Goal: Answer question/provide support

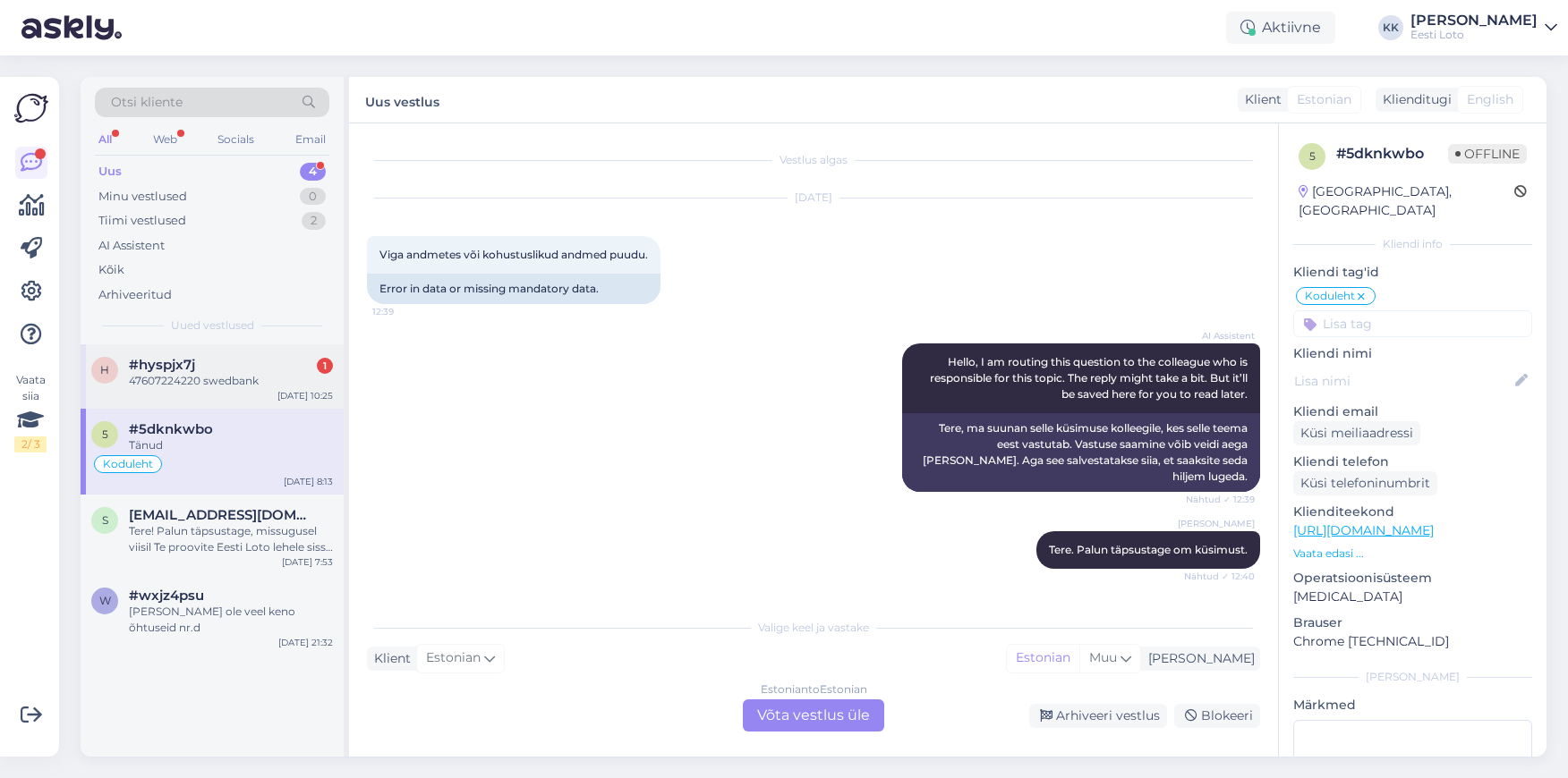
click at [208, 389] on div "47607224220 swedbank" at bounding box center [231, 381] width 204 height 16
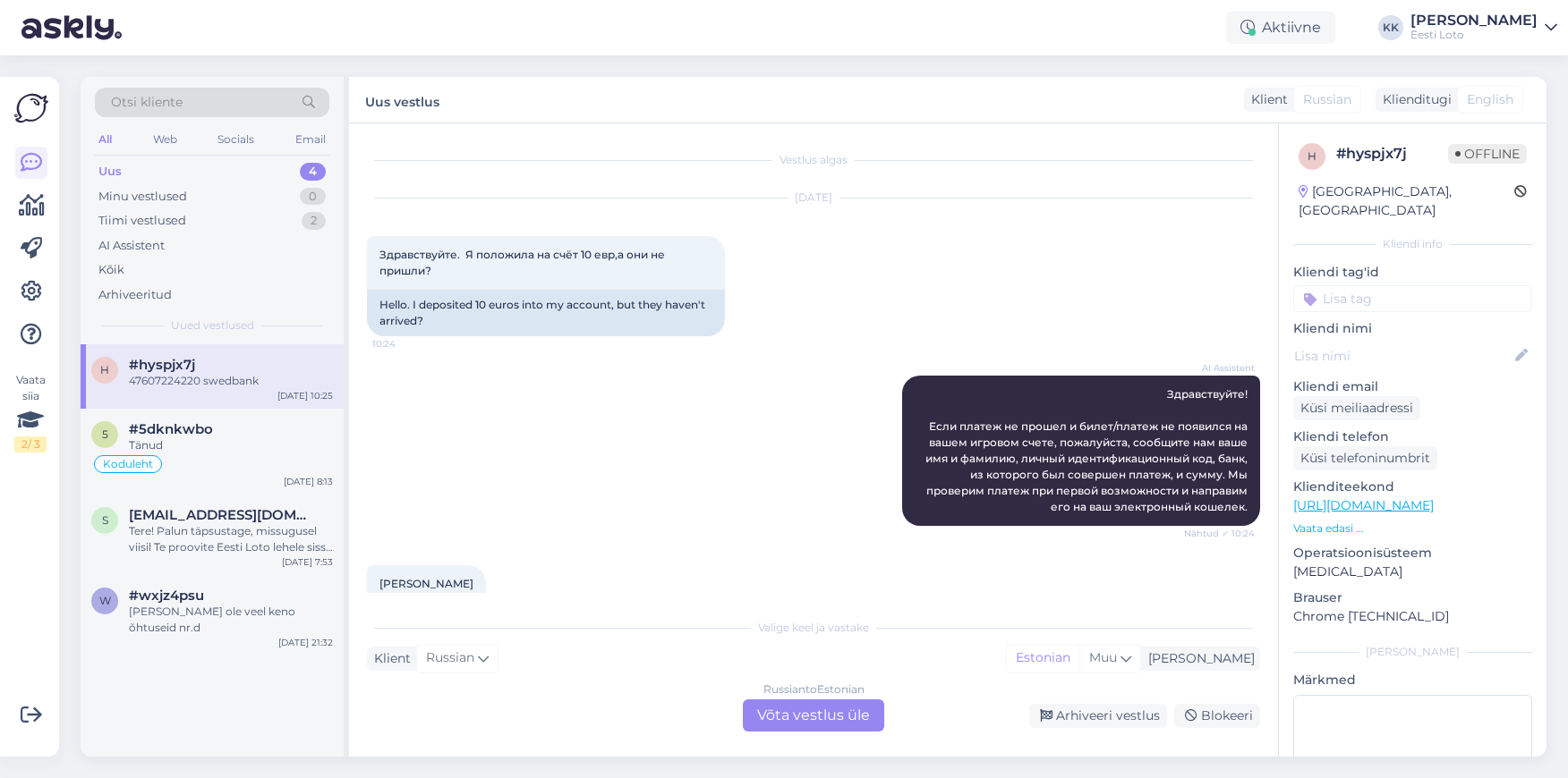
scroll to position [293, 0]
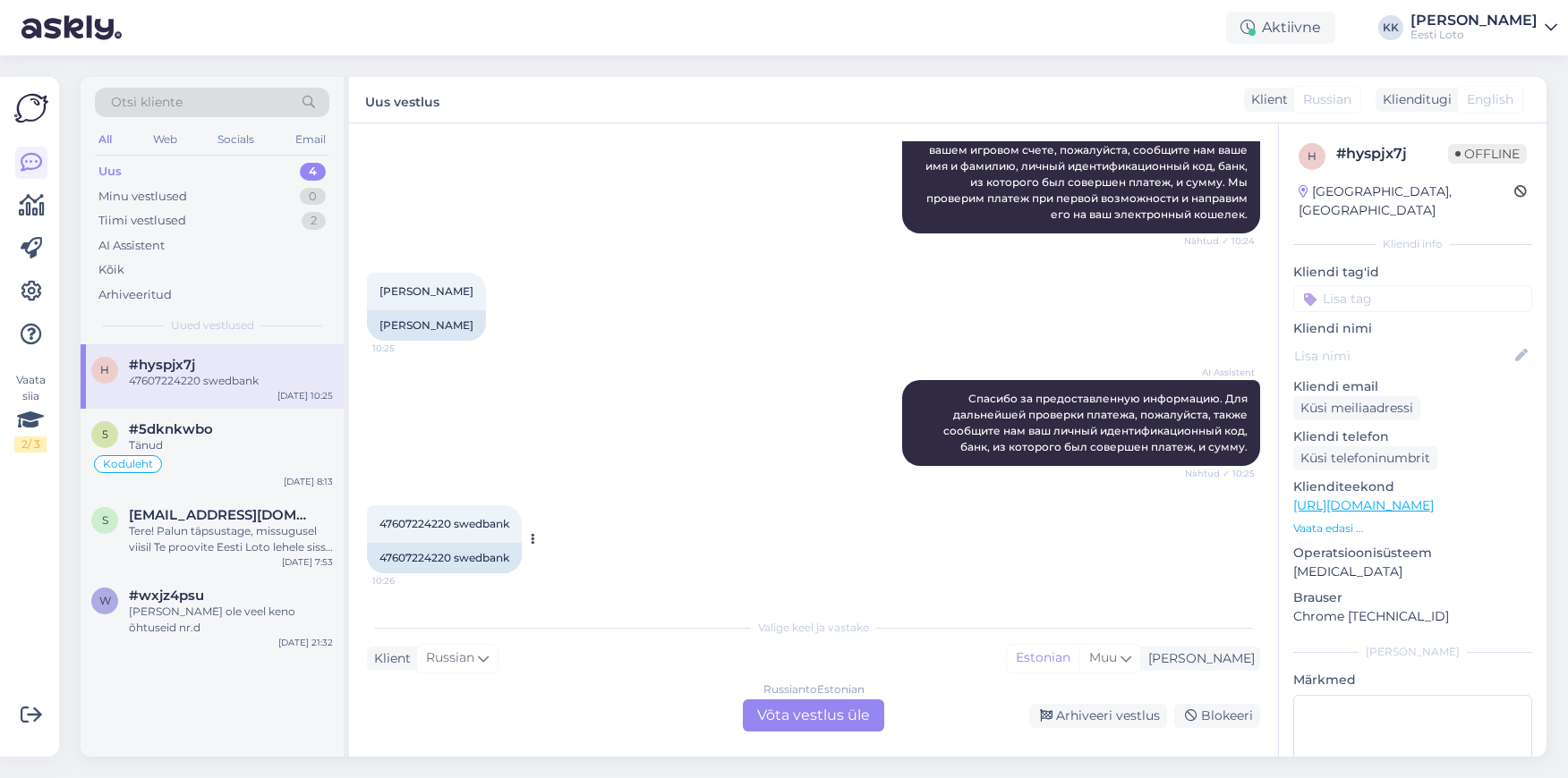
click at [409, 525] on span "47607224220 swedbank" at bounding box center [444, 524] width 130 height 13
copy span "47607224220"
click at [821, 717] on div "Russian to Estonian Võta vestlus üle" at bounding box center [813, 716] width 142 height 32
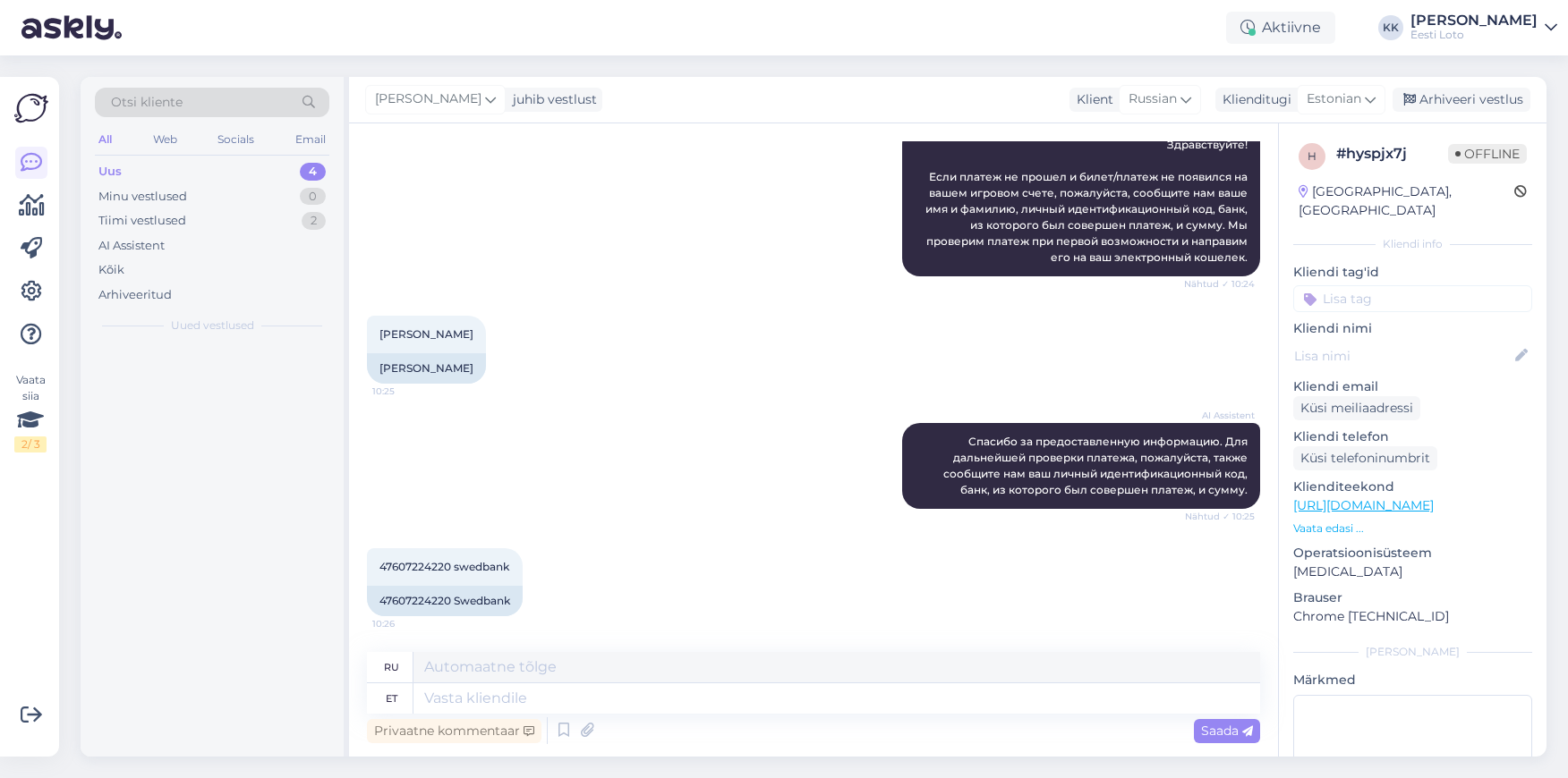
scroll to position [251, 0]
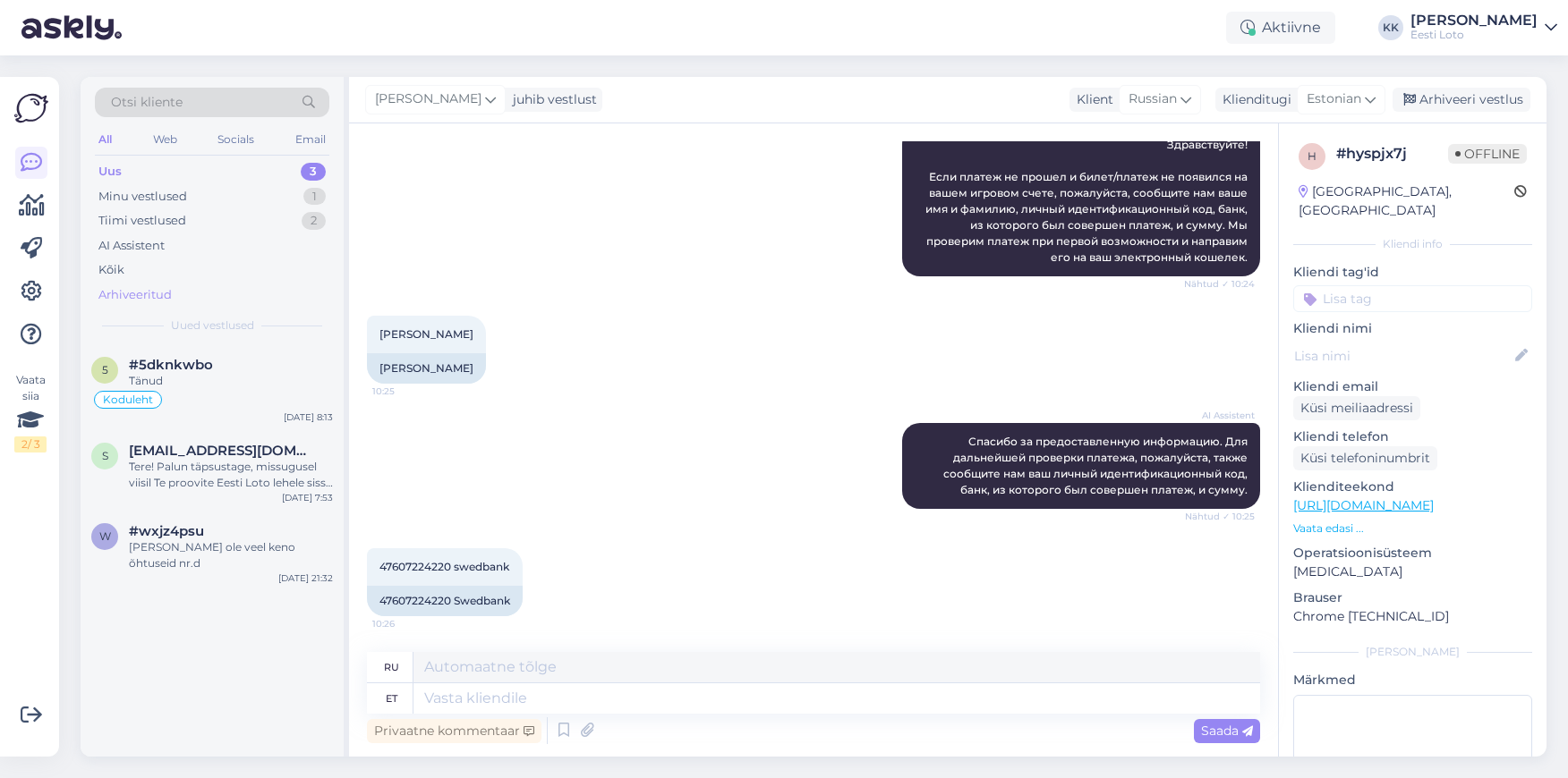
click at [176, 290] on div "Arhiveeritud" at bounding box center [212, 295] width 235 height 25
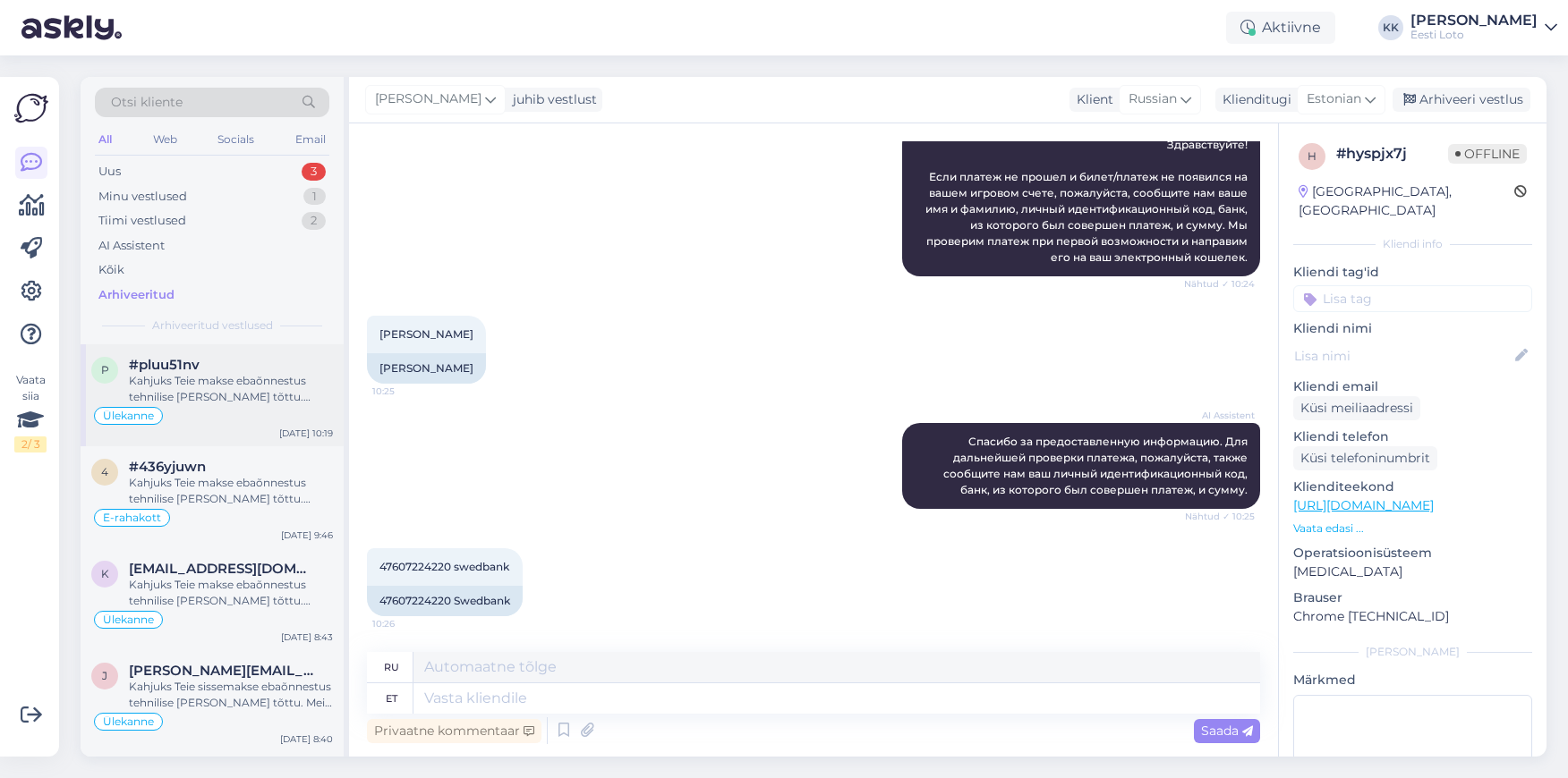
click at [270, 382] on div "Kahjuks Teie makse ebaõnnestus tehnilise [PERSON_NAME] tõttu. Kontrollisime mak…" at bounding box center [231, 389] width 204 height 32
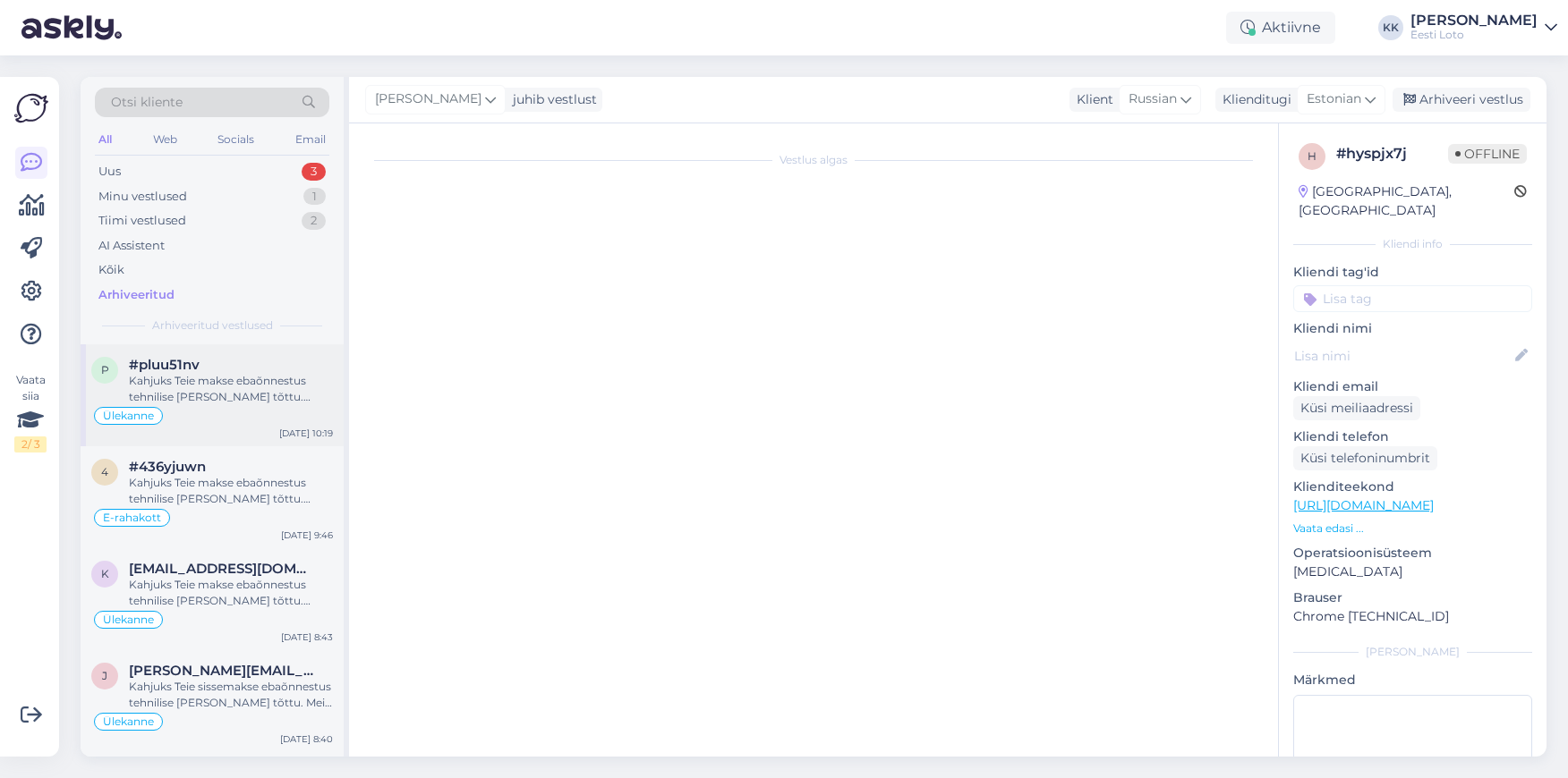
scroll to position [341, 0]
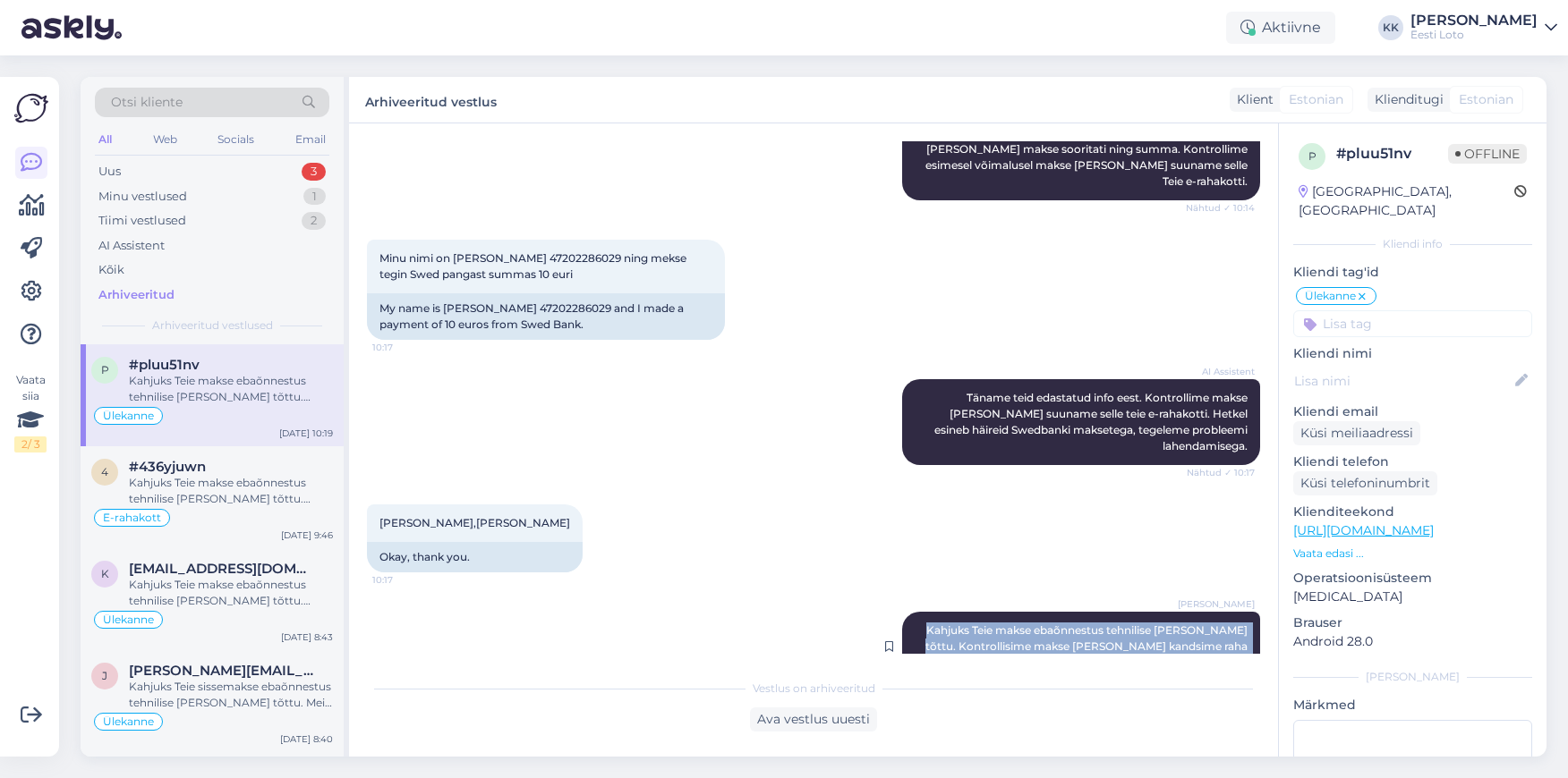
drag, startPoint x: 950, startPoint y: 592, endPoint x: 1240, endPoint y: 634, distance: 293.0
click at [1240, 634] on div "[PERSON_NAME] Kahjuks Teie makse ebaõnnestus tehnilise [PERSON_NAME] tõttu. Kon…" at bounding box center [813, 646] width 893 height 109
click at [232, 515] on div "E-rahakott" at bounding box center [213, 518] width 242 height 22
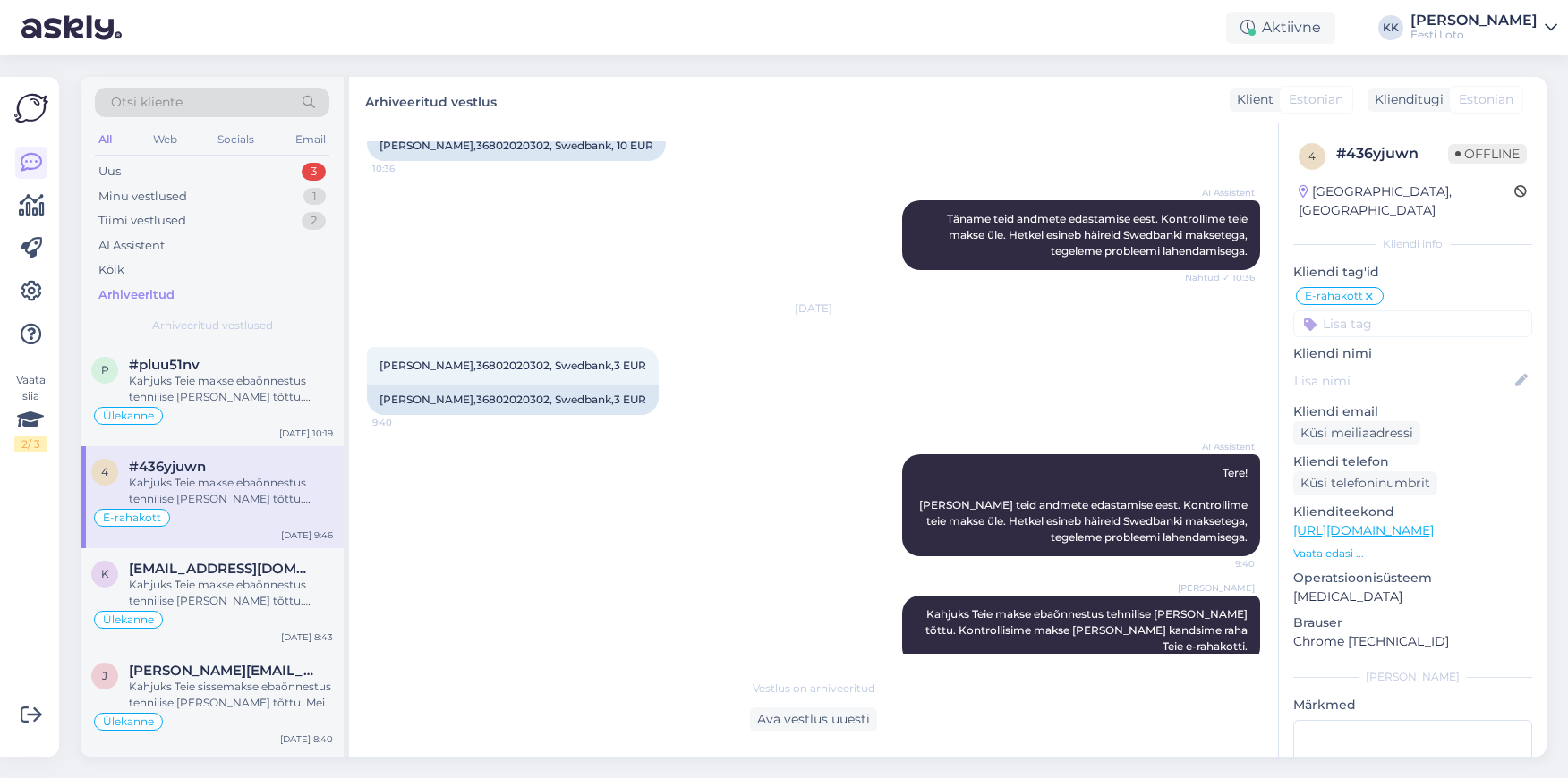
scroll to position [54, 0]
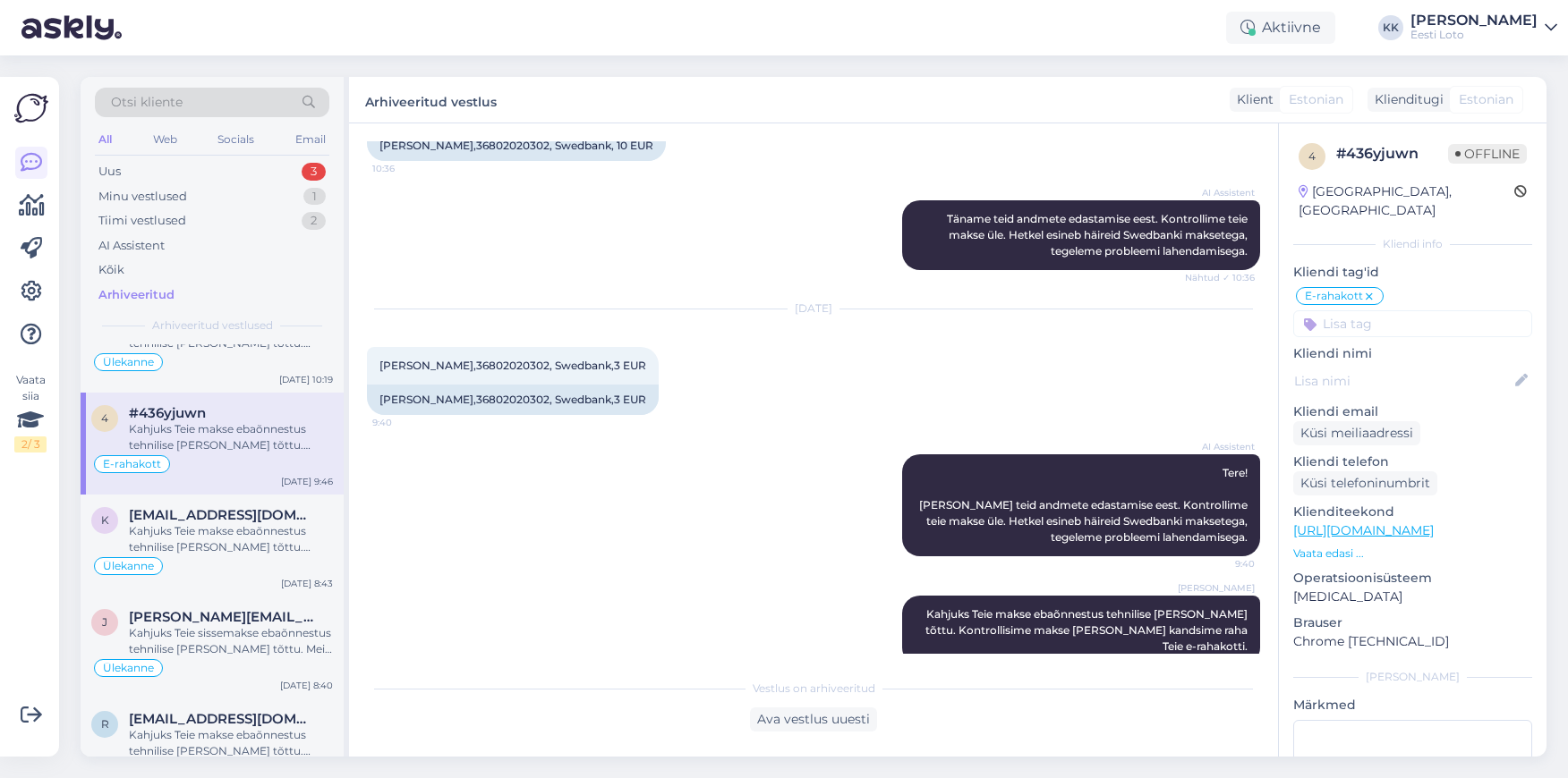
click at [248, 535] on div "Kahjuks Teie makse ebaõnnestus tehnilise [PERSON_NAME] tõttu. Kontrollisime mak…" at bounding box center [231, 540] width 204 height 32
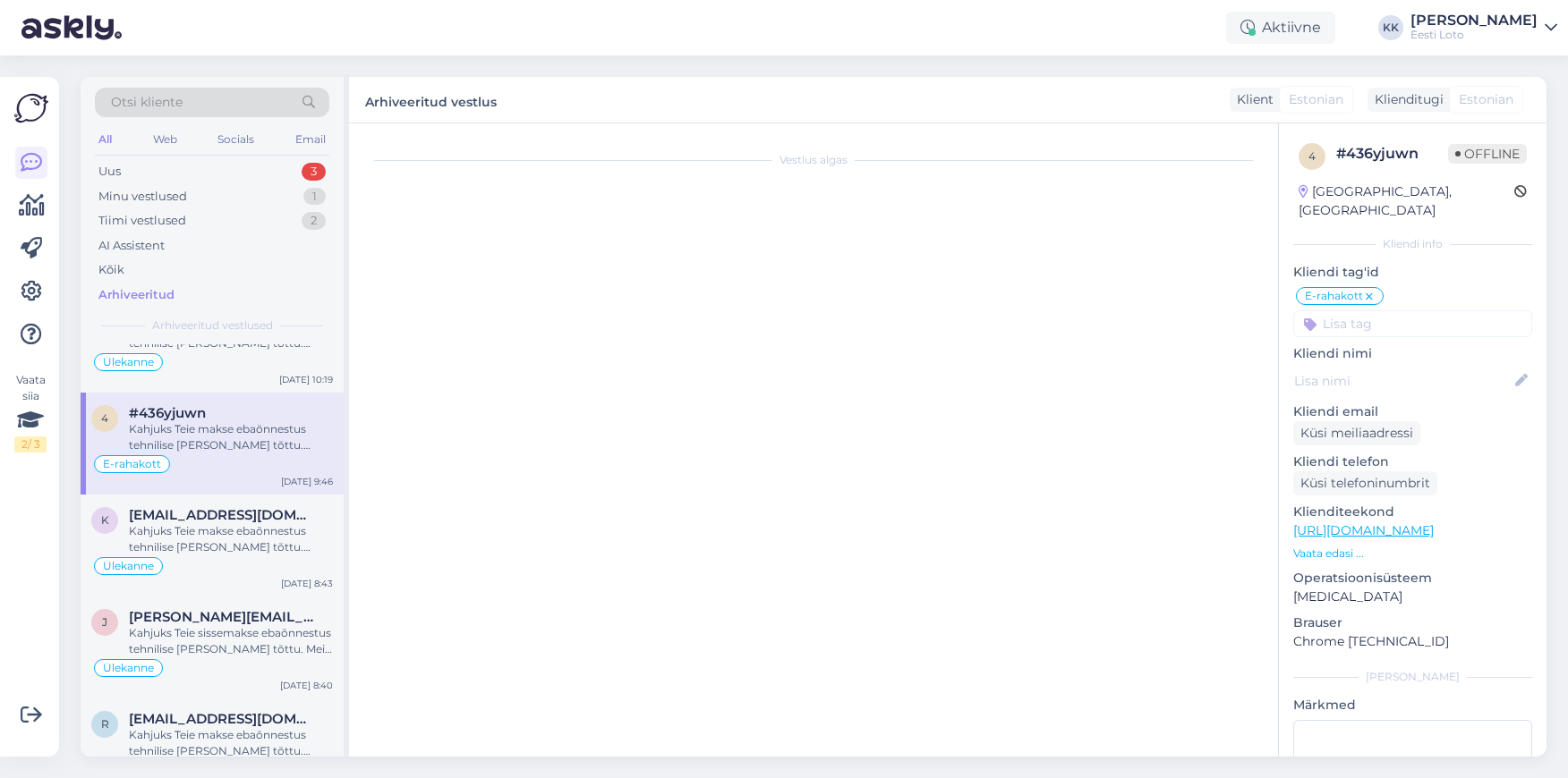
scroll to position [489, 0]
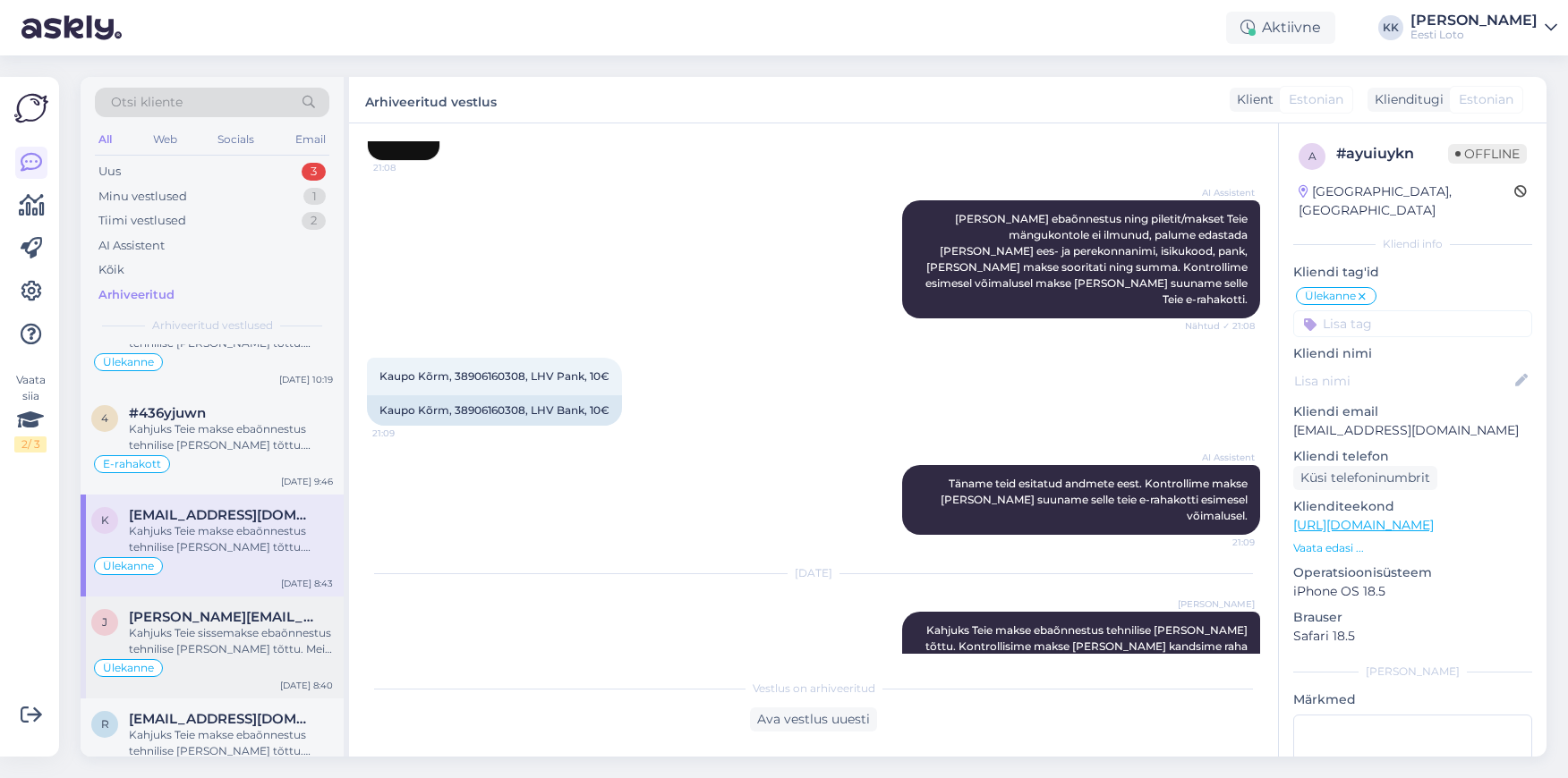
click at [230, 616] on span "[PERSON_NAME][EMAIL_ADDRESS][PERSON_NAME][DOMAIN_NAME]" at bounding box center [221, 616] width 186 height 16
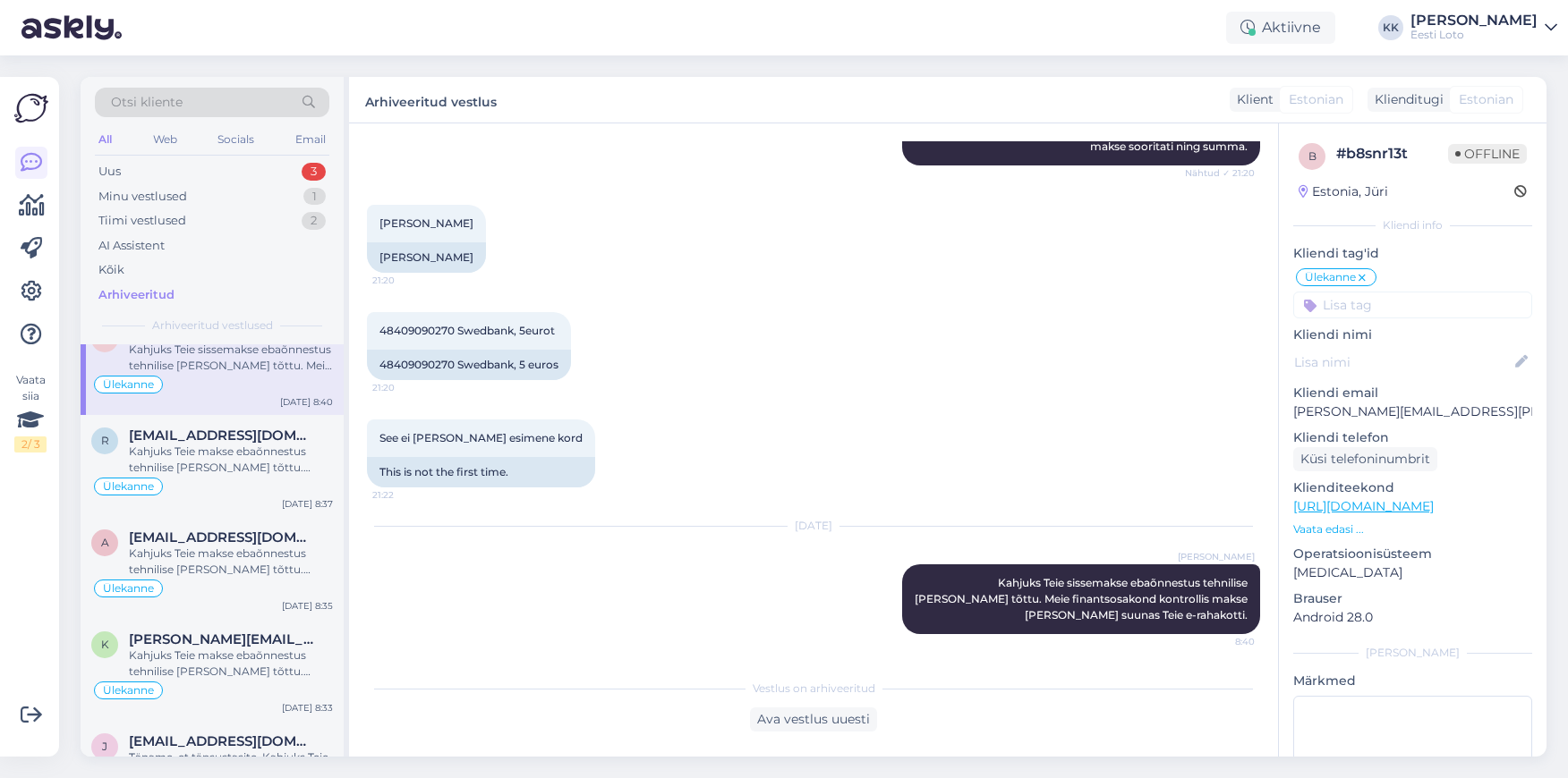
scroll to position [406, 0]
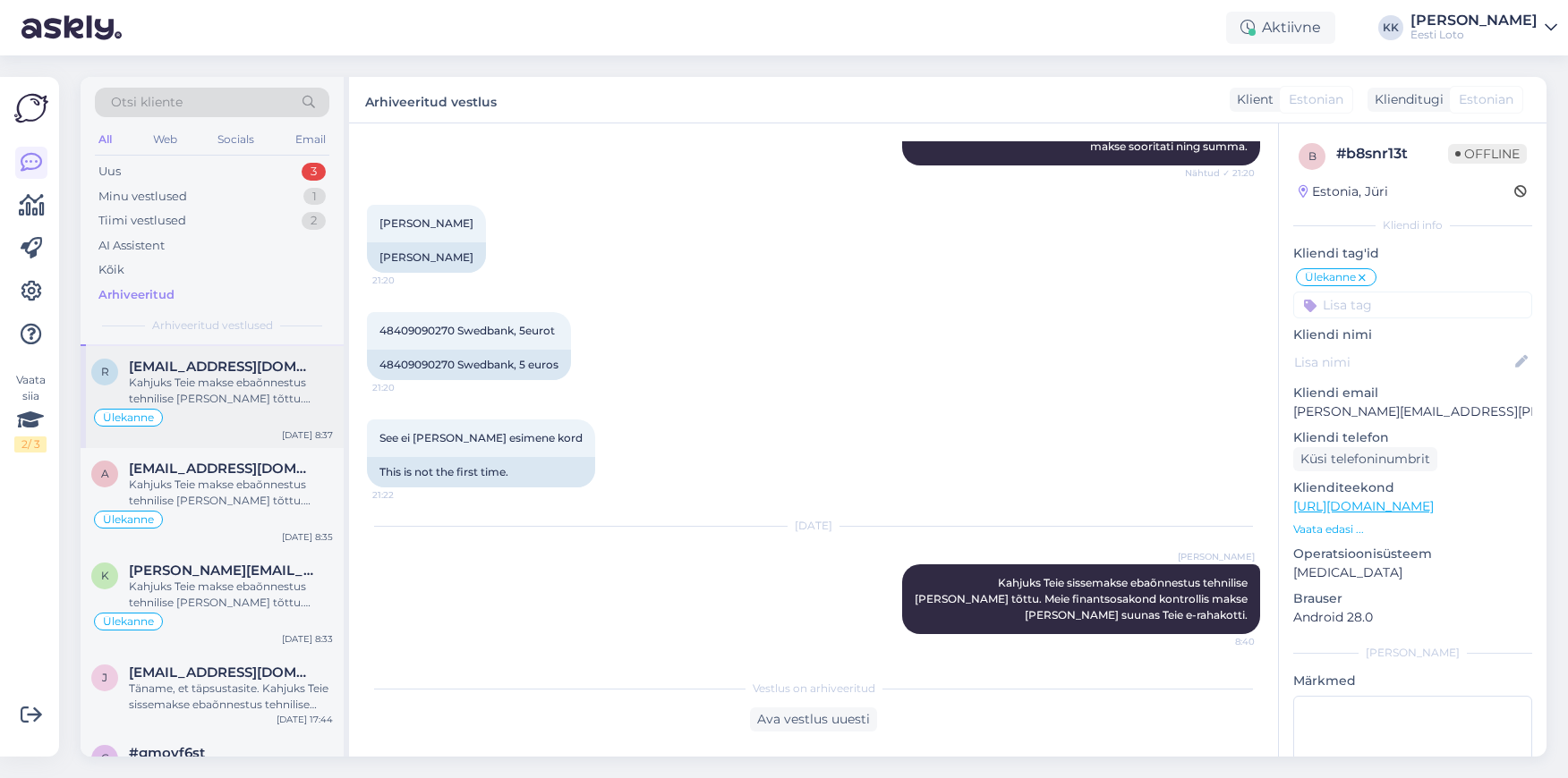
click at [248, 410] on div "Ülekanne" at bounding box center [213, 418] width 242 height 22
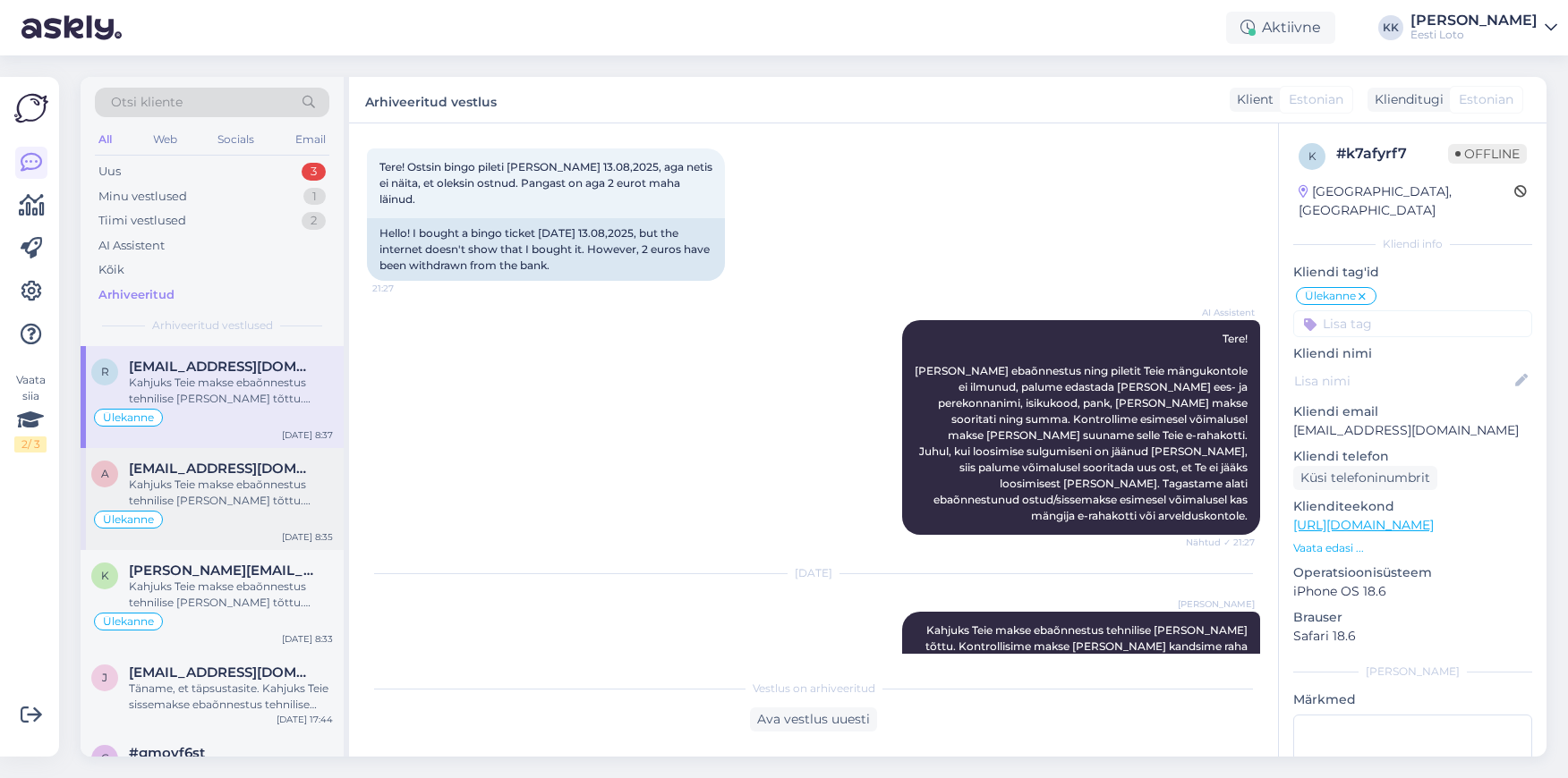
click at [263, 483] on div "Kahjuks Teie makse ebaõnnestus tehnilise [PERSON_NAME] tõttu. Kontrollisime mak…" at bounding box center [231, 493] width 204 height 32
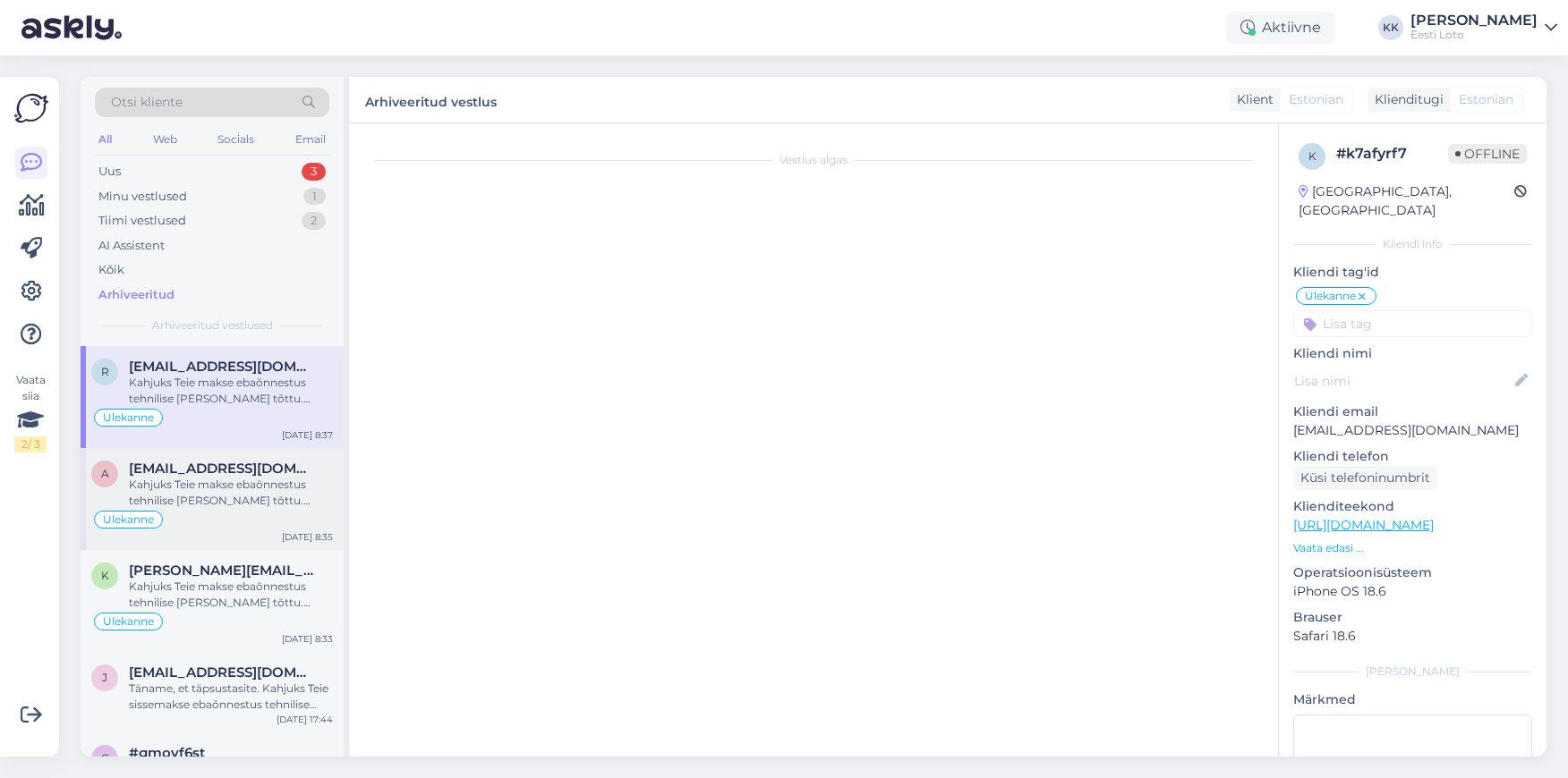
scroll to position [481, 0]
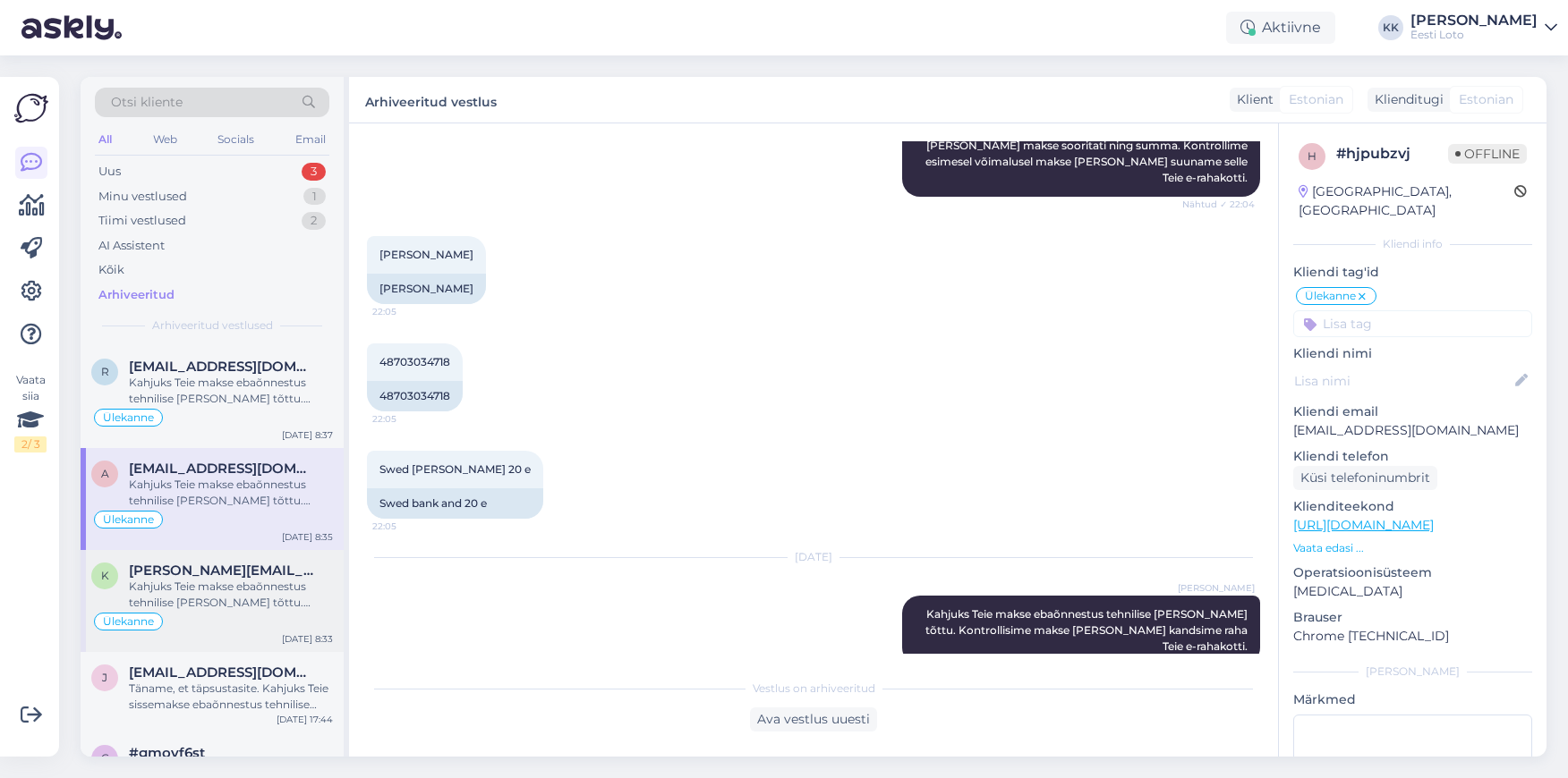
click at [261, 600] on div "Kahjuks Teie makse ebaõnnestus tehnilise [PERSON_NAME] tõttu. Kontrollisime mak…" at bounding box center [231, 595] width 204 height 32
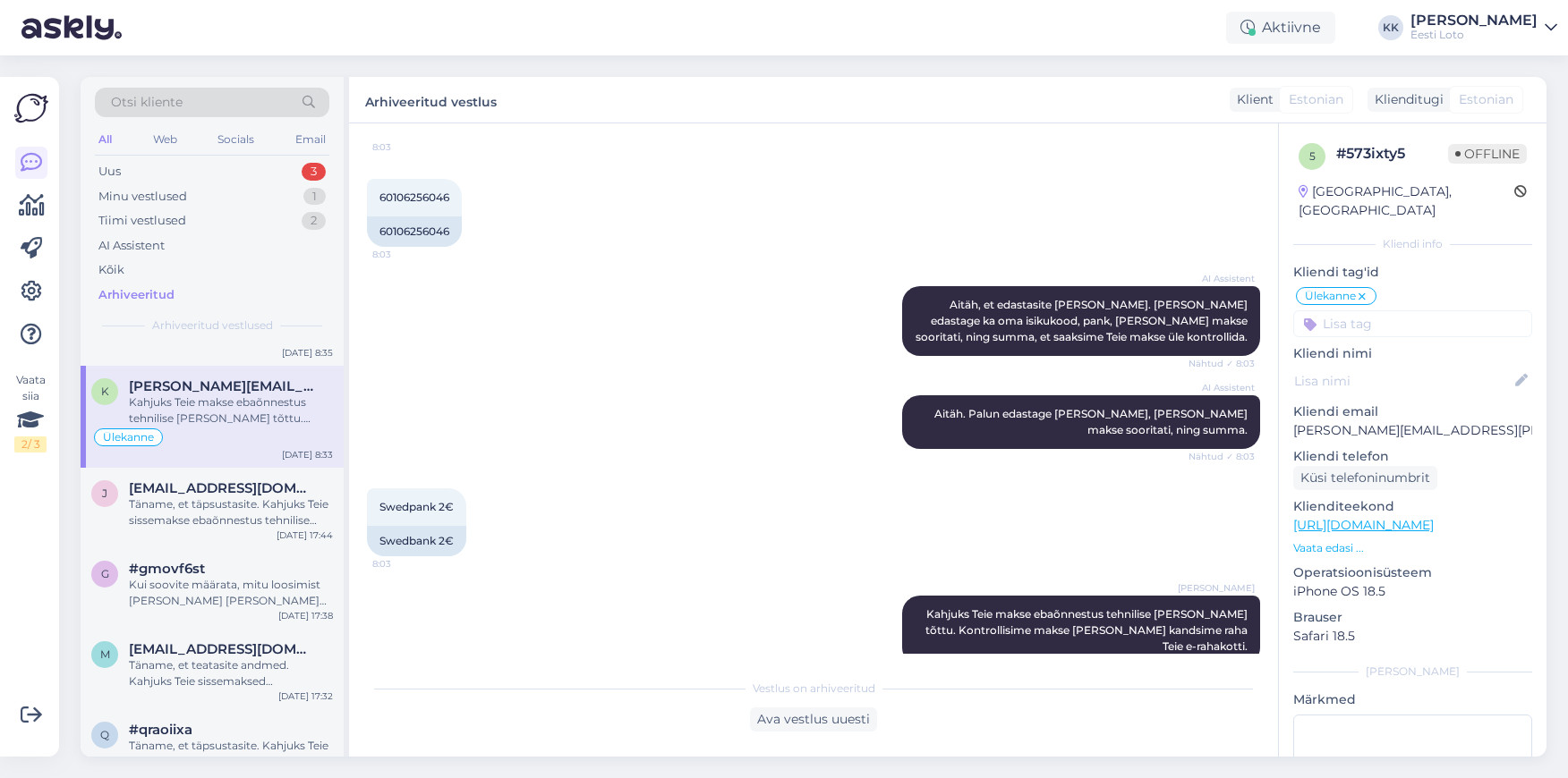
scroll to position [603, 0]
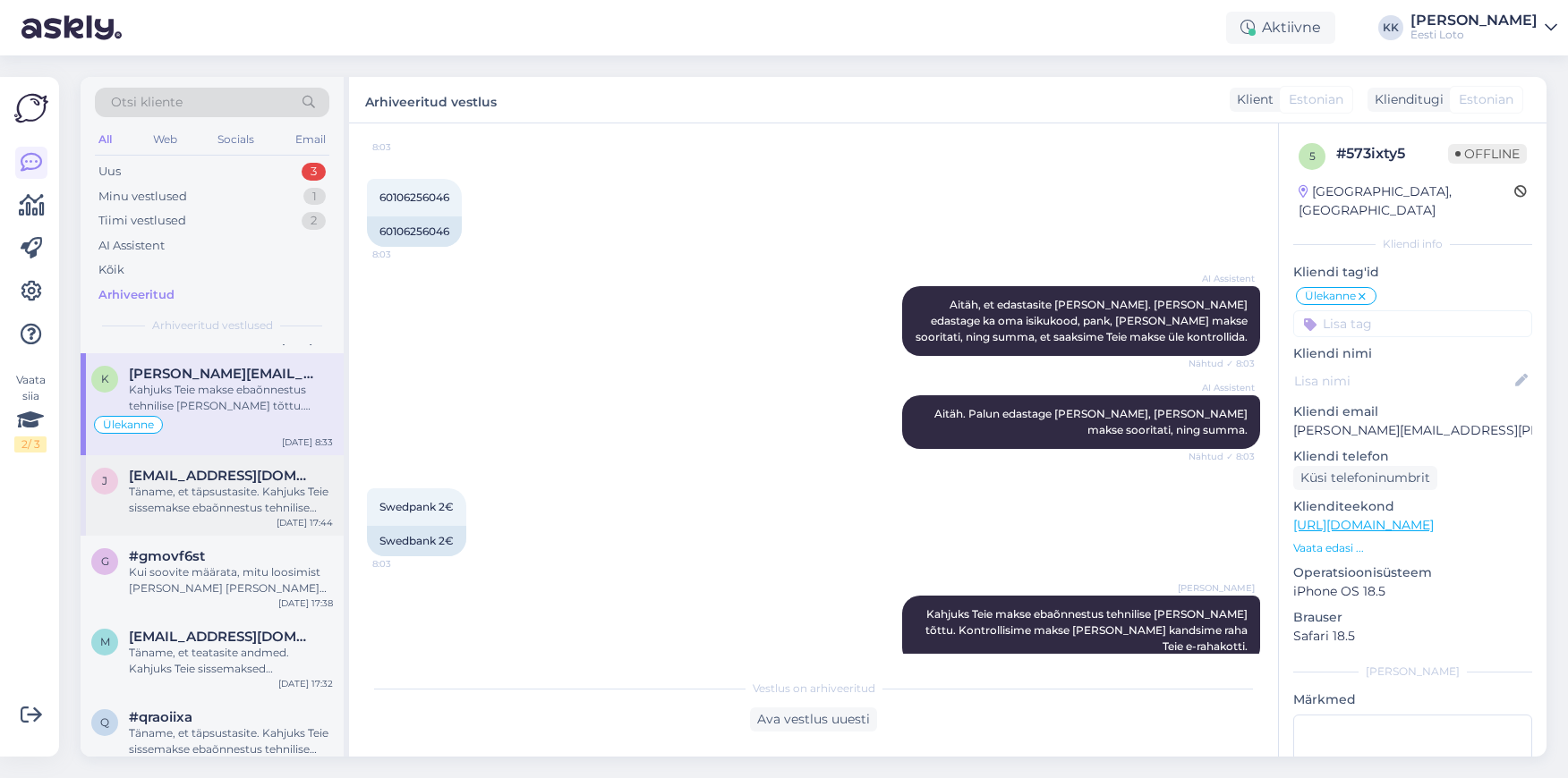
click at [235, 492] on div "Täname, et täpsustasite. Kahjuks Teie sissemakse ebaõnnestus tehnilise [PERSON_…" at bounding box center [231, 500] width 204 height 32
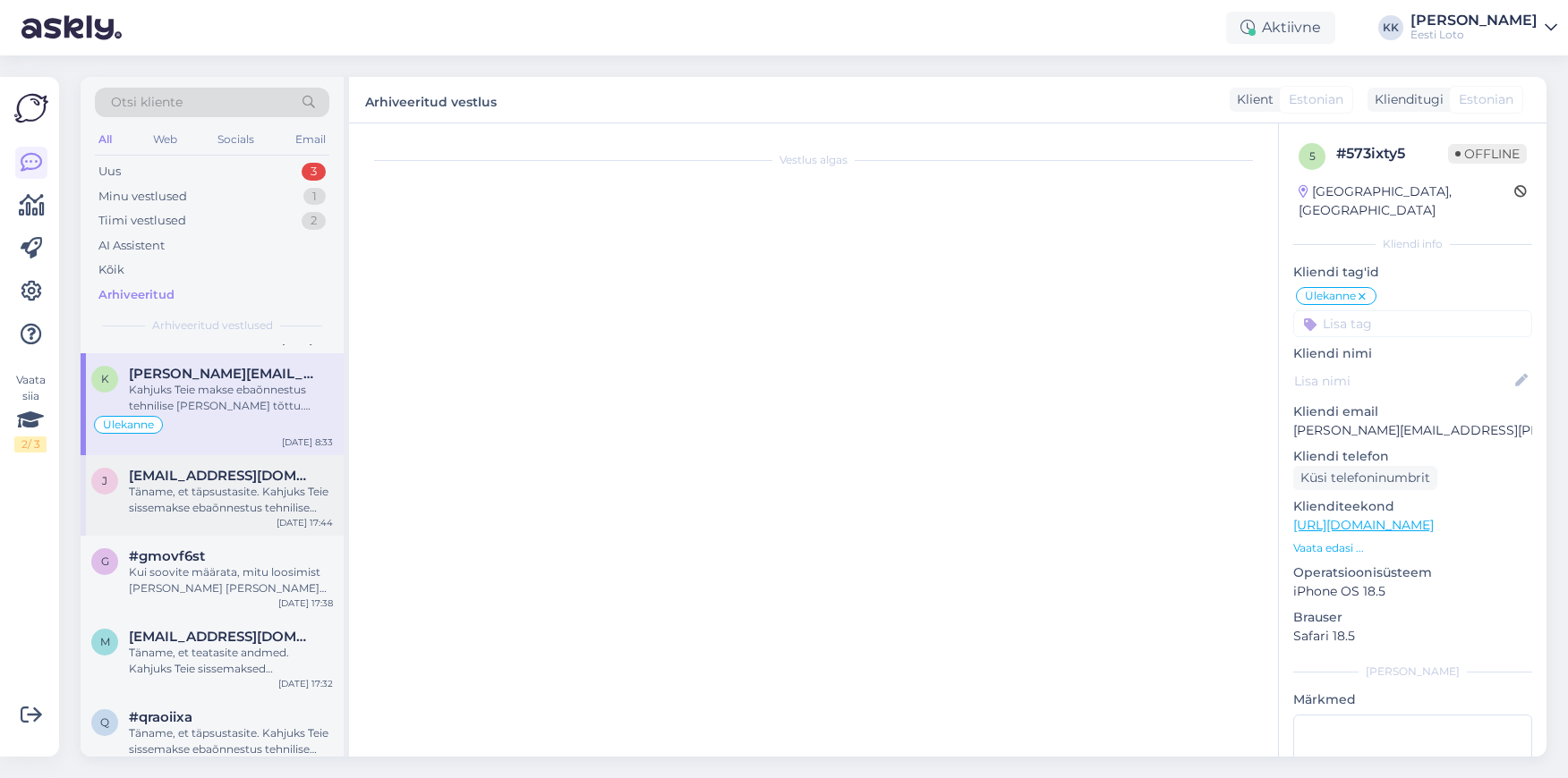
scroll to position [401, 0]
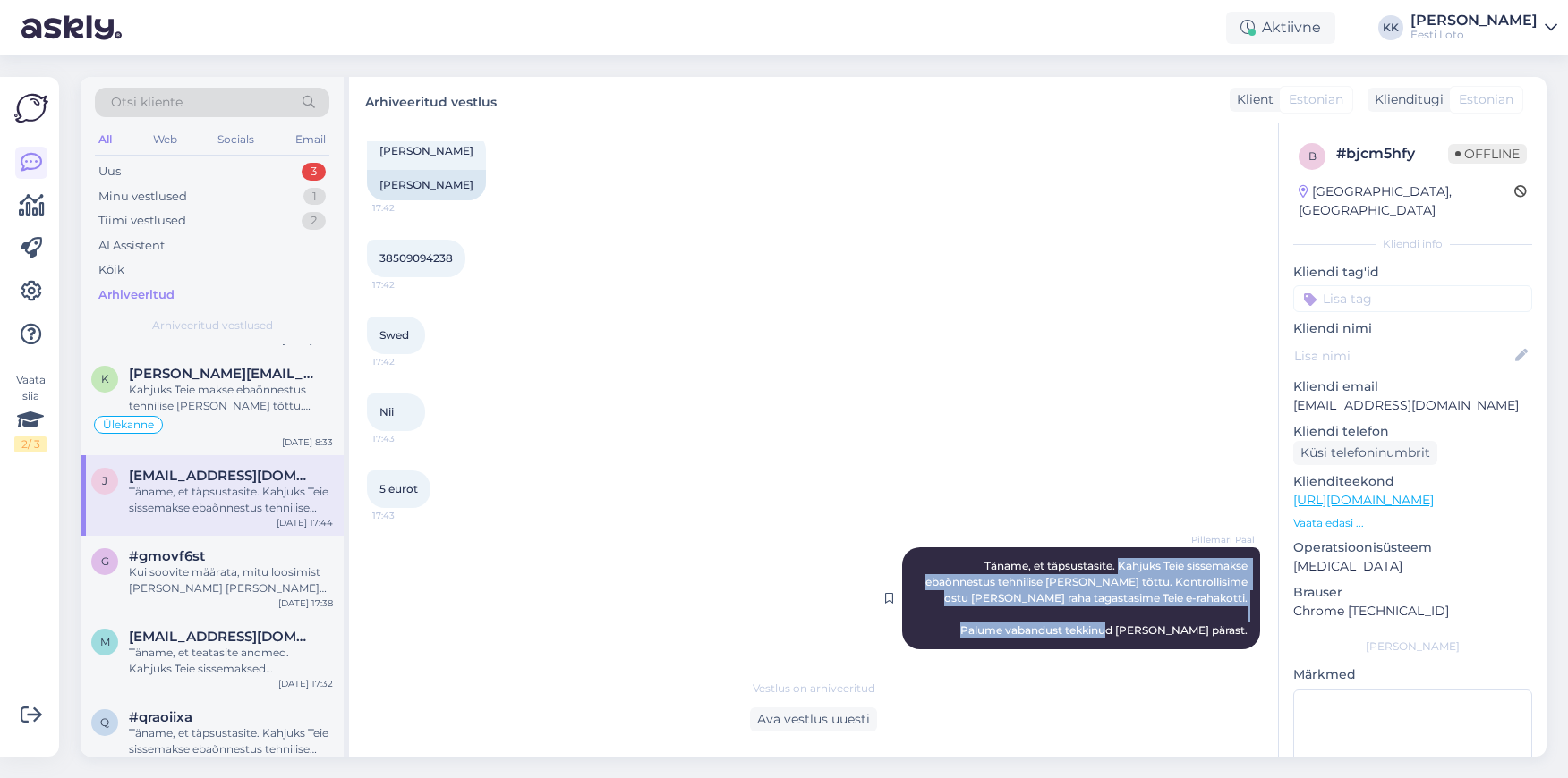
drag, startPoint x: 1116, startPoint y: 555, endPoint x: 1197, endPoint y: 631, distance: 111.1
click at [1197, 631] on div "Pillemari Paal Täname, et täpsustasite. Kahjuks Teie sissemakse ebaõnnestus teh…" at bounding box center [1081, 598] width 358 height 102
copy span "Kahjuks Teie sissemakse ebaõnnestus tehnilise [PERSON_NAME] tõttu. Kontrollisim…"
click at [219, 195] on div "Minu vestlused 1" at bounding box center [212, 197] width 235 height 25
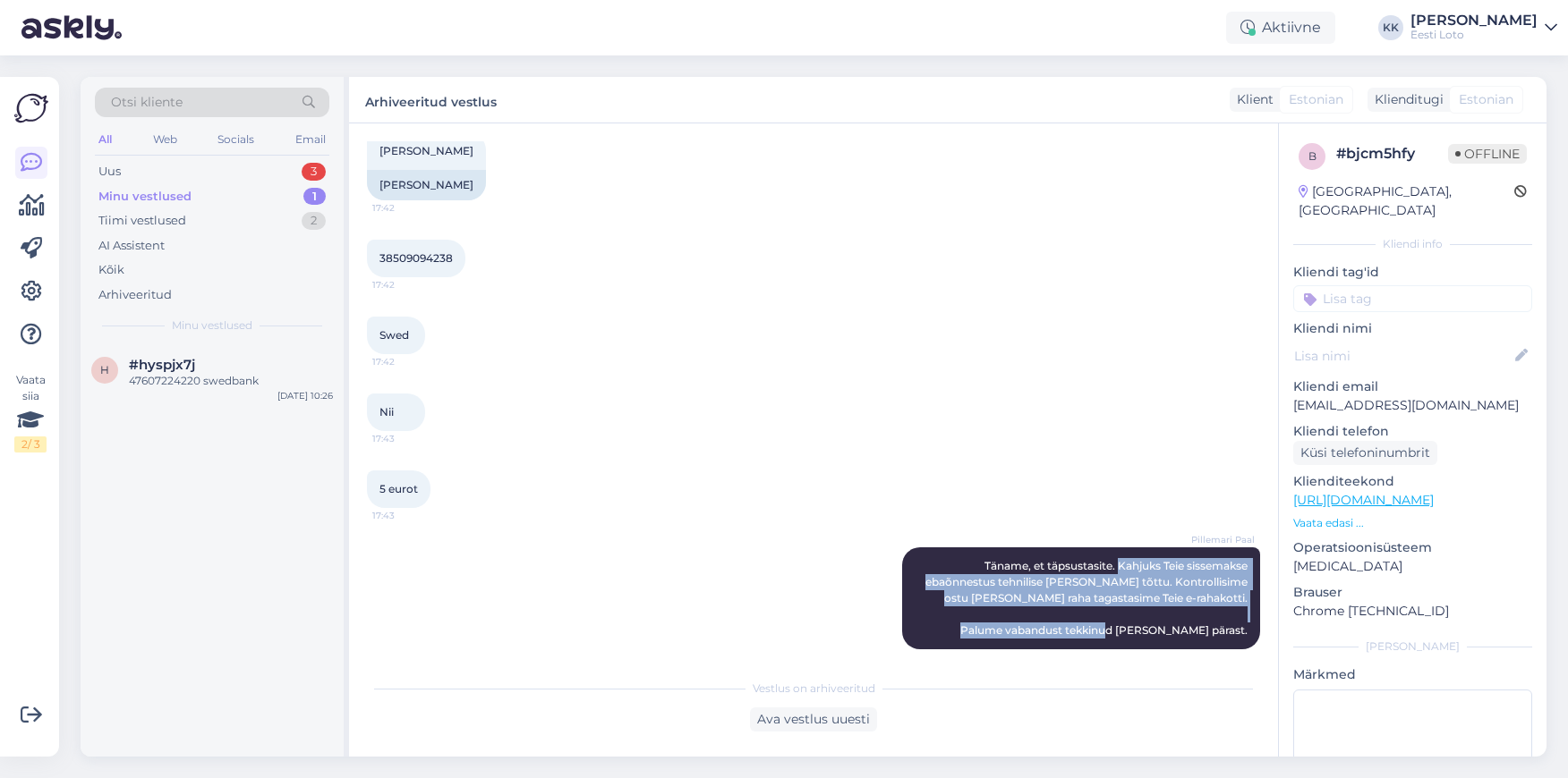
scroll to position [0, 0]
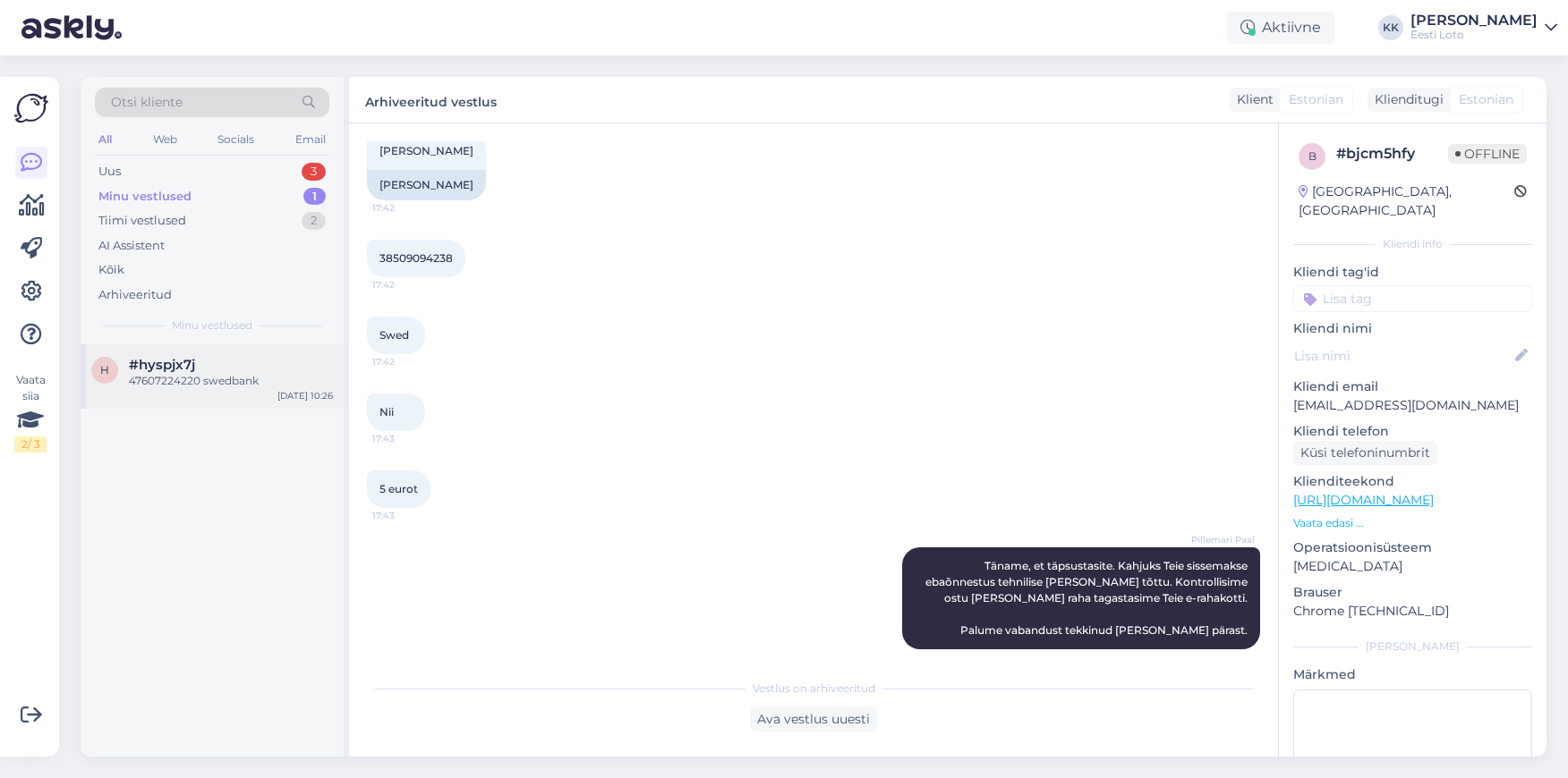
click at [192, 382] on div "47607224220 swedbank" at bounding box center [231, 381] width 204 height 16
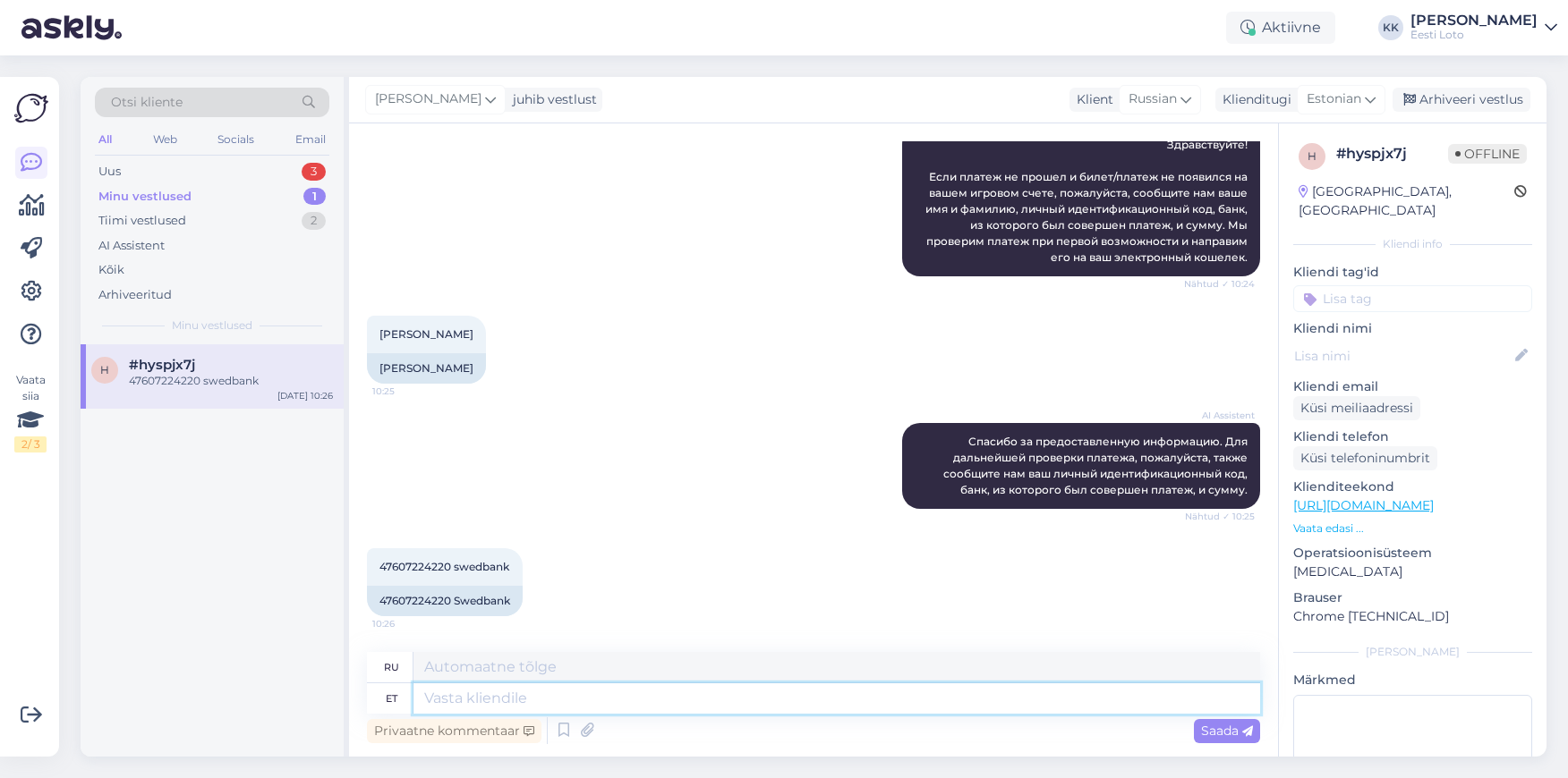
click at [549, 700] on textarea at bounding box center [836, 699] width 846 height 30
type textarea "Tere."
type textarea "Привет."
paste textarea "Kahjuks Teie sissemakse ebaõnnestus tehnilise [PERSON_NAME] tõttu. Kontrollisim…"
type textarea "Tere. Kahjuks Teie sissemakse ebaõnnestus tehnilise [PERSON_NAME] tõttu. Kontro…"
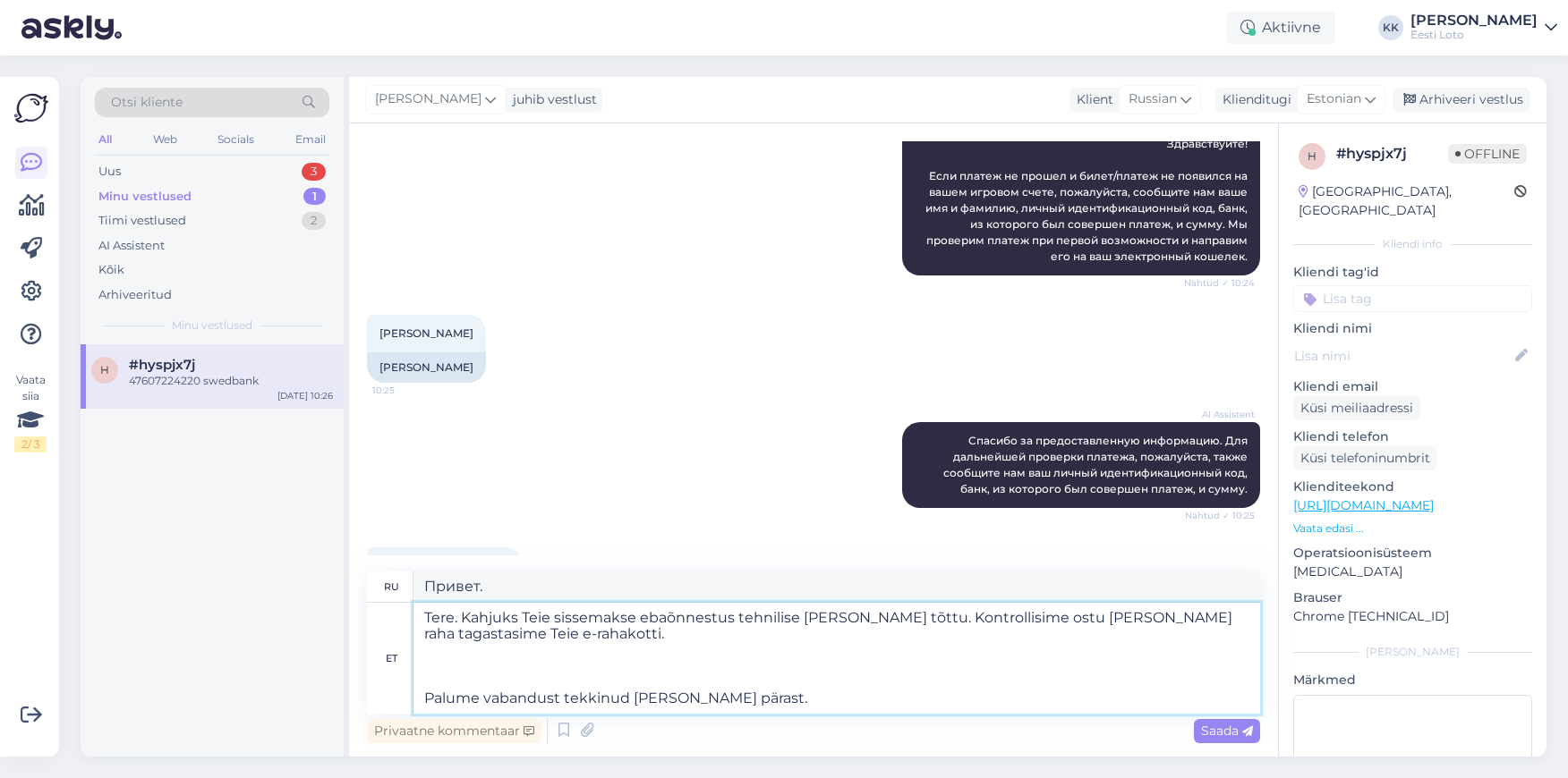
type textarea "Здравствуйте. К сожалению, ваш депозит не был зачислен из-за технической ошибки…"
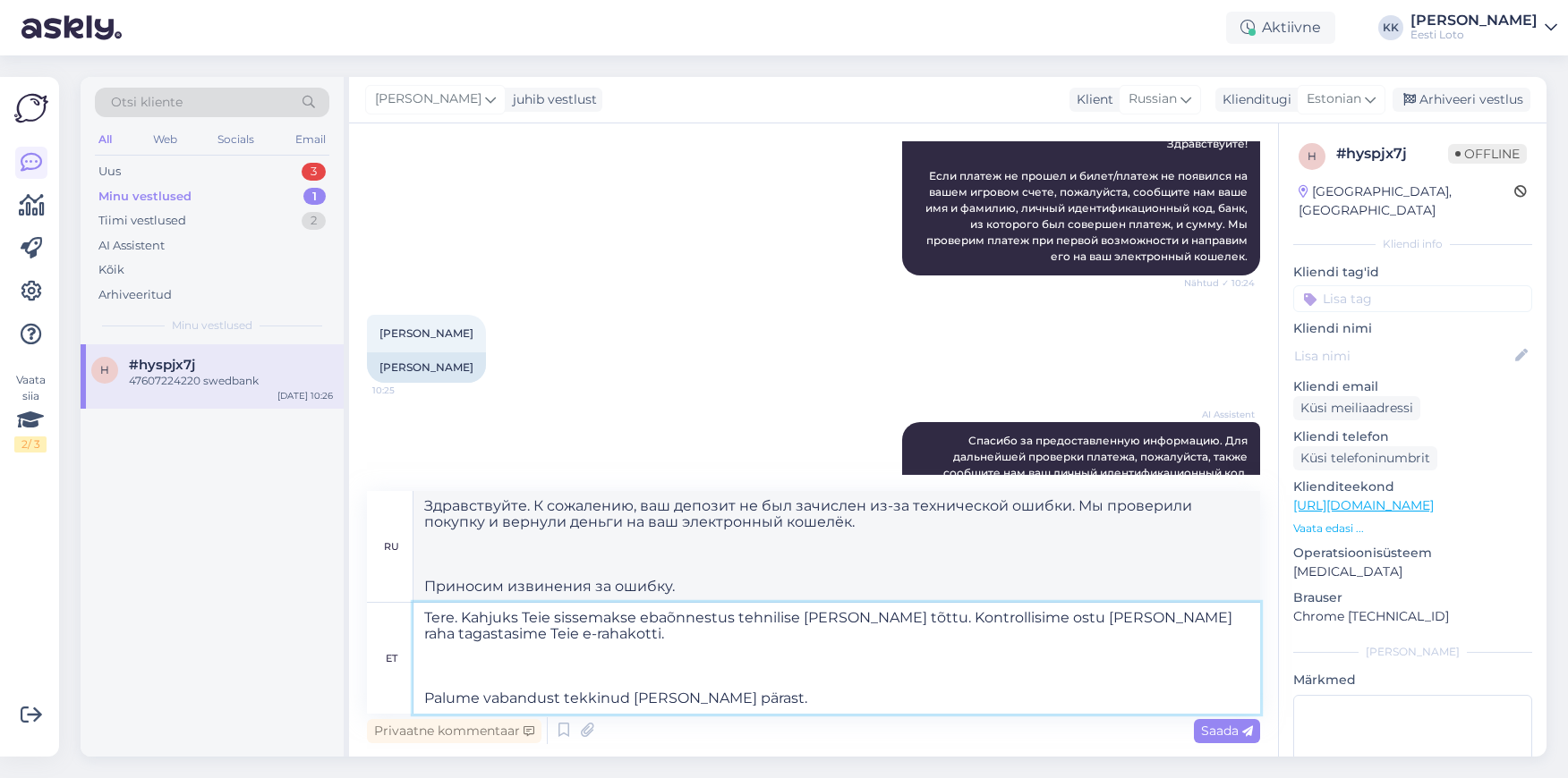
click at [421, 692] on textarea "Tere. Kahjuks Teie sissemakse ebaõnnestus tehnilise [PERSON_NAME] tõttu. Kontro…" at bounding box center [836, 658] width 846 height 111
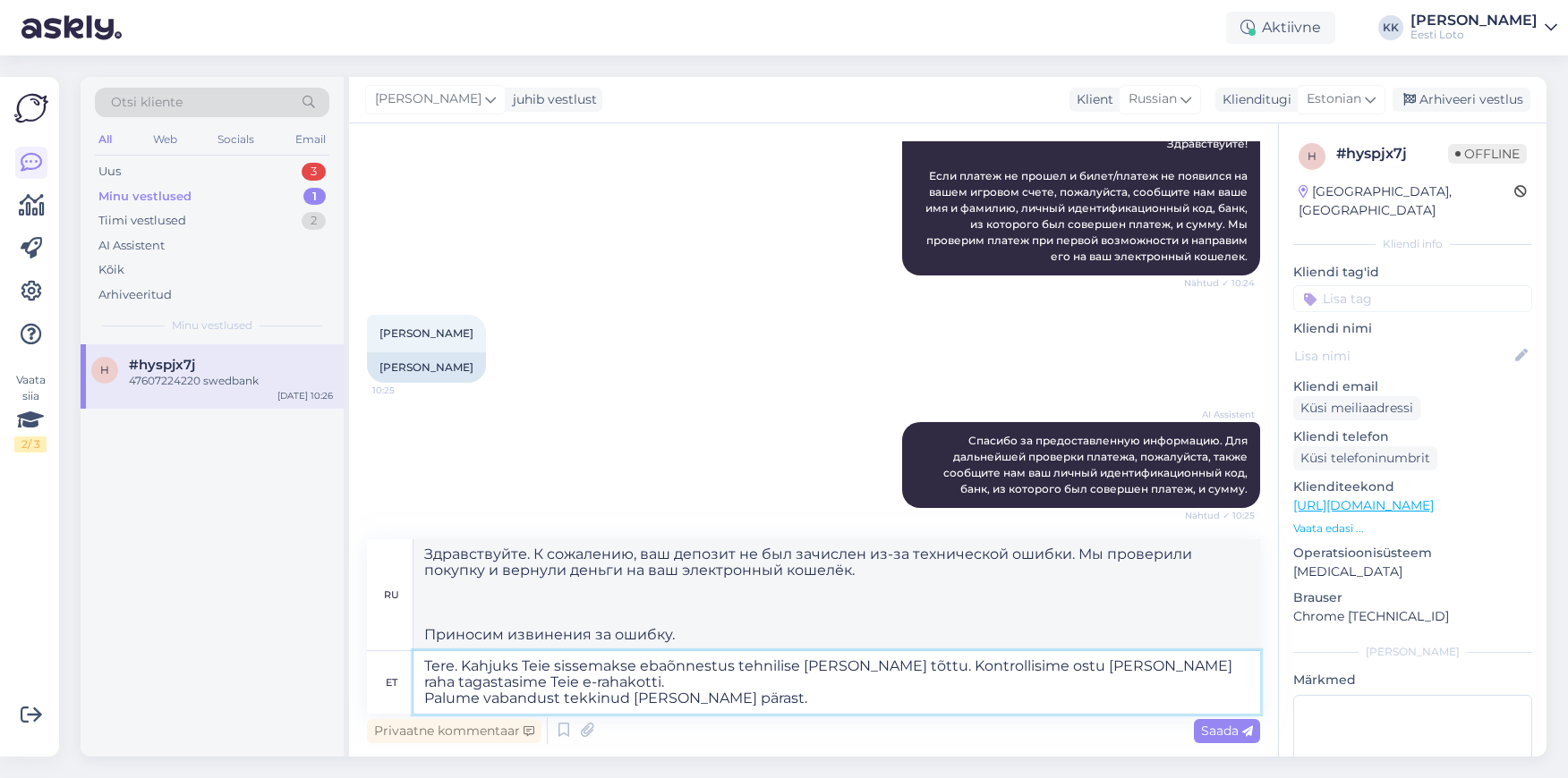
click at [633, 671] on textarea "Tere. Kahjuks Teie sissemakse ebaõnnestus tehnilise [PERSON_NAME] tõttu. Kontro…" at bounding box center [836, 683] width 846 height 62
type textarea "Tere. Kahjuks Teie sissemaksed ebaõnnestus tehnilise [PERSON_NAME] tõttu. Kontr…"
type textarea "Здравствуйте. К сожалению, ваш депозит не был зачислен из-за технической ошибки…"
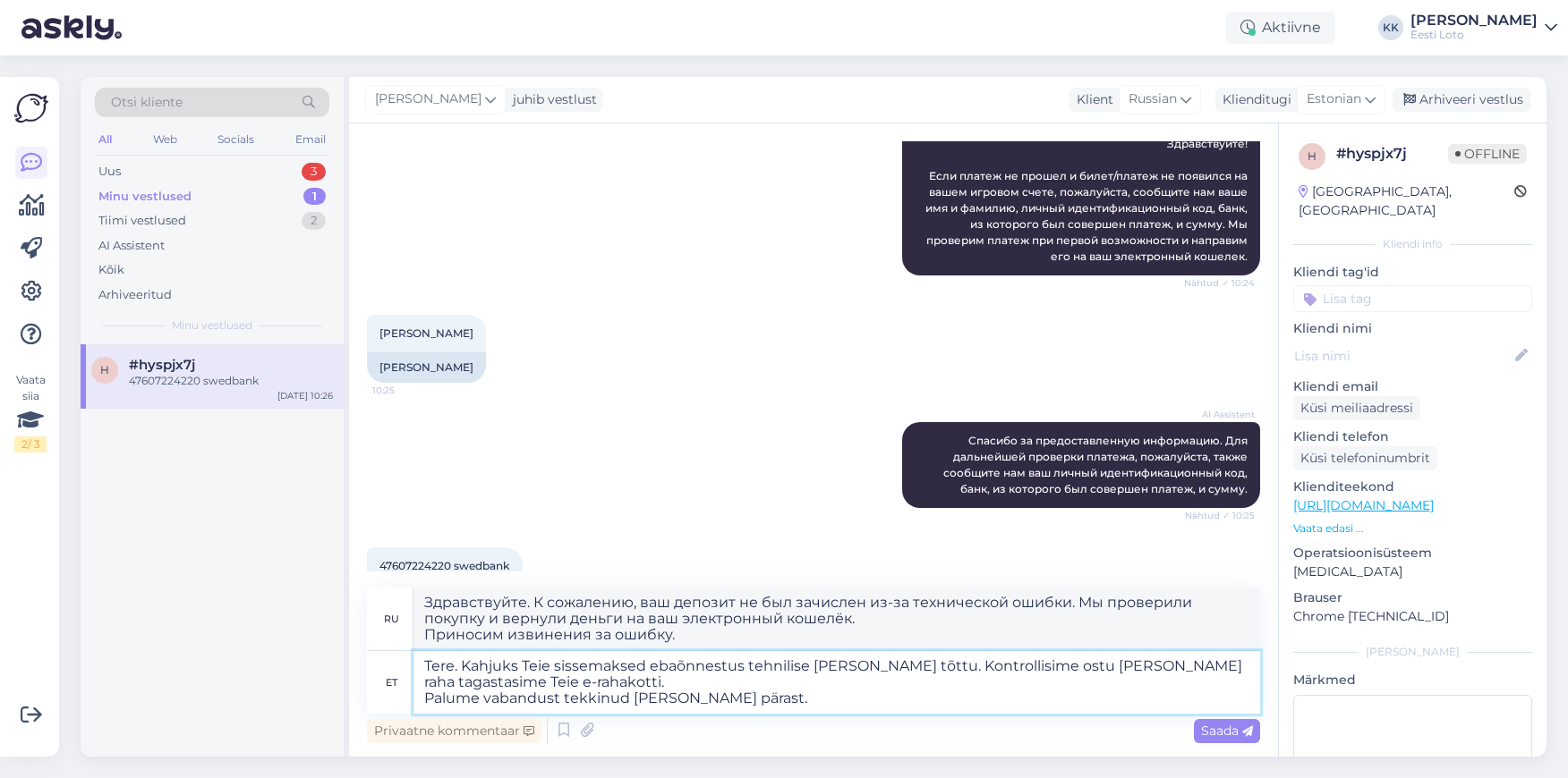
click at [740, 666] on textarea "Tere. Kahjuks Teie sissemaksed ebaõnnestus tehnilise [PERSON_NAME] tõttu. Kontr…" at bounding box center [836, 683] width 846 height 62
click at [1037, 666] on textarea "Tere. Kahjuks Teie sissemaksed ebaõnnestusid tehnilise [PERSON_NAME] tõttu. Kon…" at bounding box center [836, 683] width 846 height 62
type textarea "Tere. Kahjuks Teie sissemaksed ebaõnnestusid tehnilise [PERSON_NAME] tõttu. Kon…"
type textarea "Здравствуйте. К сожалению, ваш депозит не был зачислен из-за технической ошибки…"
type textarea "Tere. Kahjuks Teie sissemaksed ebaõnnestusid tehnilise [PERSON_NAME] tõttu. Kon…"
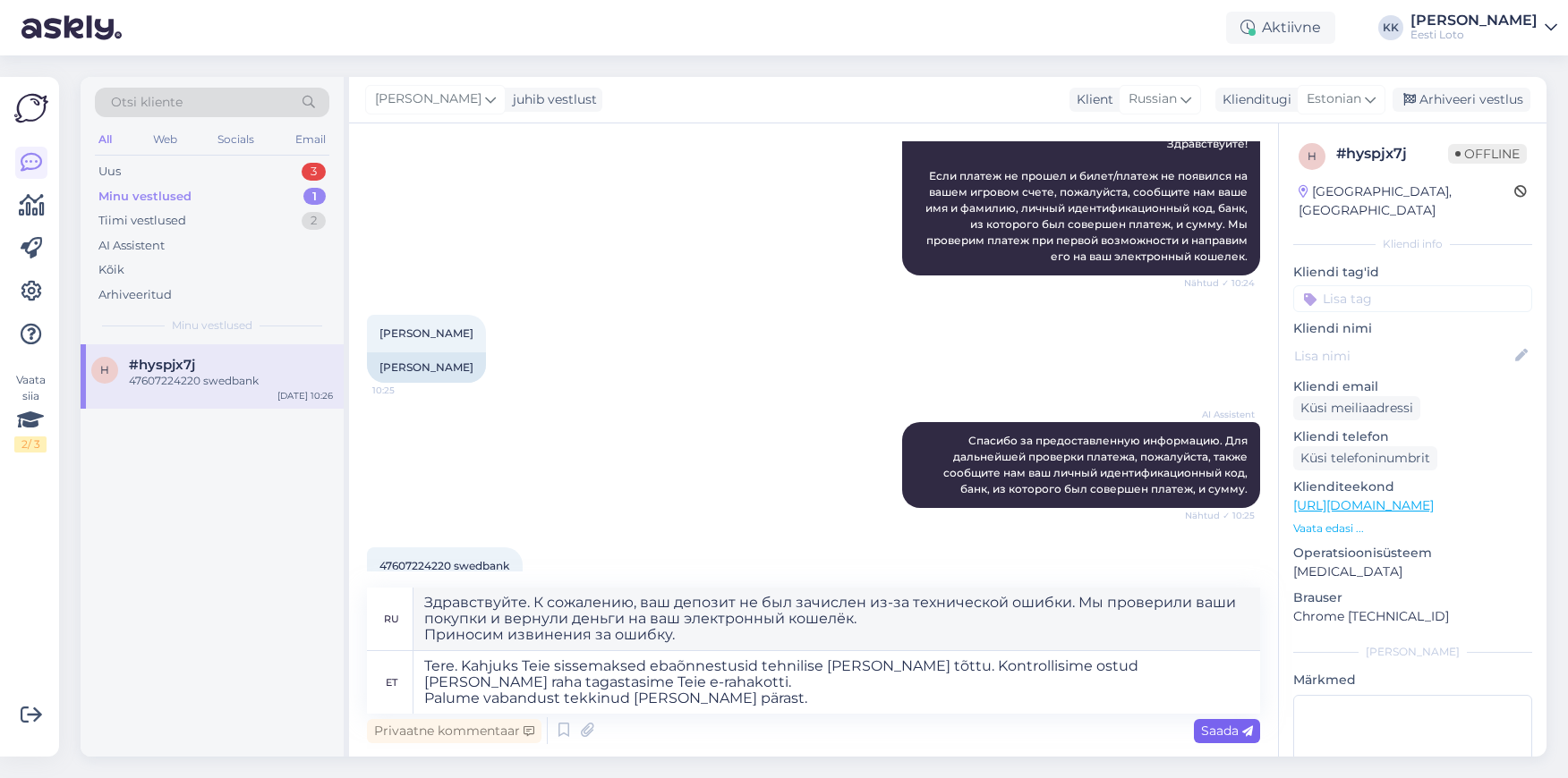
click at [1231, 735] on span "Saada" at bounding box center [1227, 731] width 52 height 16
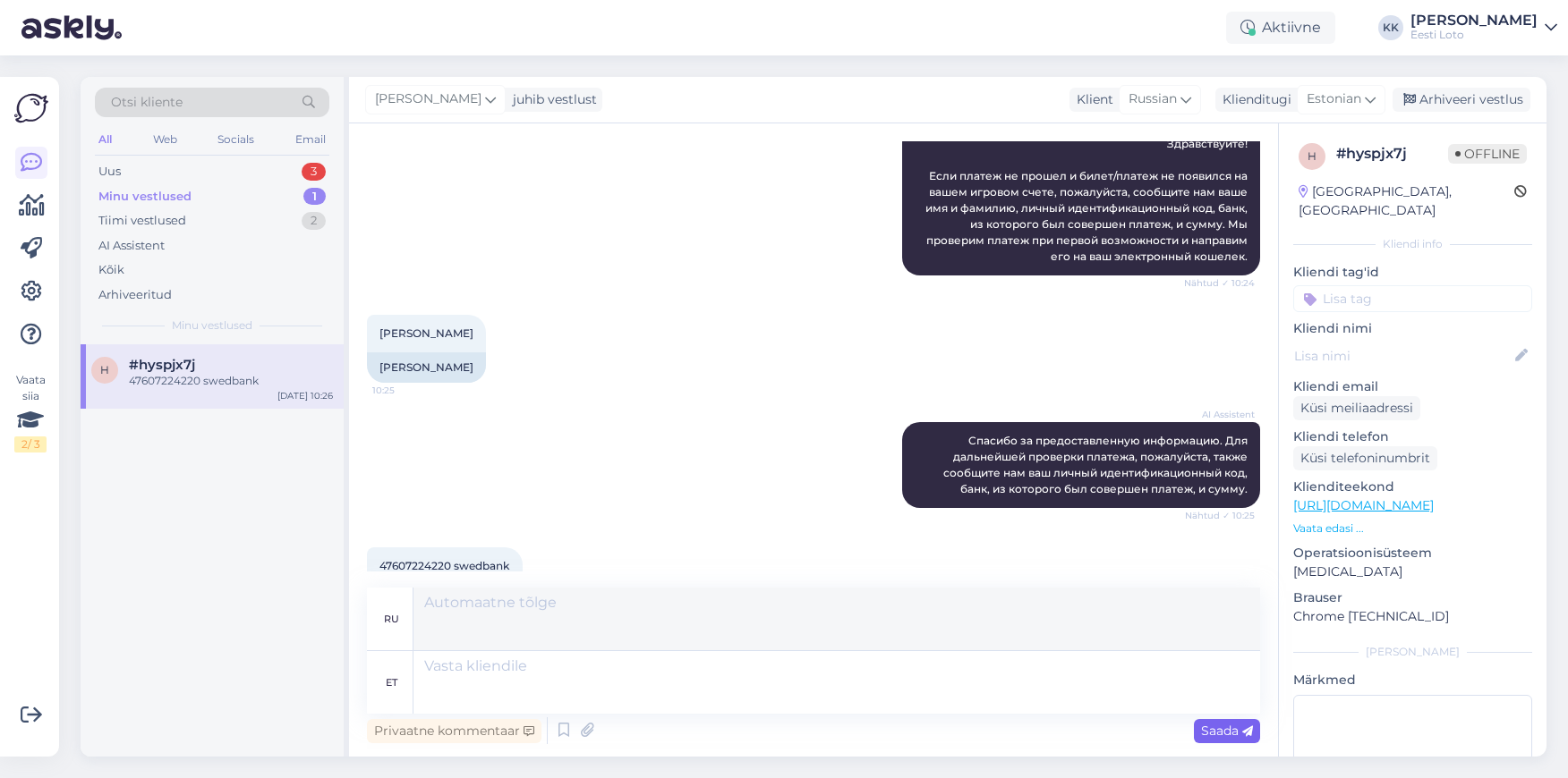
scroll to position [471, 0]
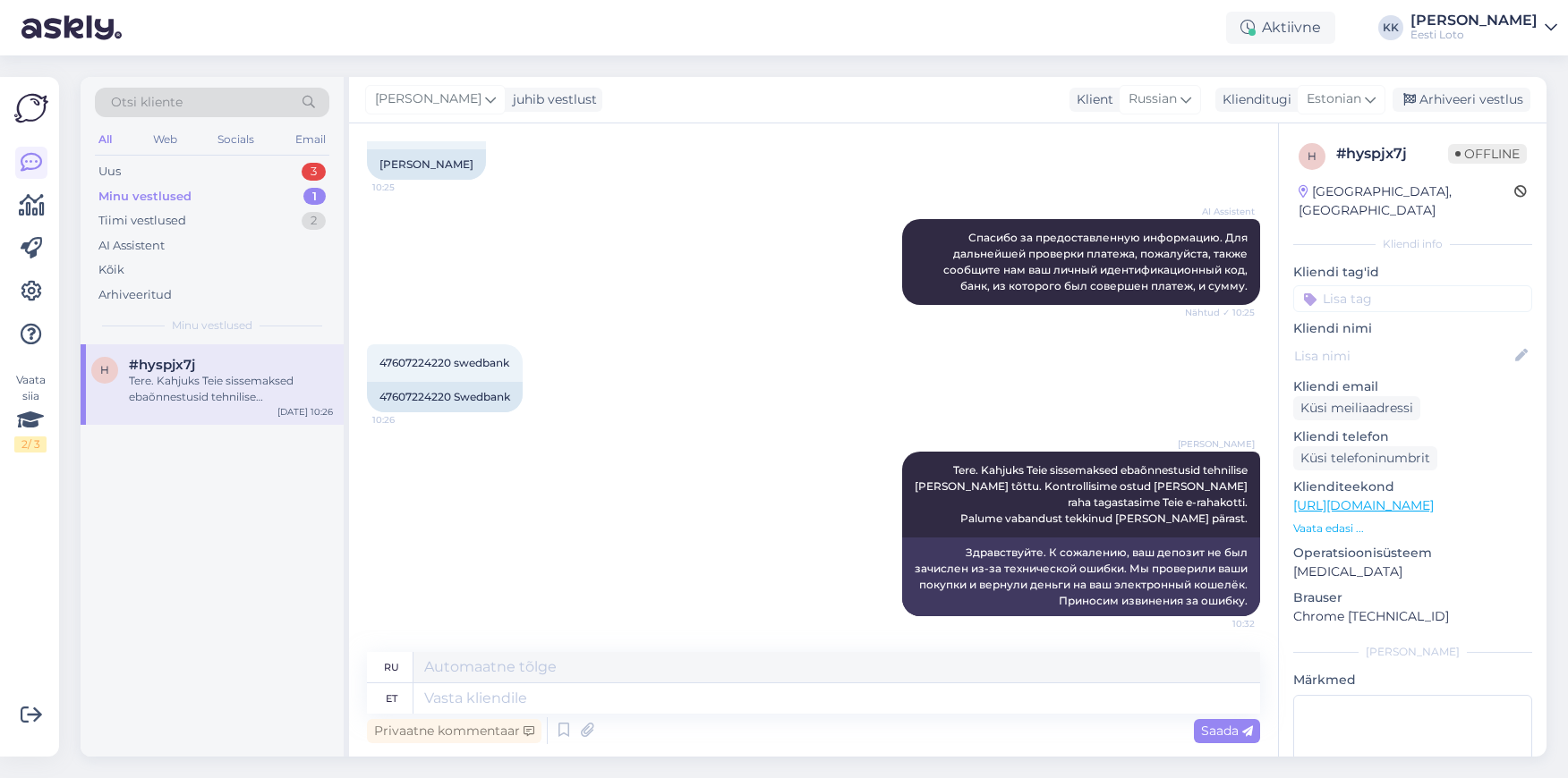
click at [1445, 292] on input at bounding box center [1412, 299] width 239 height 26
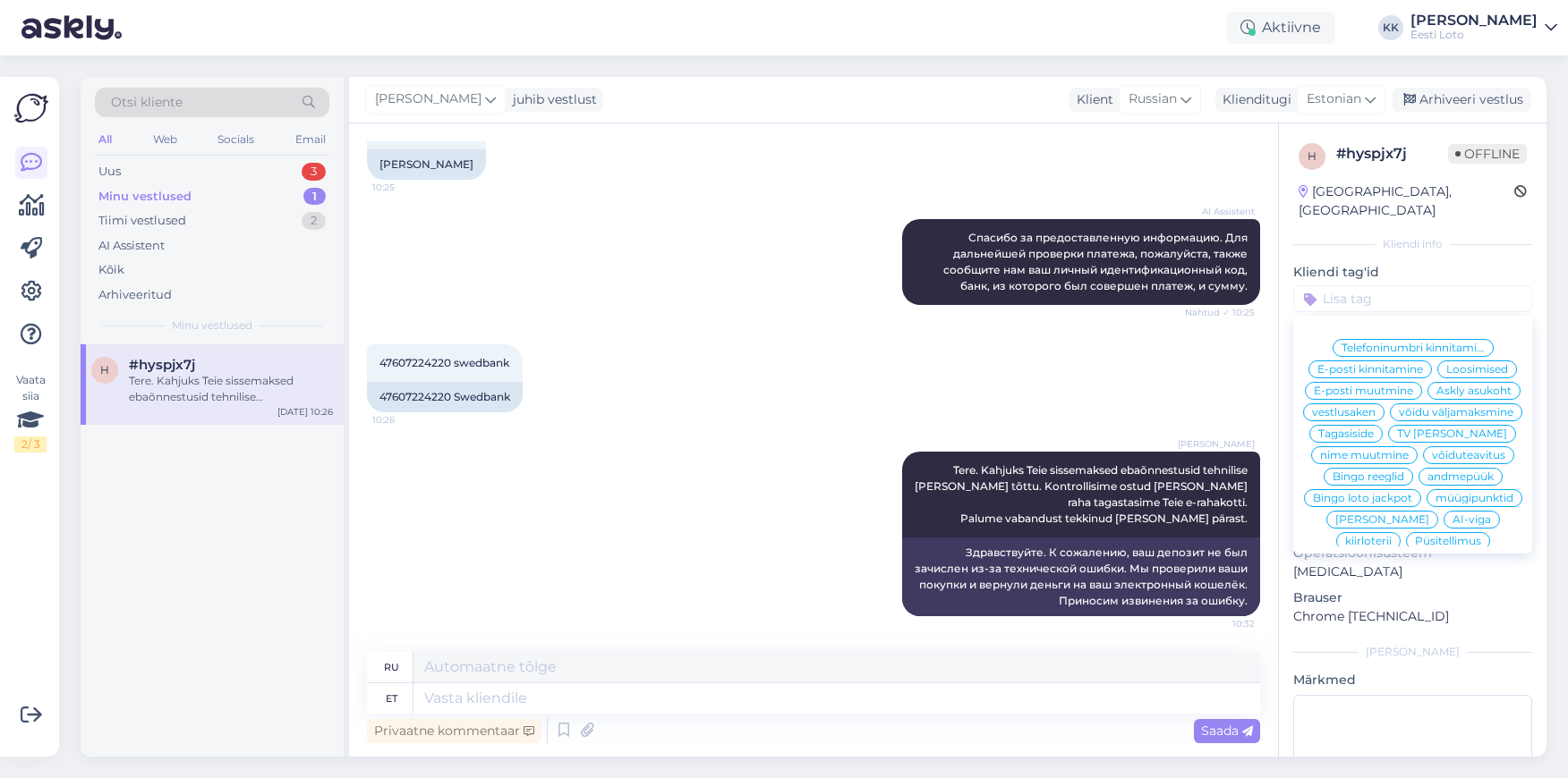
type textarea "Здравствуйте. К сожалению, ваш депозит не был зачислен из-за технической ошибки…"
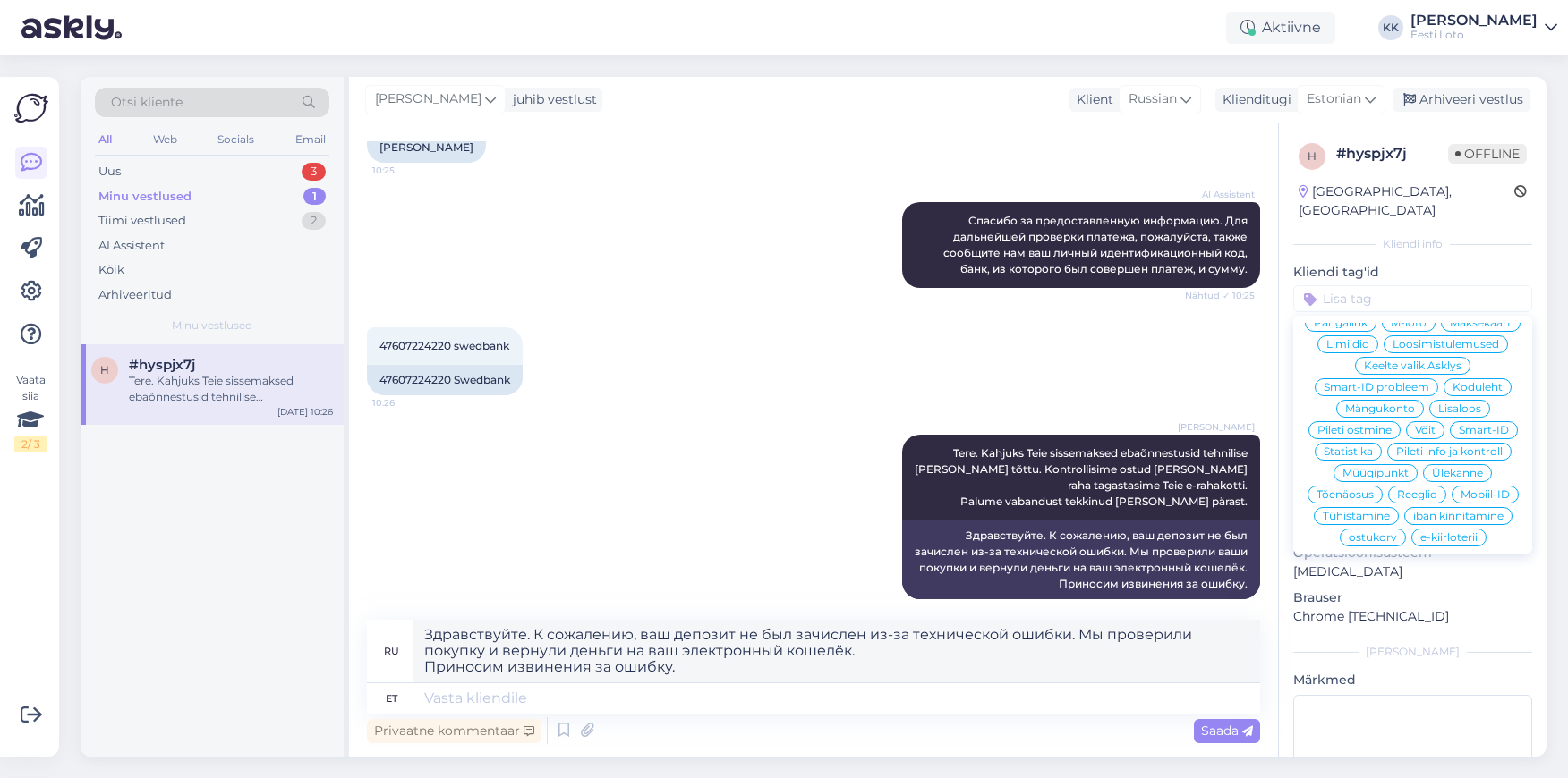
scroll to position [363, 0]
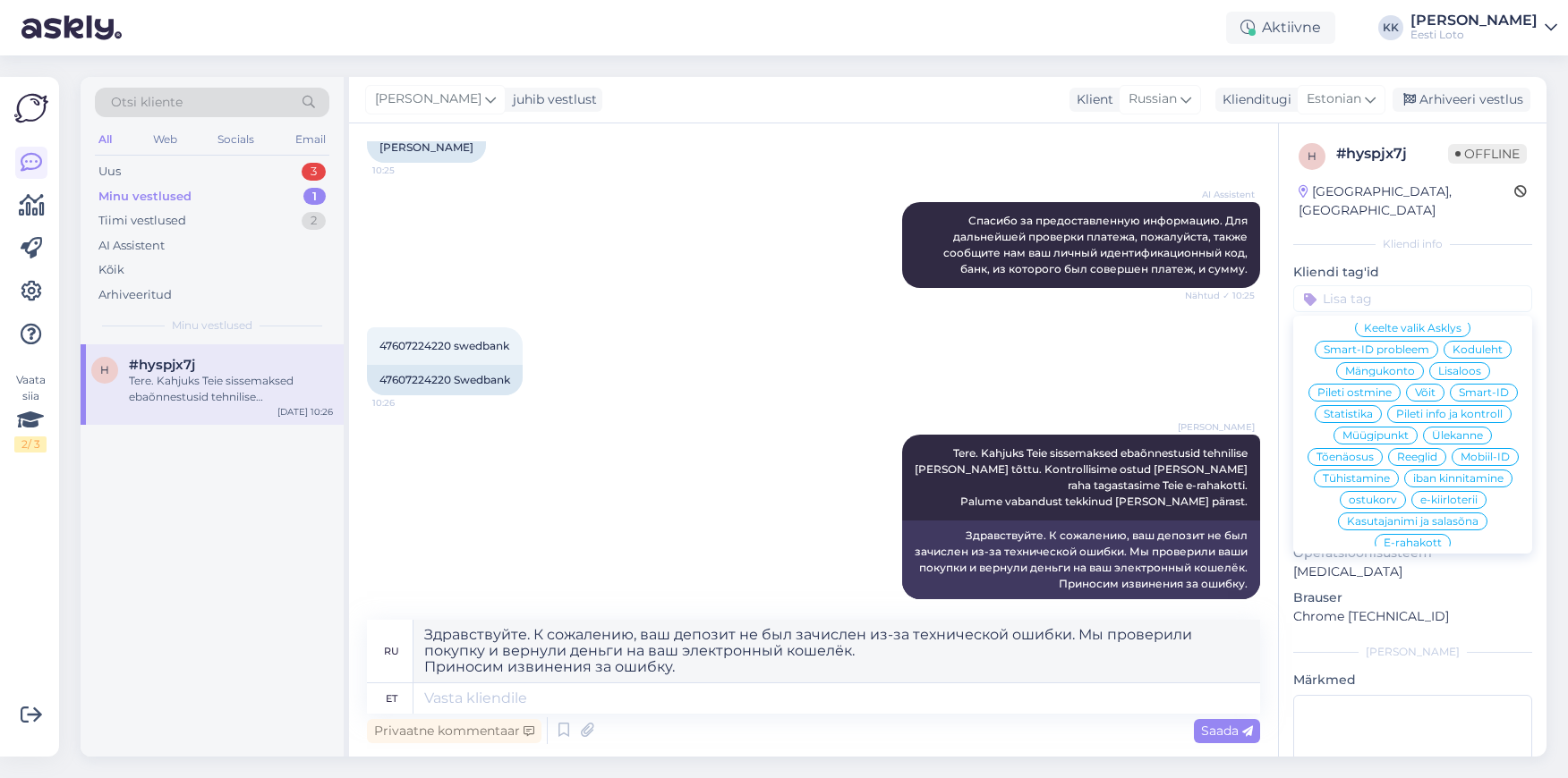
click at [1410, 538] on span "E-rahakott" at bounding box center [1413, 543] width 59 height 10
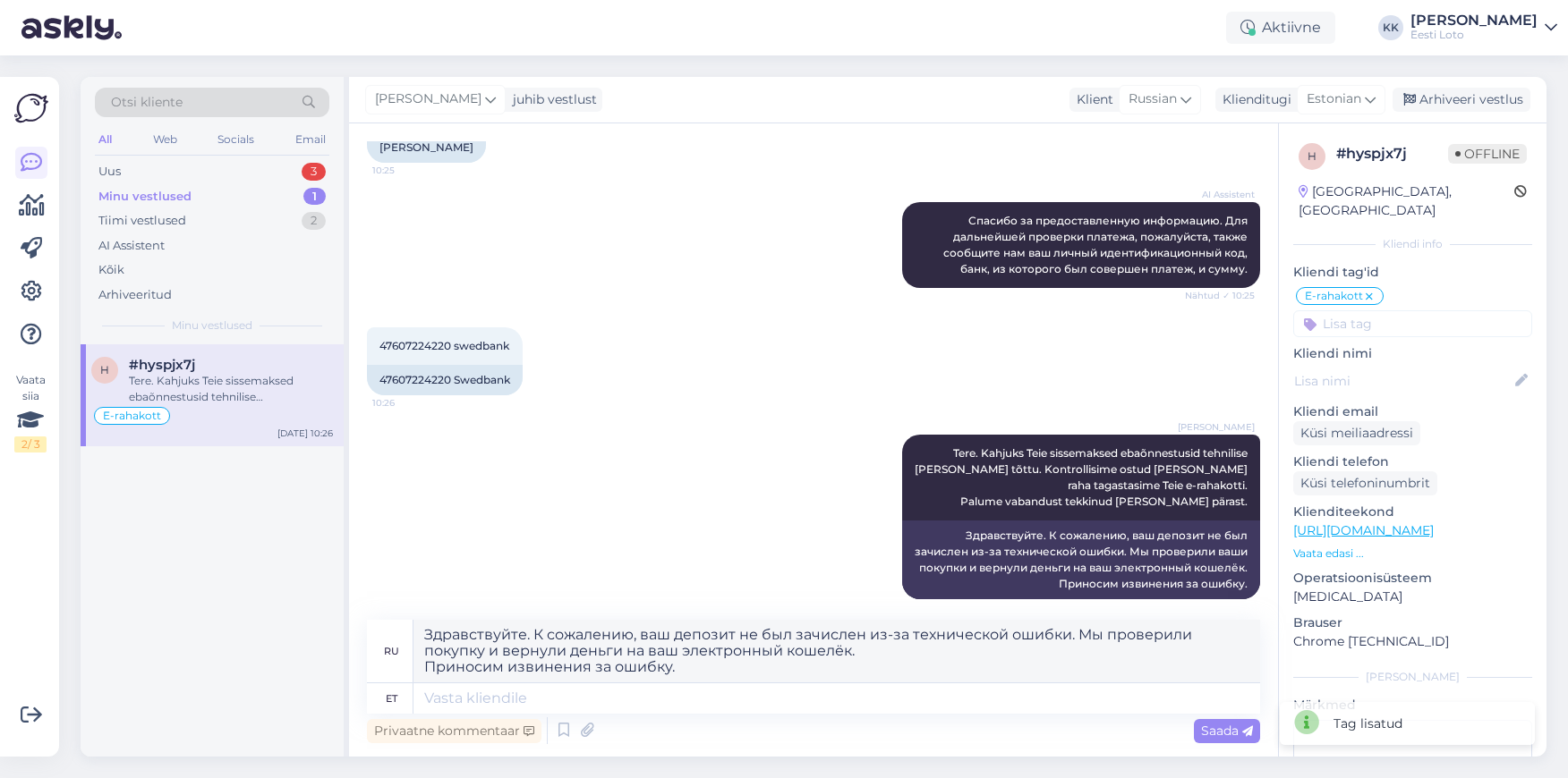
scroll to position [503, 0]
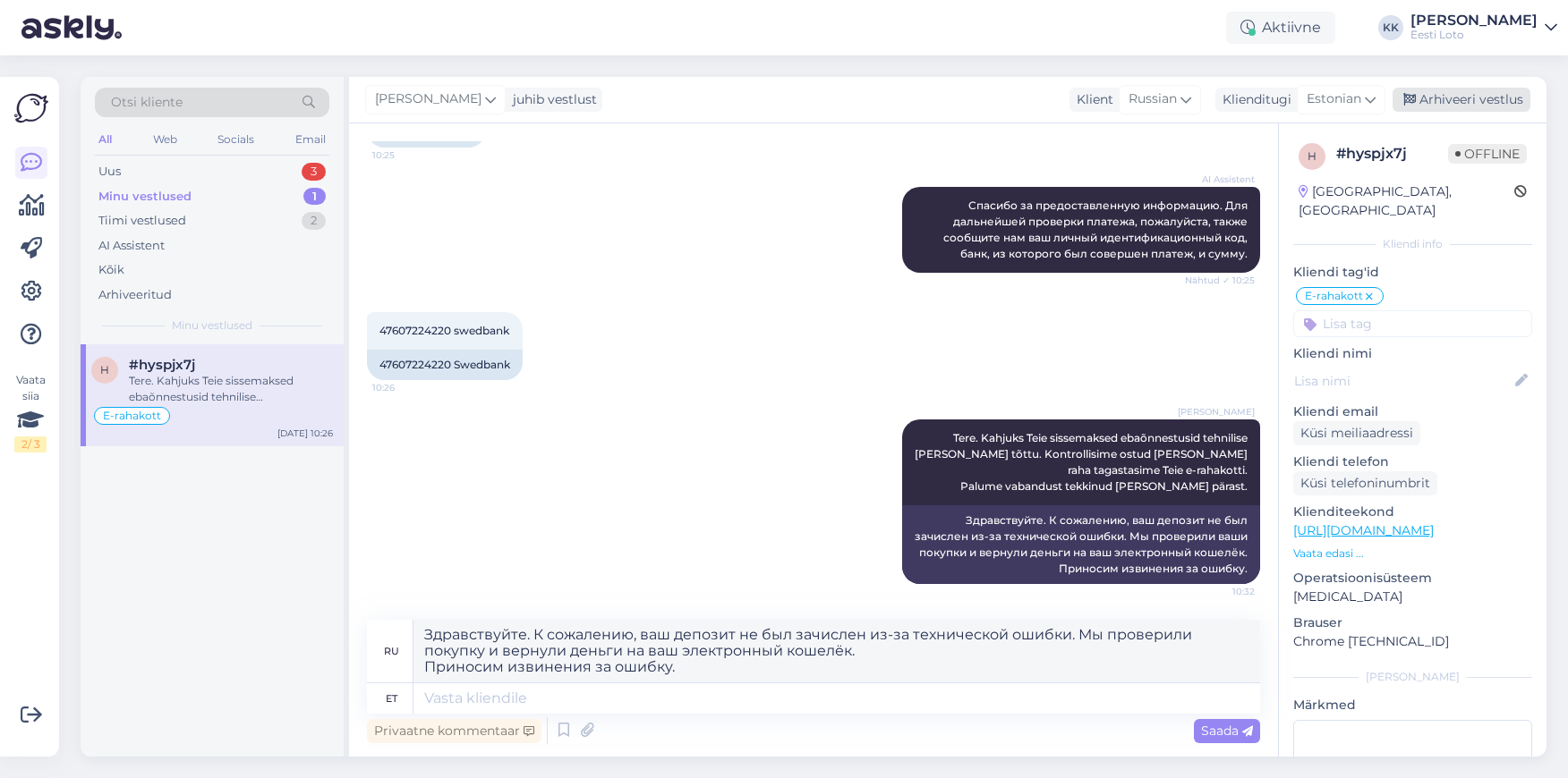
click at [1455, 94] on div "Arhiveeri vestlus" at bounding box center [1461, 100] width 138 height 25
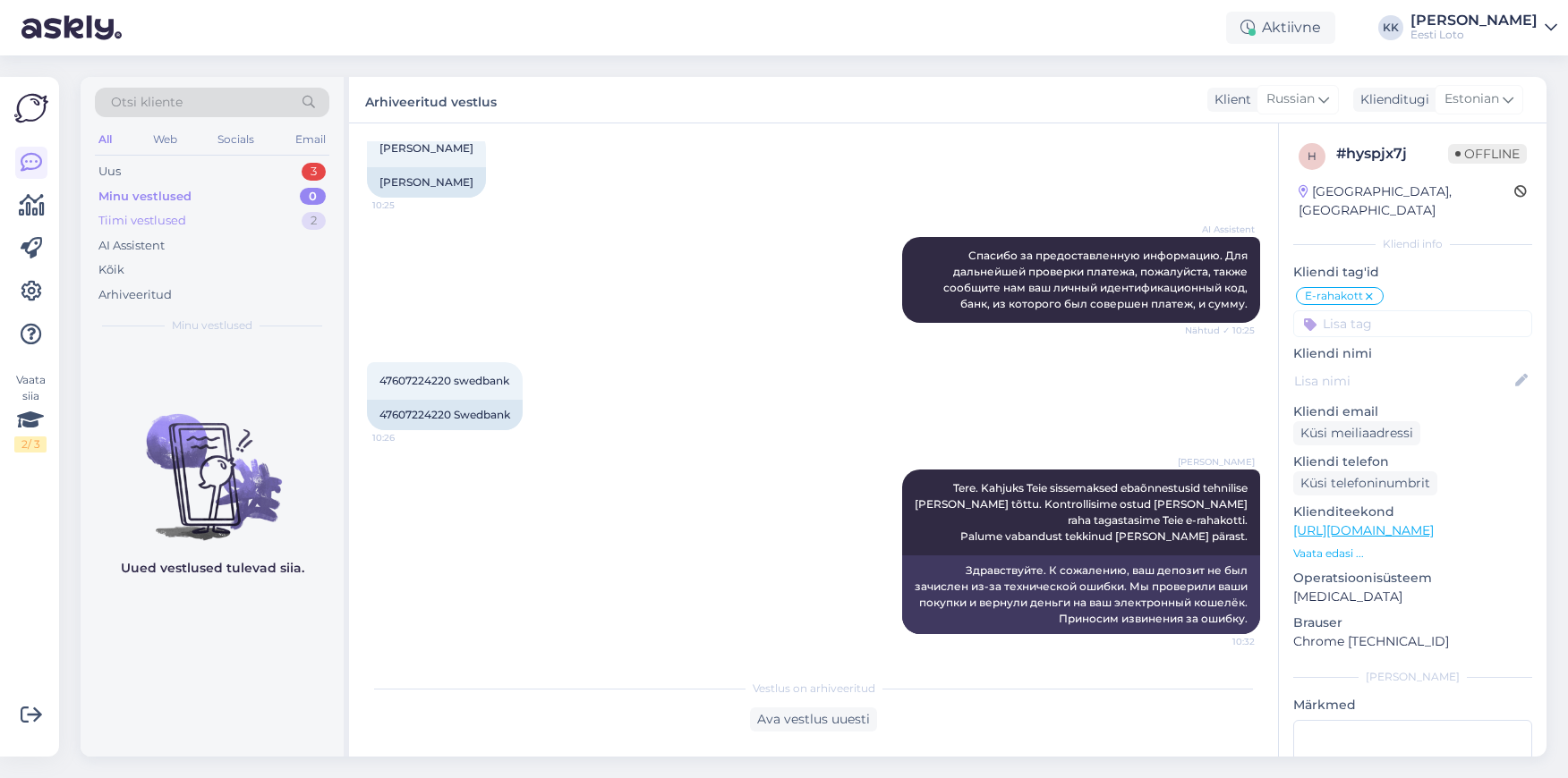
click at [188, 228] on div "Tiimi vestlused 2" at bounding box center [212, 220] width 235 height 25
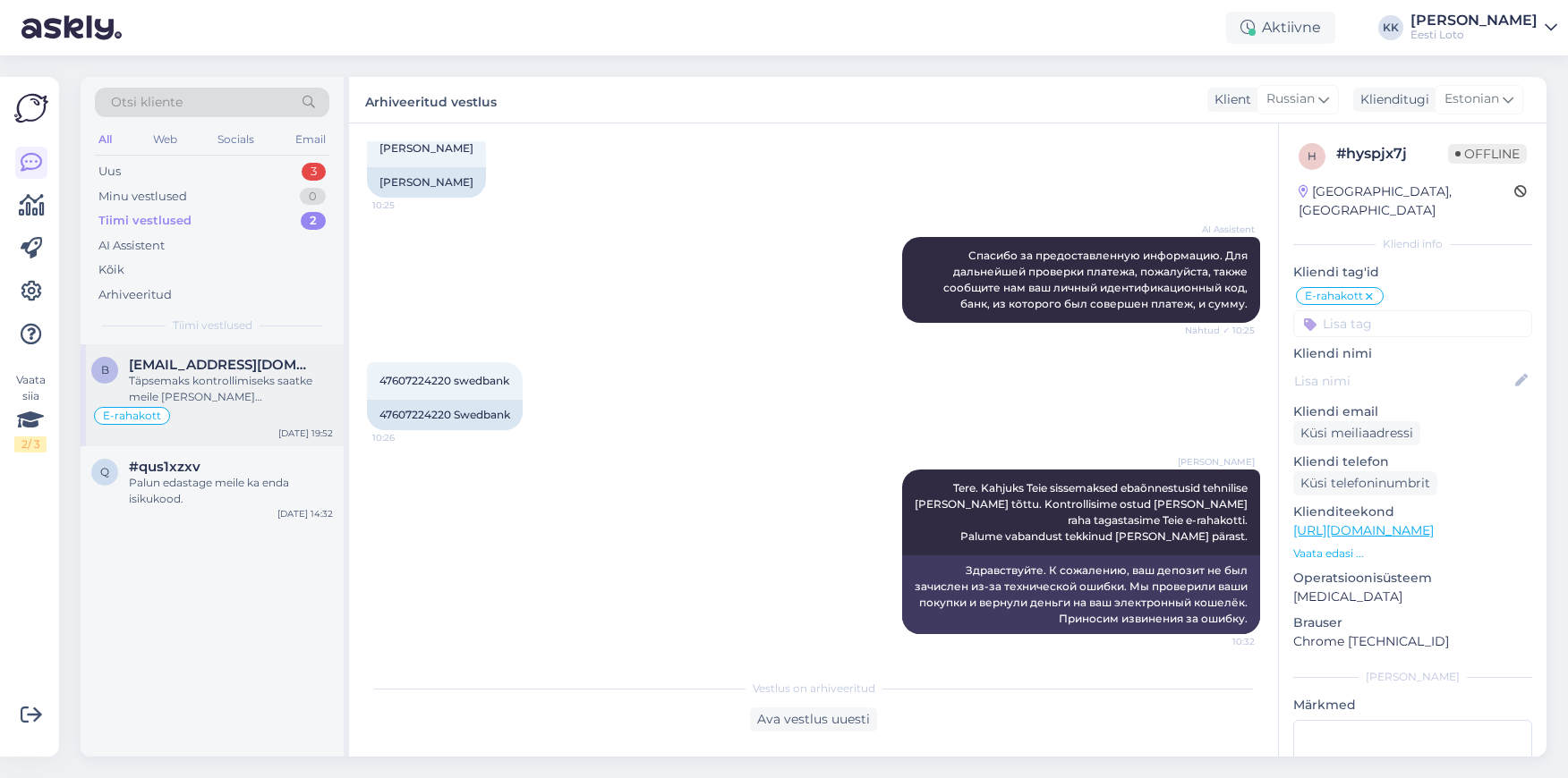
click at [215, 368] on span "[EMAIL_ADDRESS][DOMAIN_NAME]" at bounding box center [221, 365] width 186 height 16
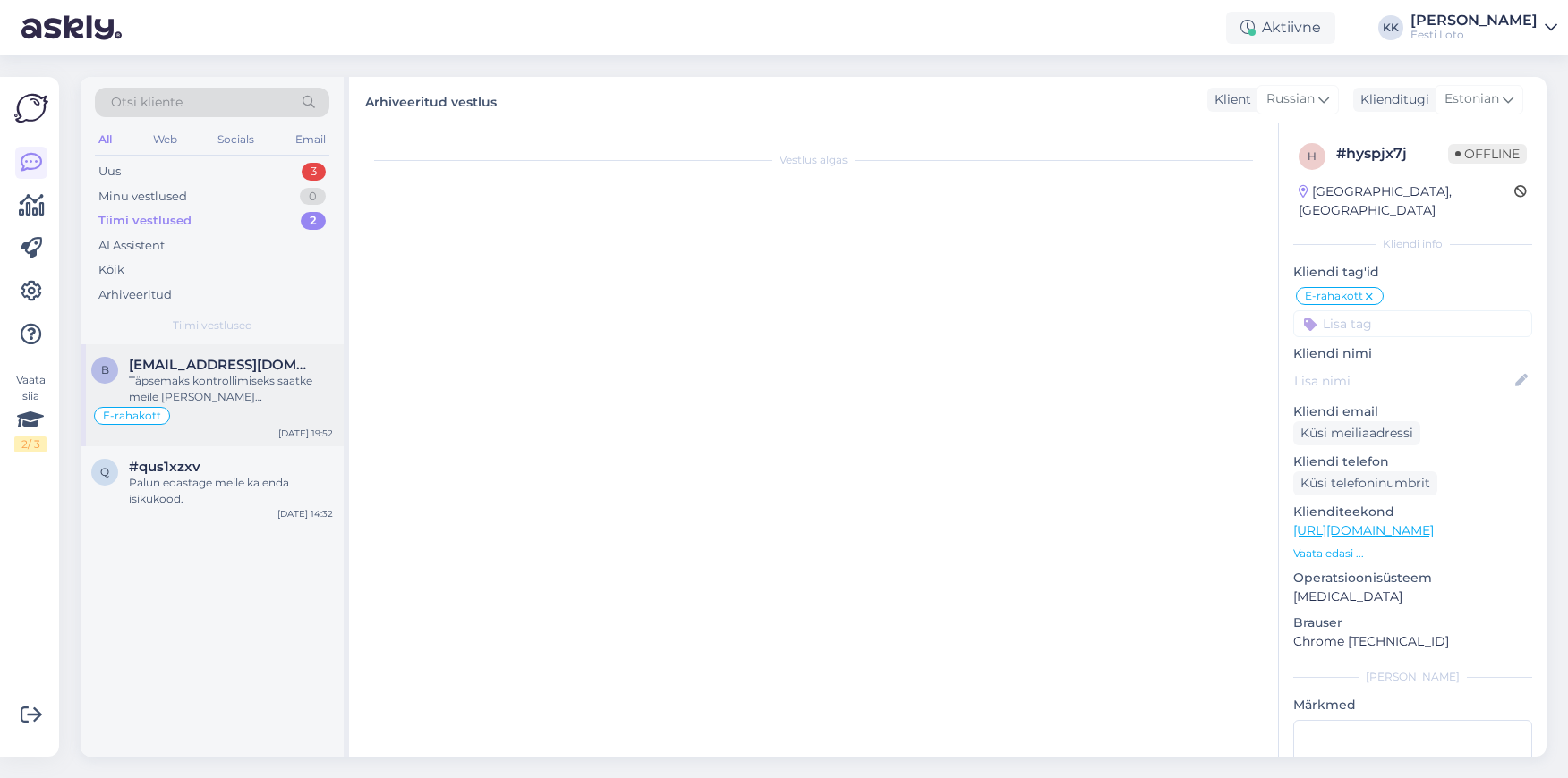
scroll to position [510, 0]
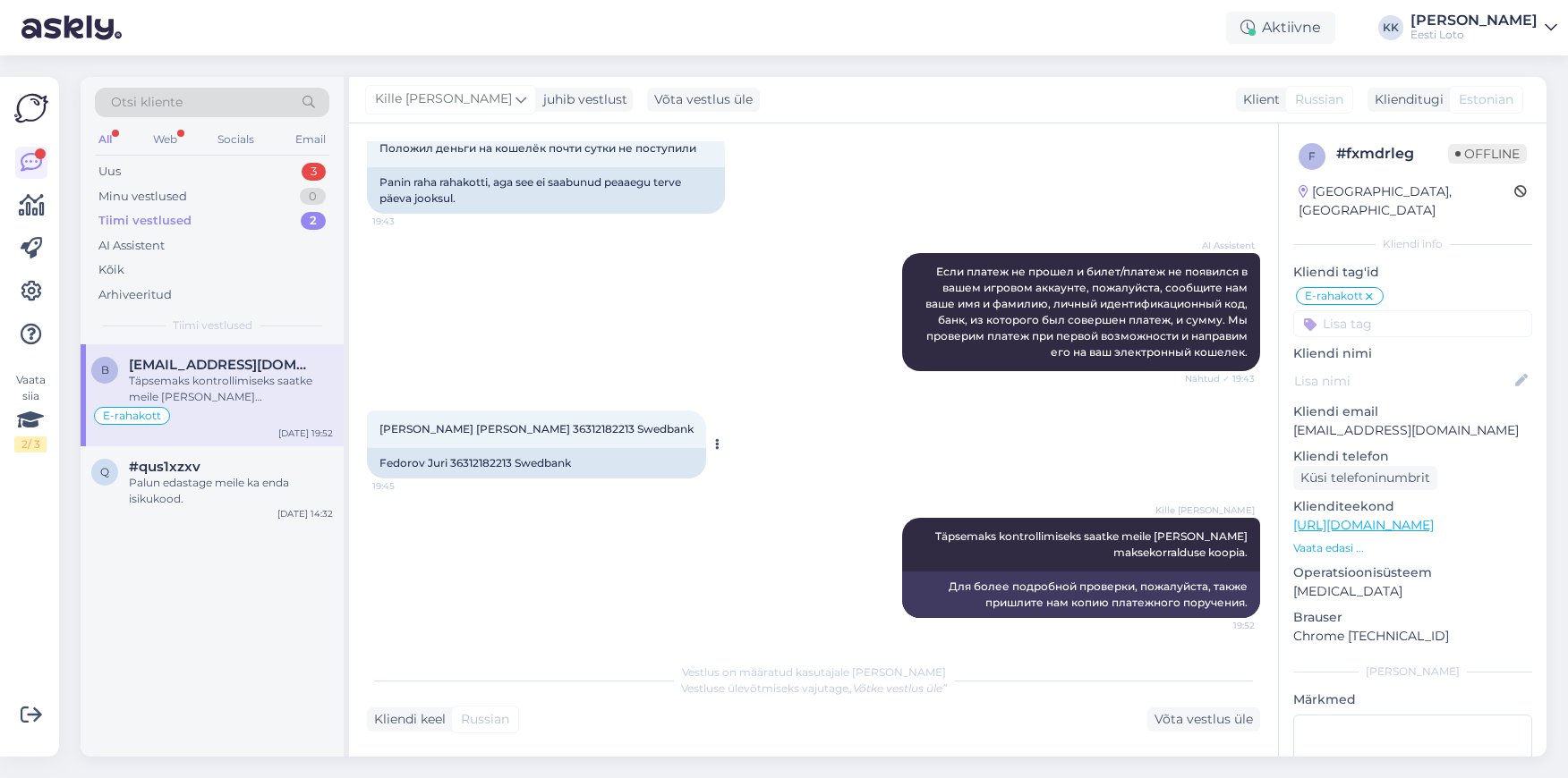
click at [501, 435] on span "[PERSON_NAME] [PERSON_NAME] 36312182213 Swedbank" at bounding box center [536, 429] width 314 height 13
copy span "36312182213"
click at [172, 504] on div "Palun edastage meile ka enda isikukood." at bounding box center [231, 492] width 204 height 32
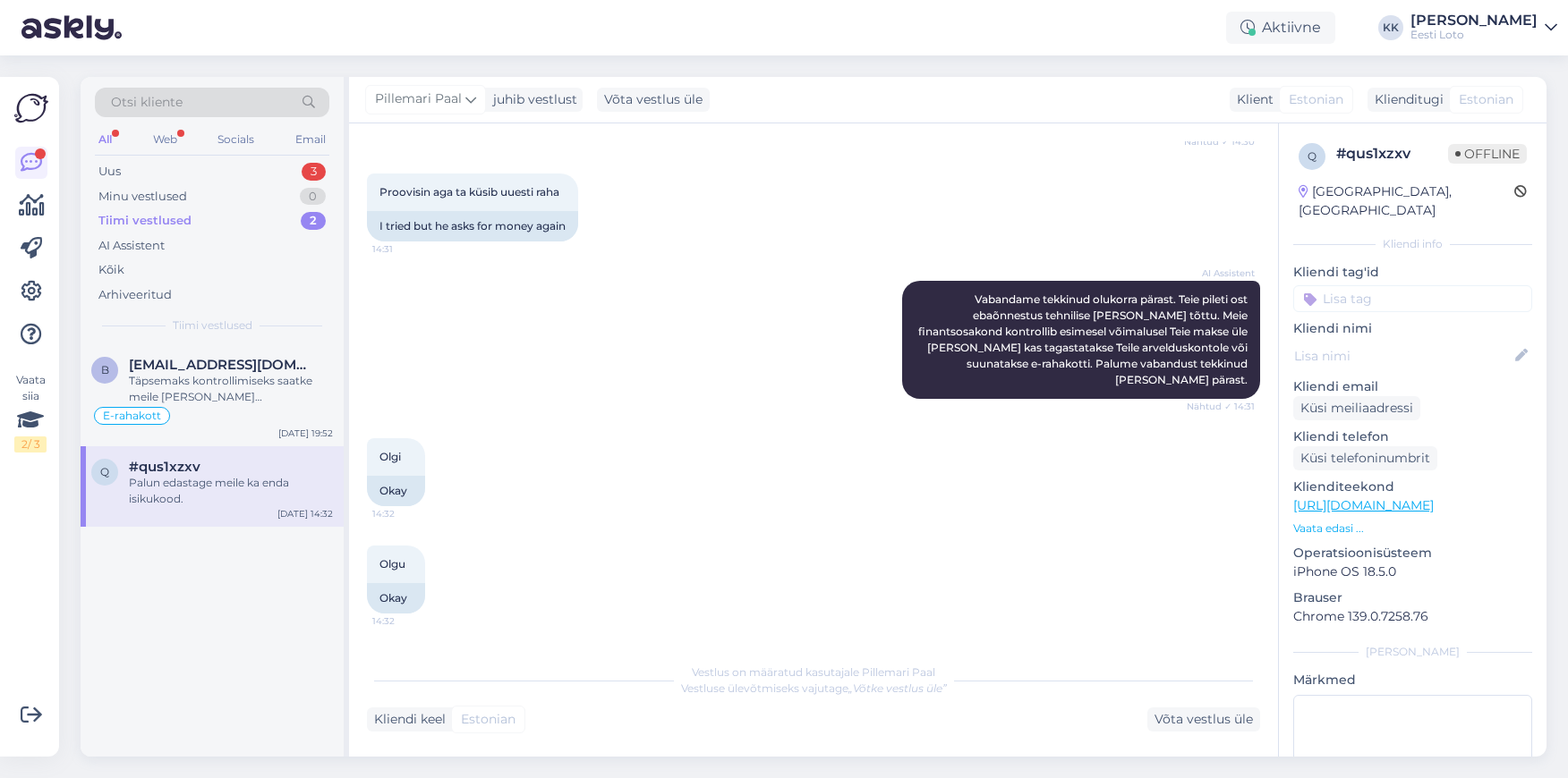
scroll to position [441, 0]
click at [168, 190] on div "Minu vestlused" at bounding box center [143, 197] width 89 height 18
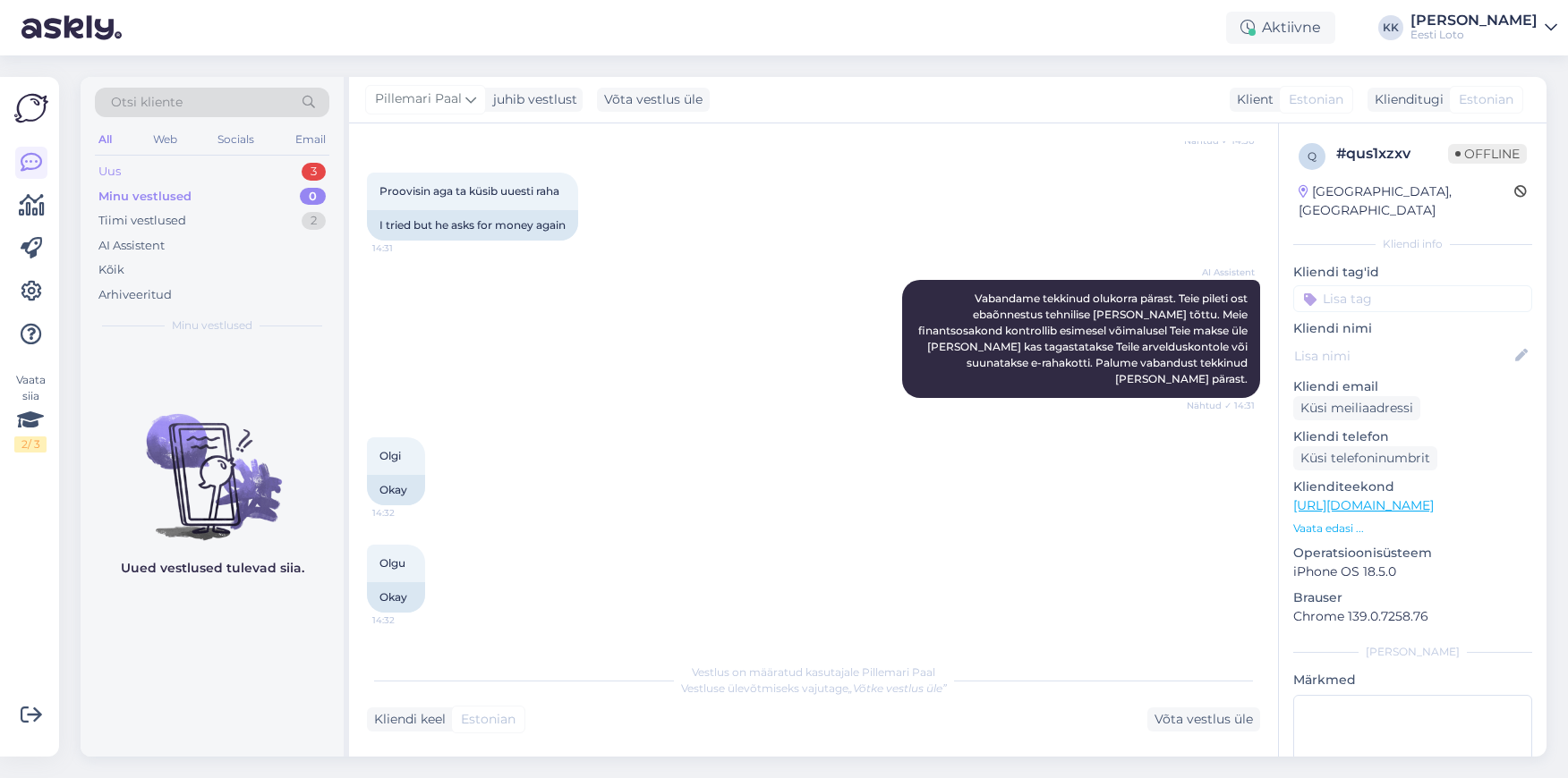
click at [176, 175] on div "Uus 3" at bounding box center [212, 171] width 235 height 25
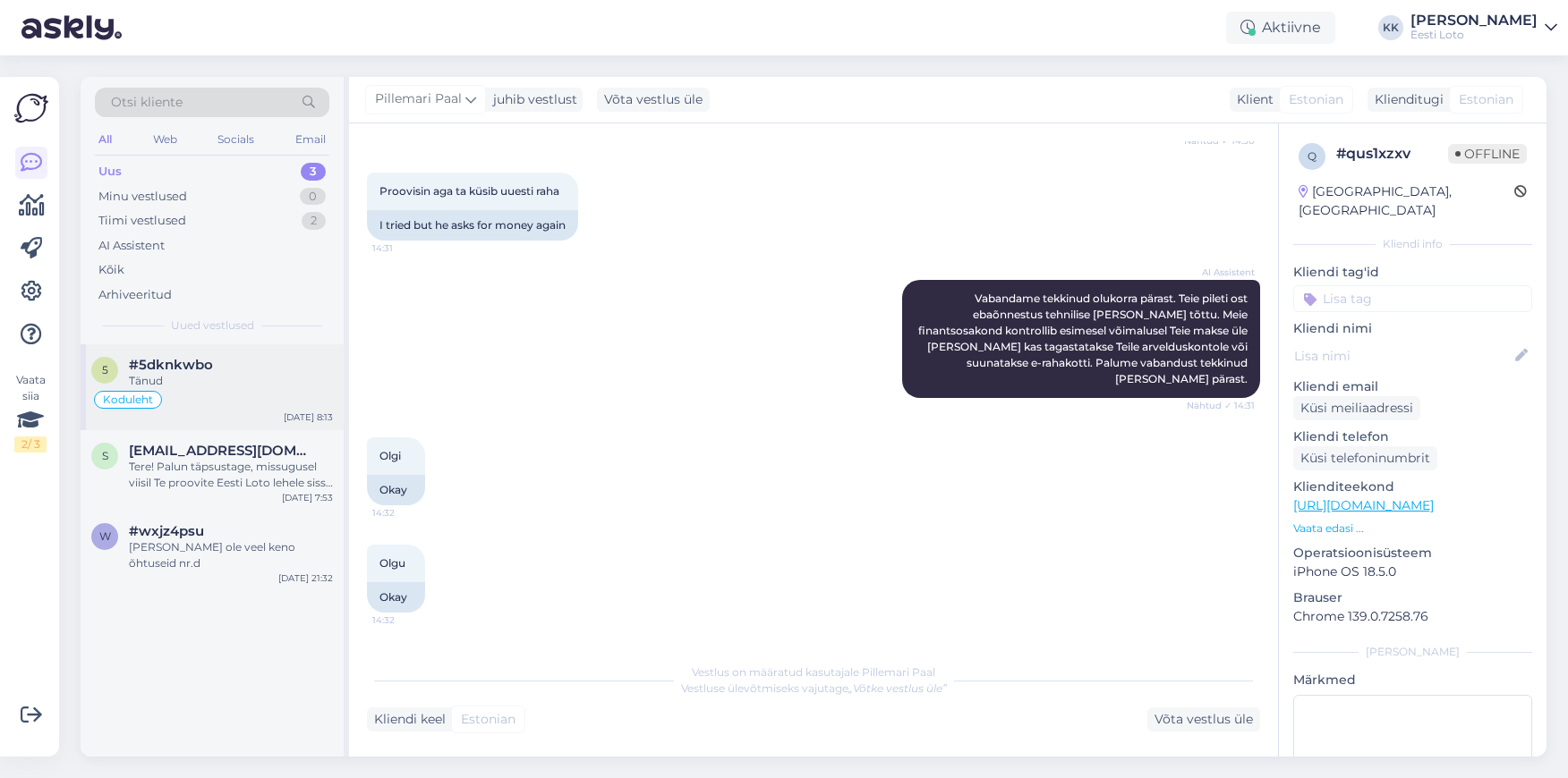
click at [260, 373] on div "#5dknkwbo" at bounding box center [231, 365] width 204 height 16
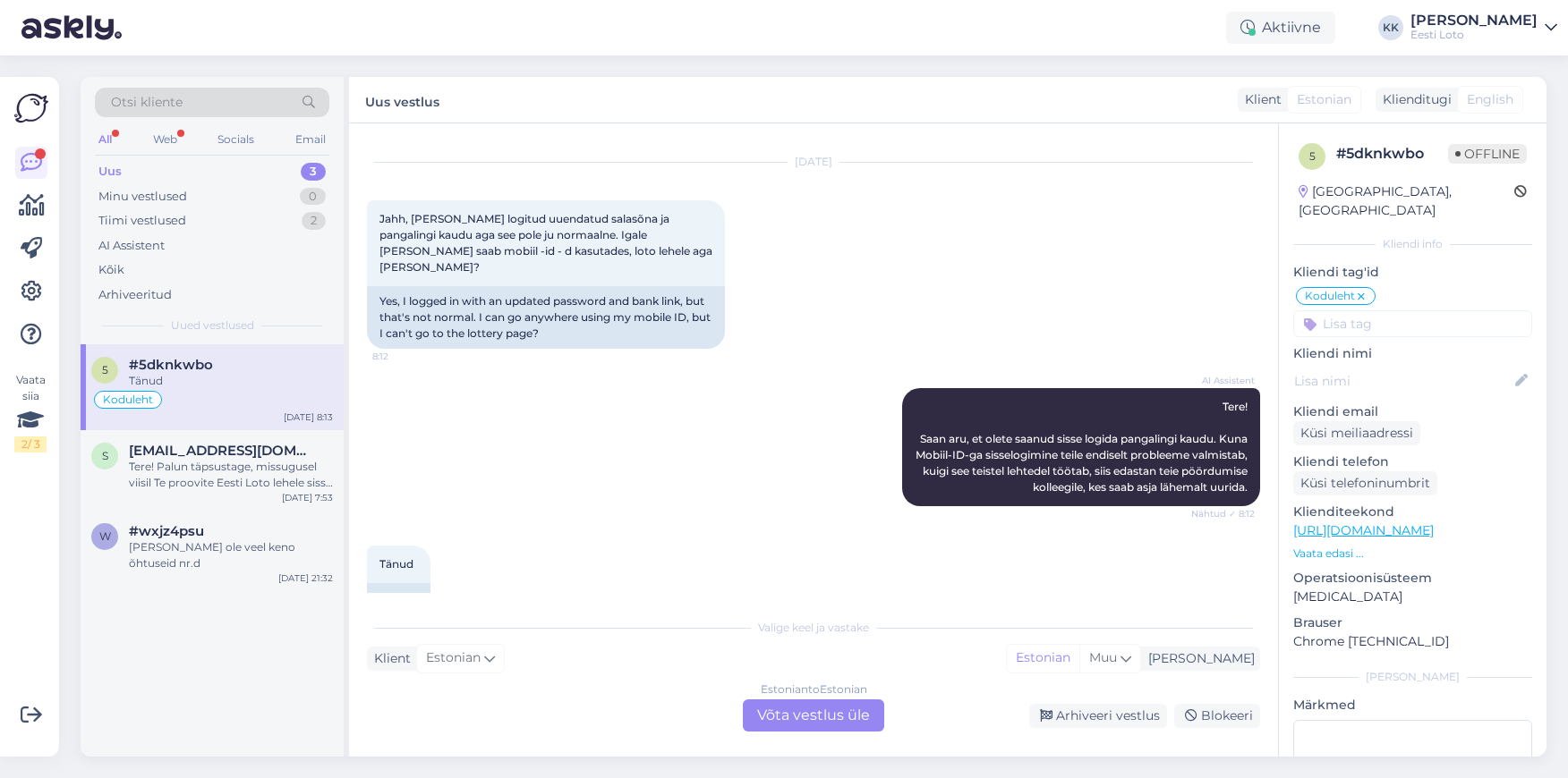
scroll to position [2222, 0]
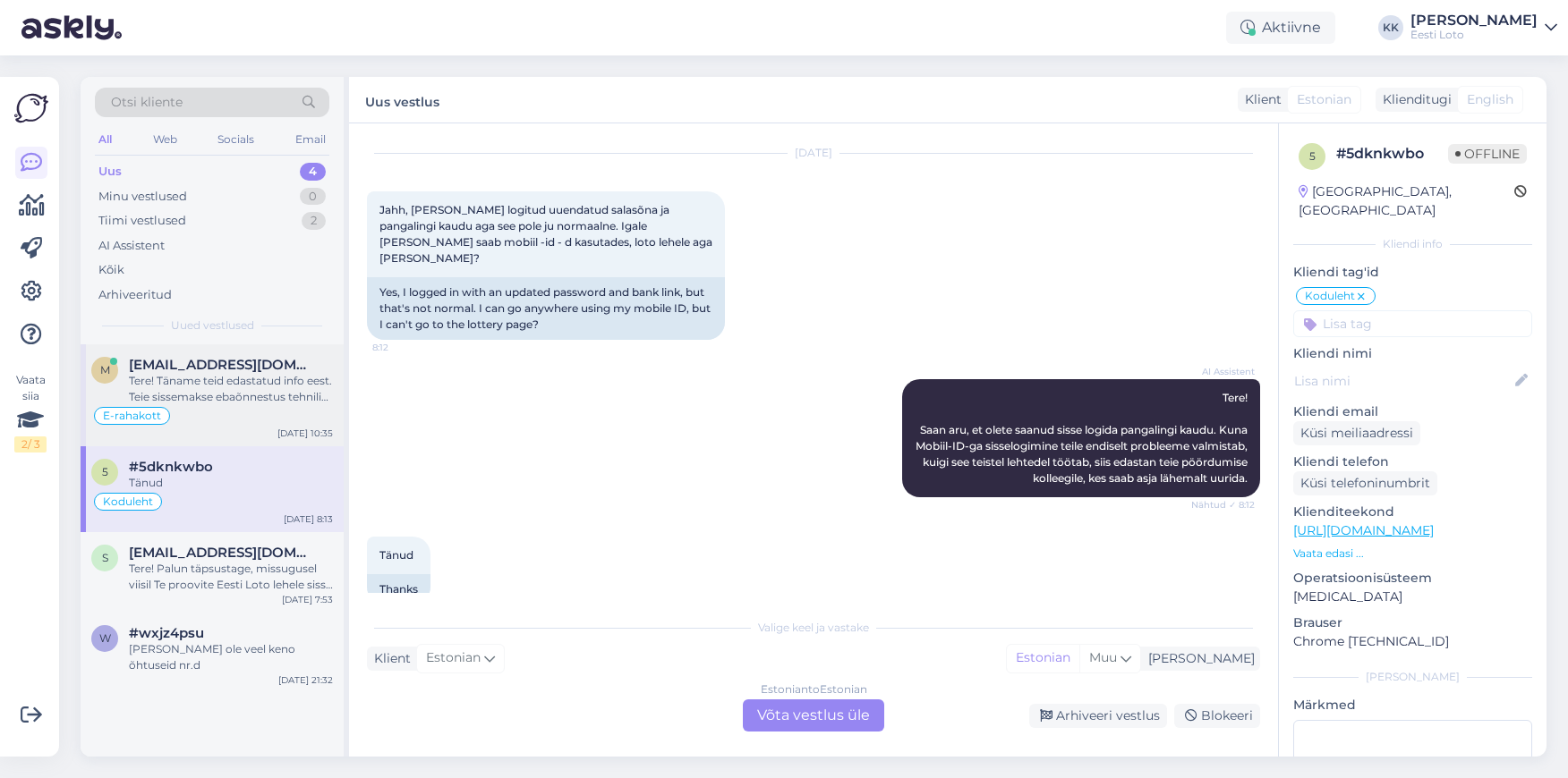
click at [253, 393] on div "Tere! Täname teid edastatud info eest. Teie sissemakse ebaõnnestus tehnilise [P…" at bounding box center [231, 389] width 204 height 32
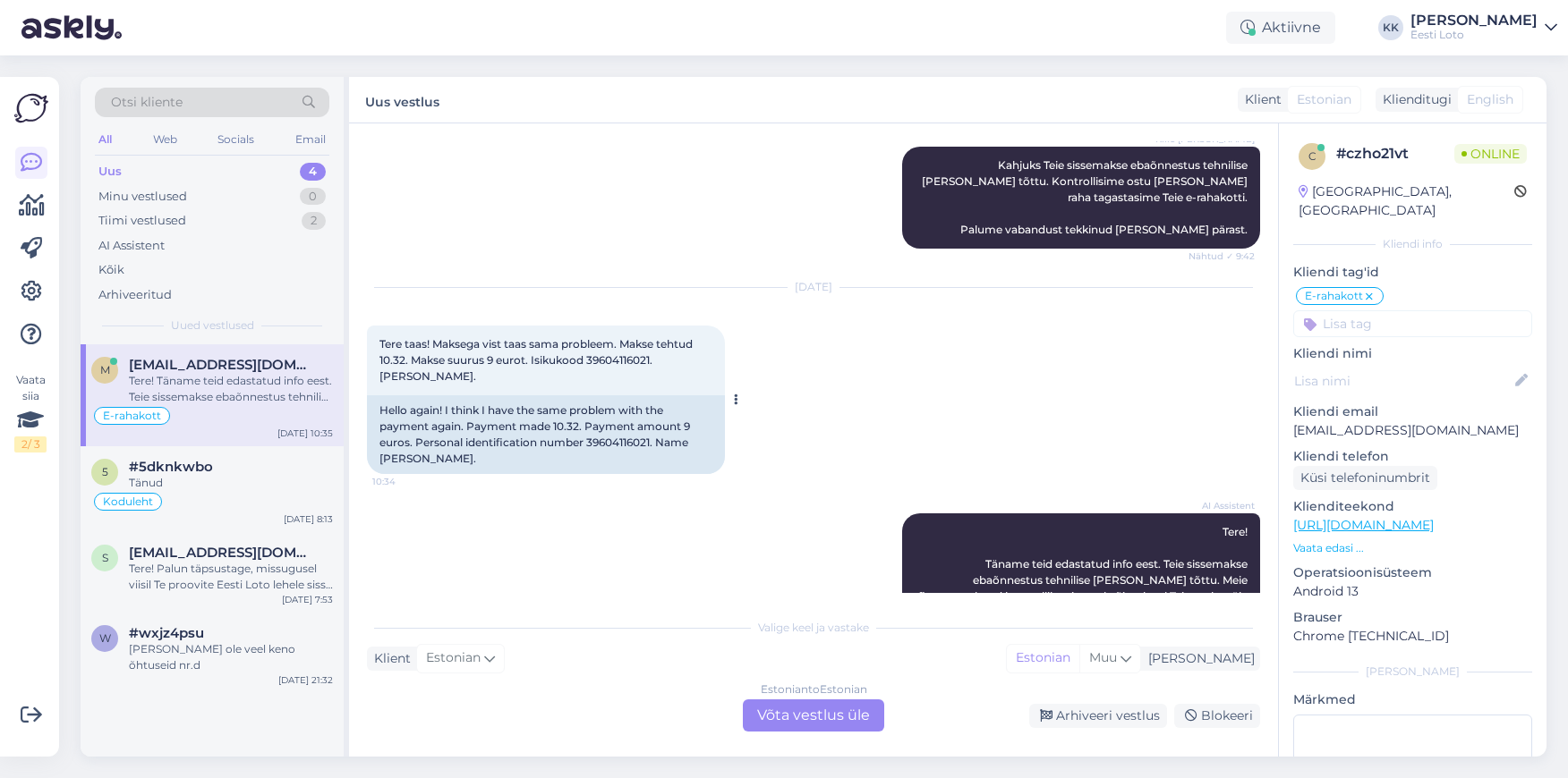
scroll to position [798, 0]
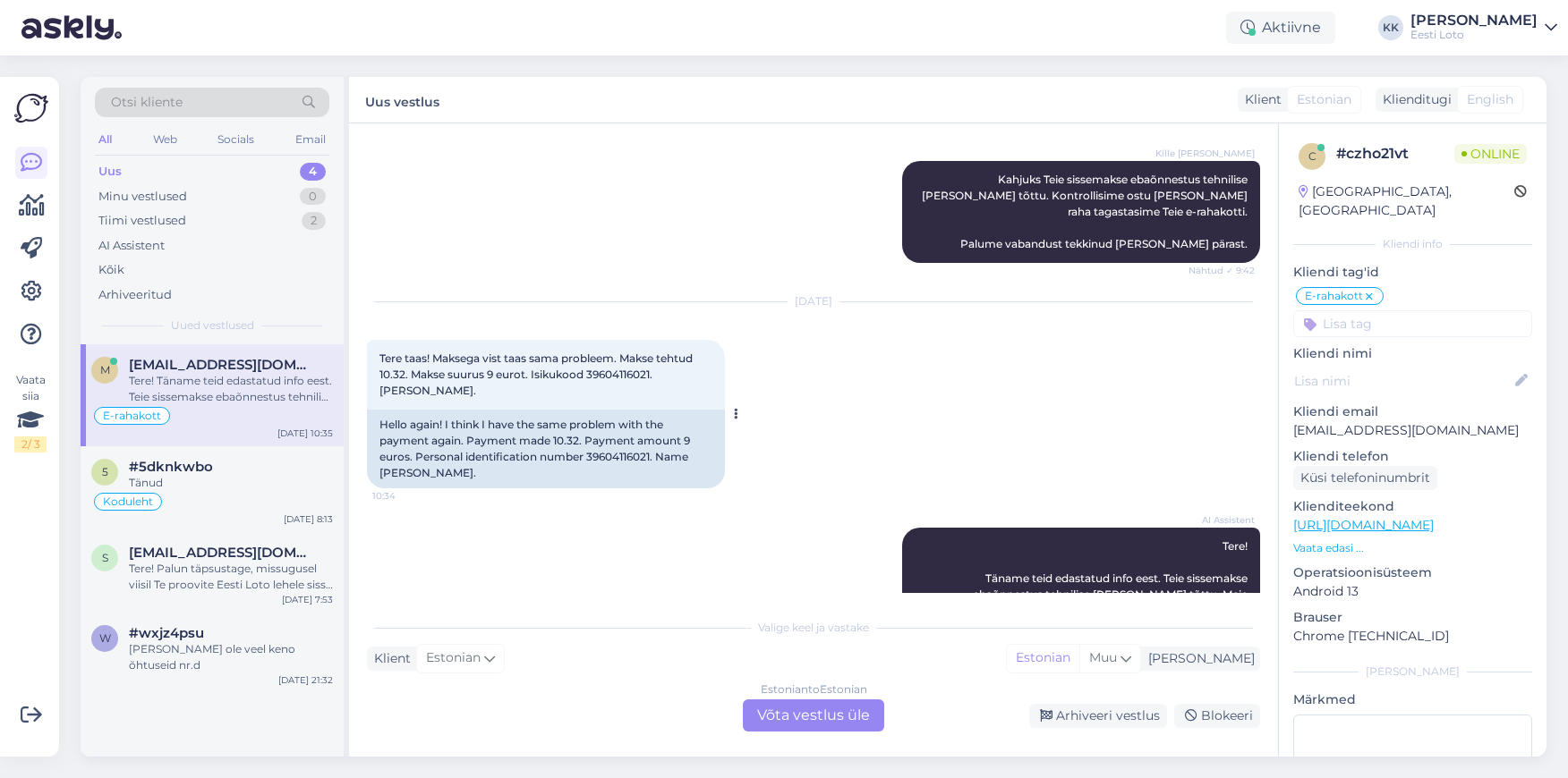
click at [609, 352] on span "Tere taas! Maksega vist taas sama probleem. Makse tehtud 10.32. Makse suurus 9 …" at bounding box center [537, 374] width 316 height 45
copy span "39604116021"
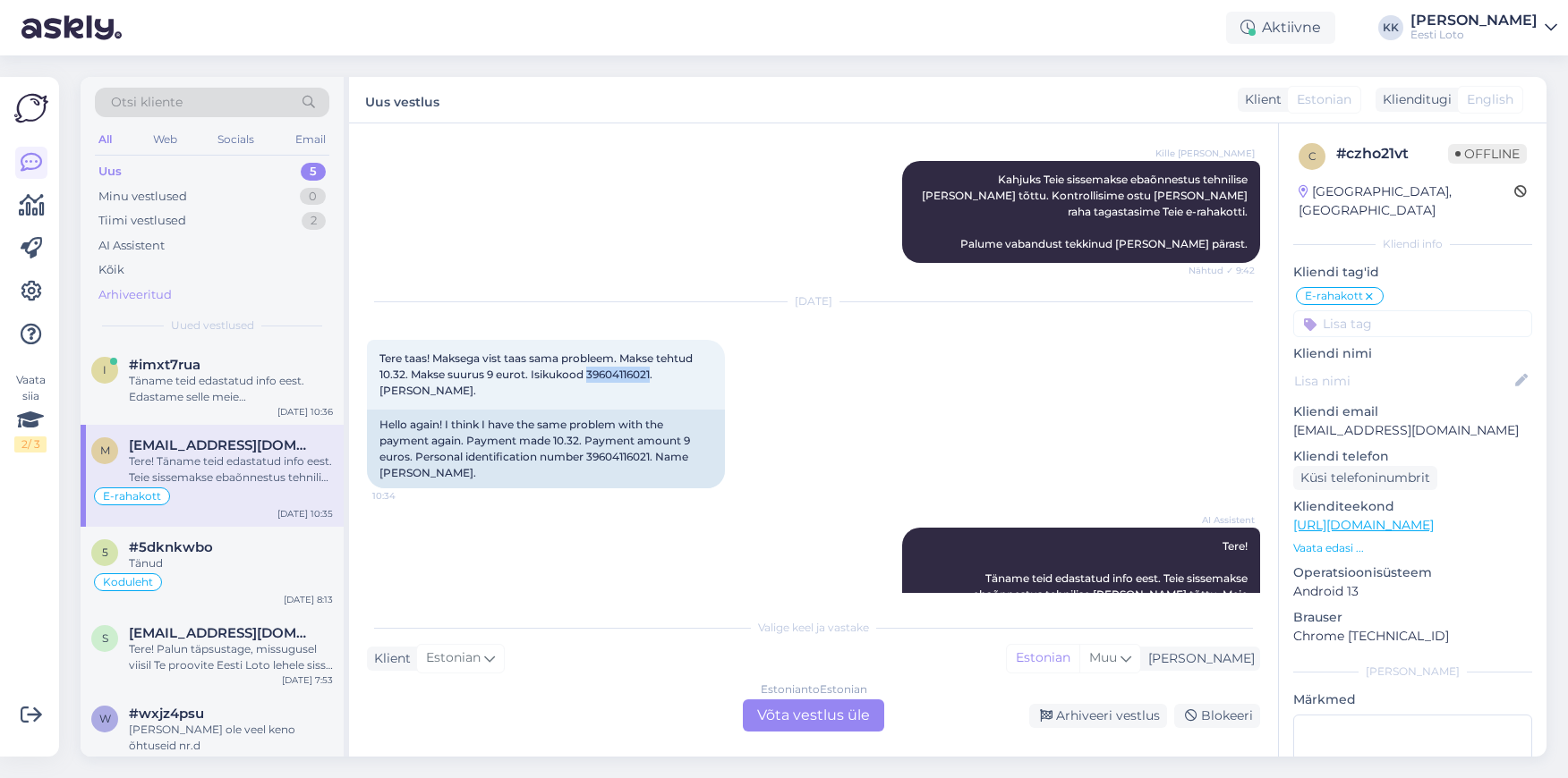
click at [187, 293] on div "Arhiveeritud" at bounding box center [212, 295] width 235 height 25
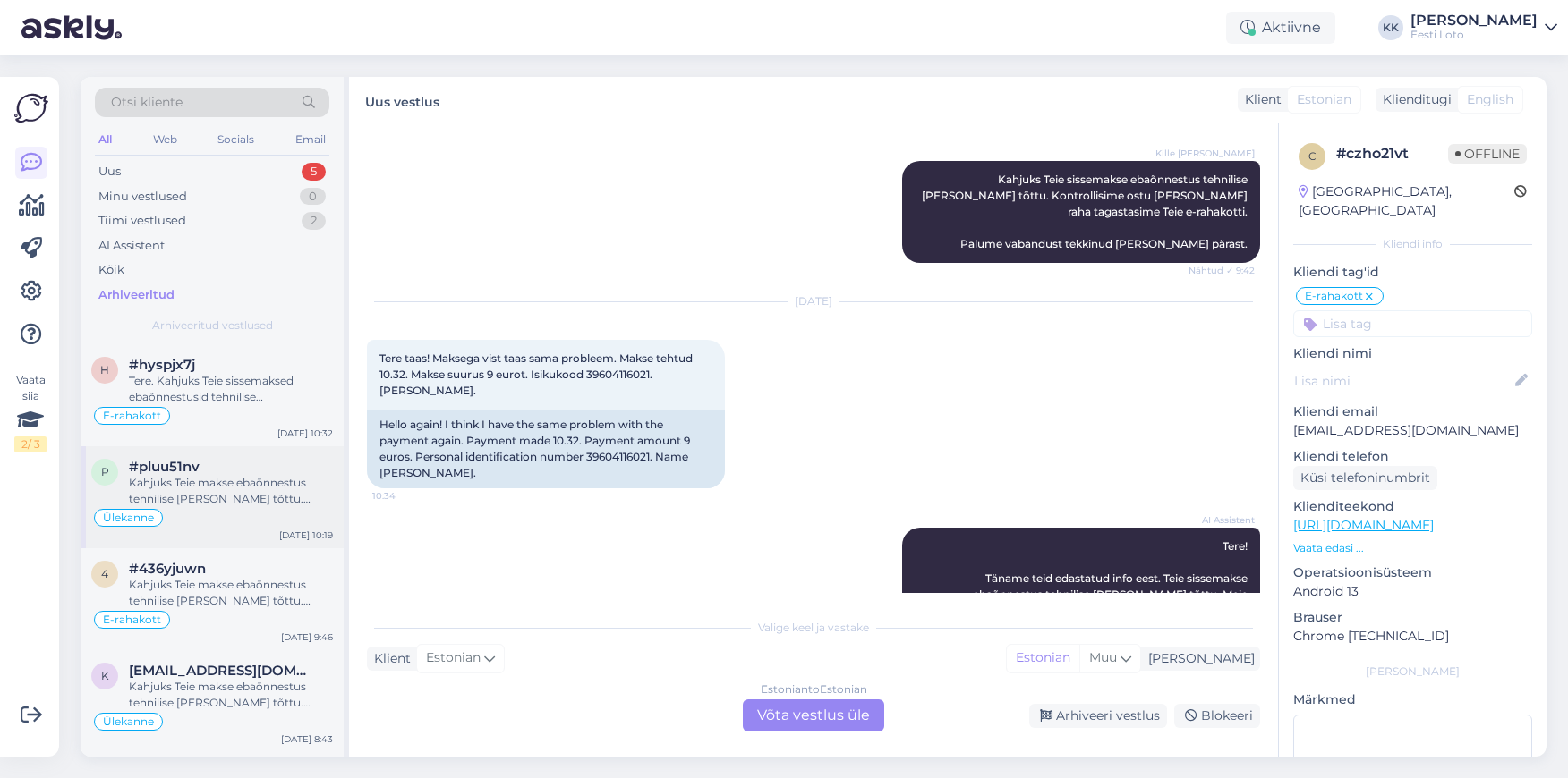
click at [232, 484] on div "Kahjuks Teie makse ebaõnnestus tehnilise [PERSON_NAME] tõttu. Kontrollisime mak…" at bounding box center [231, 492] width 204 height 32
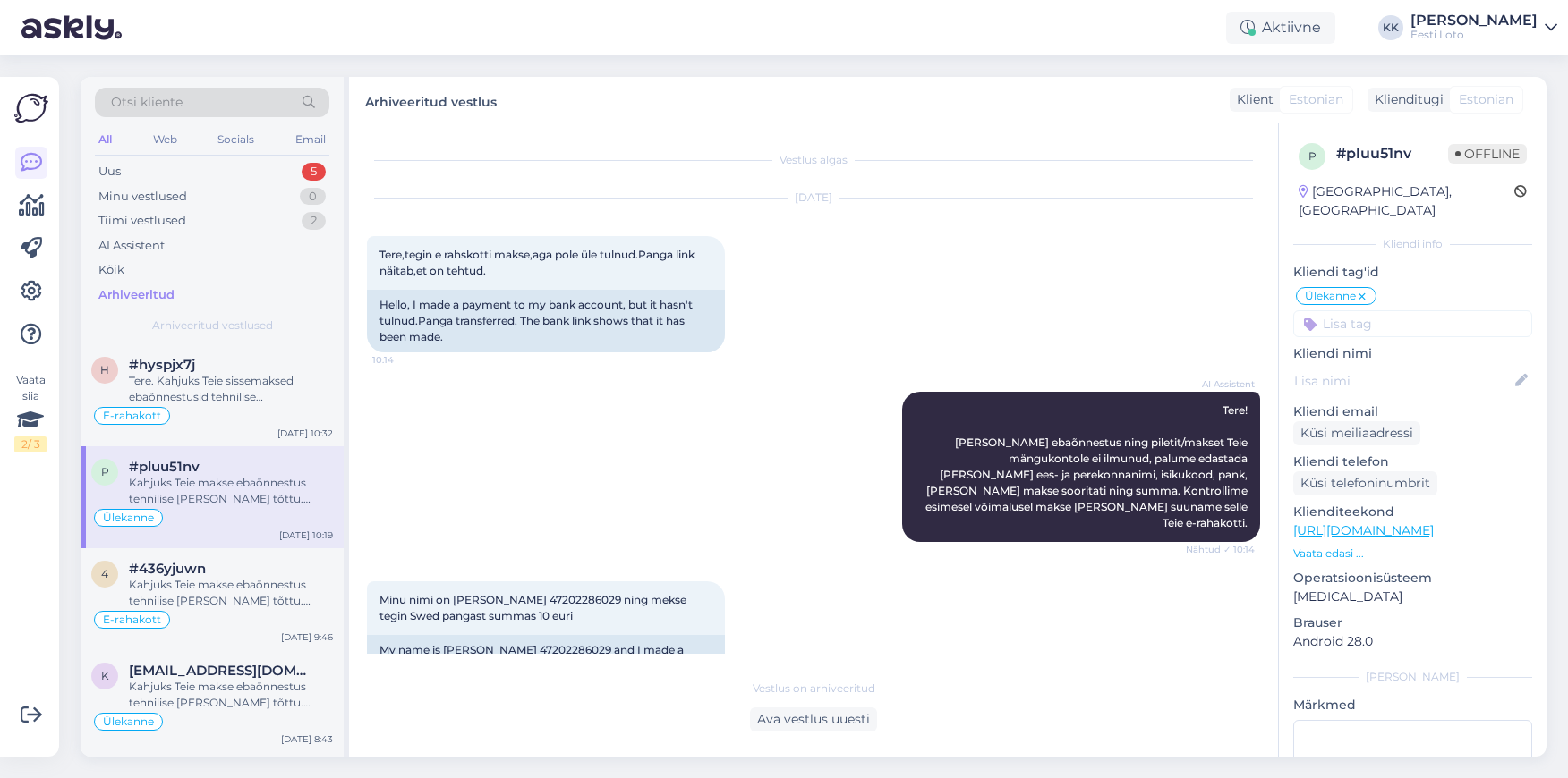
scroll to position [341, 0]
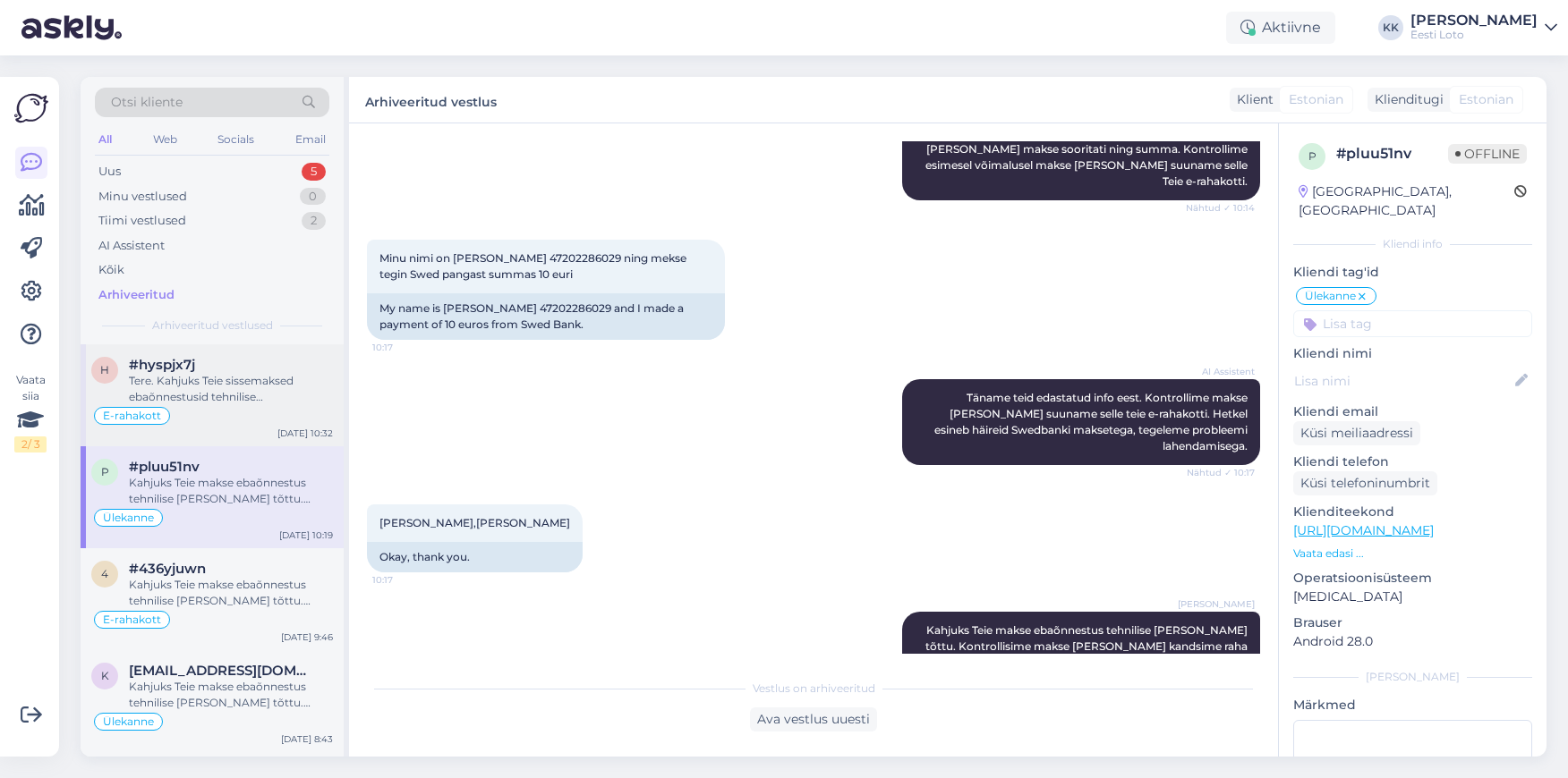
click at [244, 391] on div "Tere. Kahjuks Teie sissemaksed ebaõnnestusid tehnilise [PERSON_NAME] tõttu. Kon…" at bounding box center [231, 389] width 204 height 32
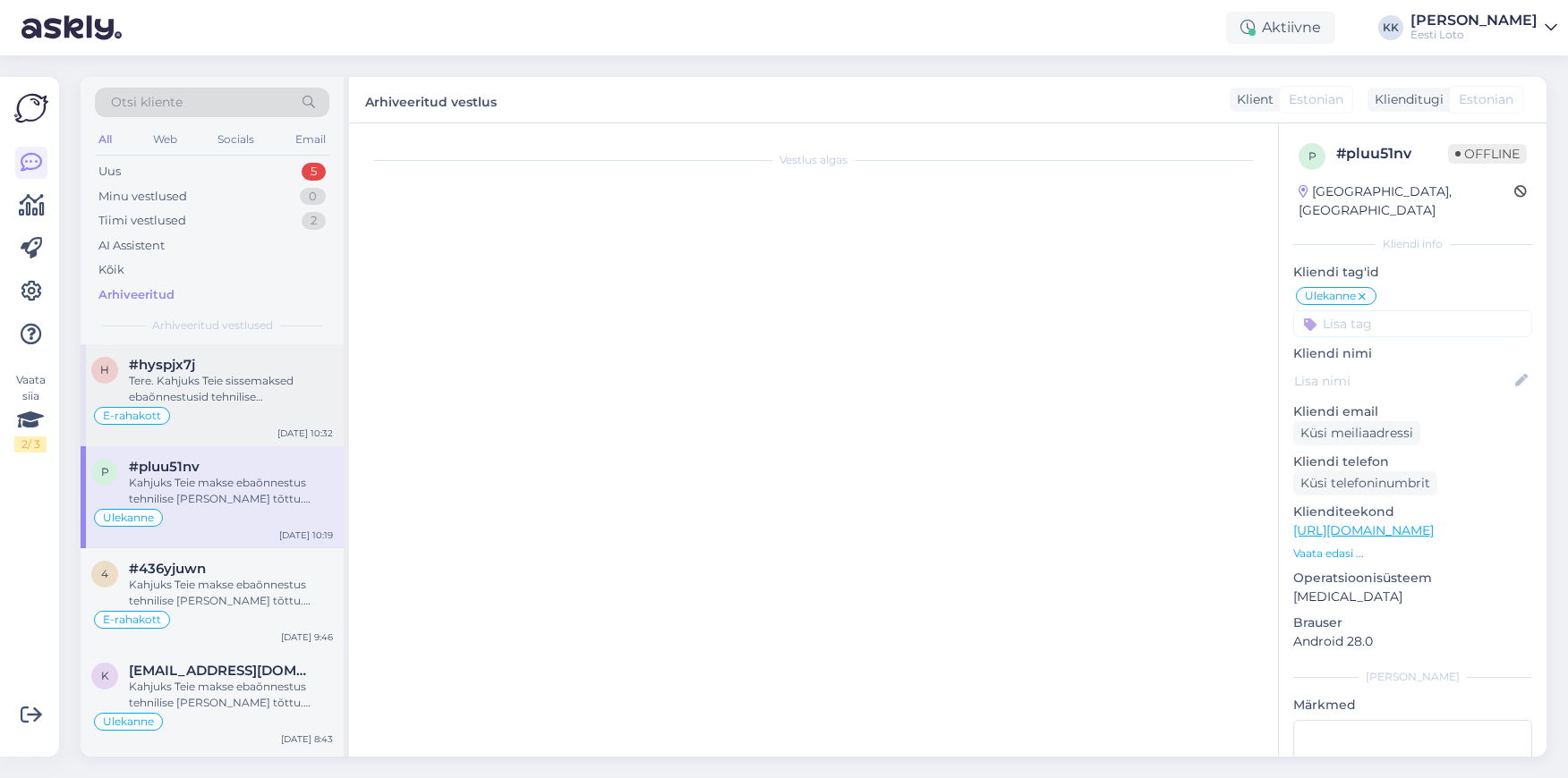
scroll to position [453, 0]
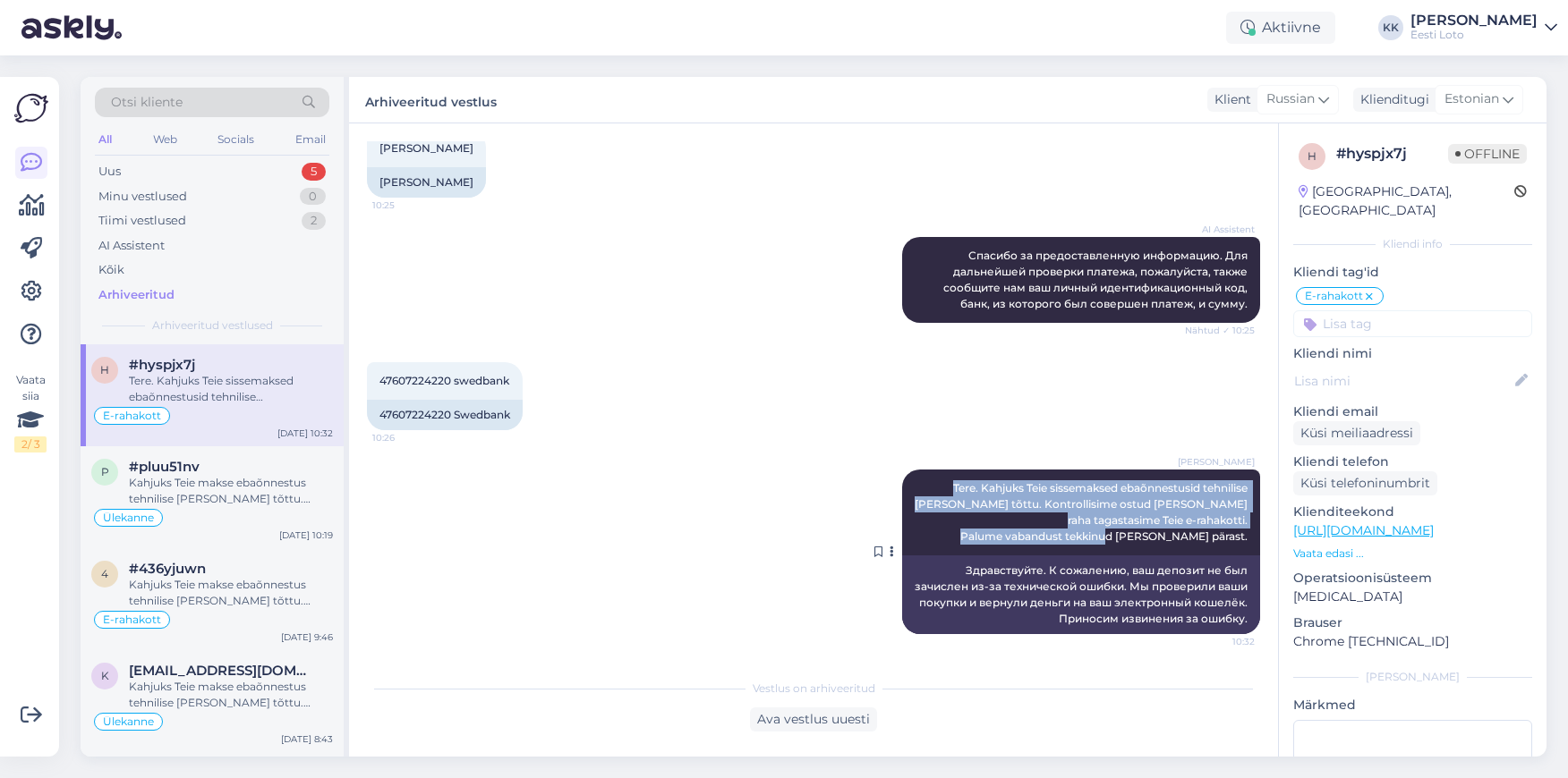
drag, startPoint x: 946, startPoint y: 475, endPoint x: 1250, endPoint y: 528, distance: 308.6
click at [1250, 528] on div "[PERSON_NAME] Tere. Kahjuks Teie sissemaksed ebaõnnestusid tehnilise [PERSON_NA…" at bounding box center [1081, 512] width 358 height 86
copy span "Tere. Kahjuks Teie sissemaksed ebaõnnestusid tehnilise [PERSON_NAME] tõttu. Kon…"
click at [231, 171] on div "Uus 5" at bounding box center [212, 171] width 235 height 25
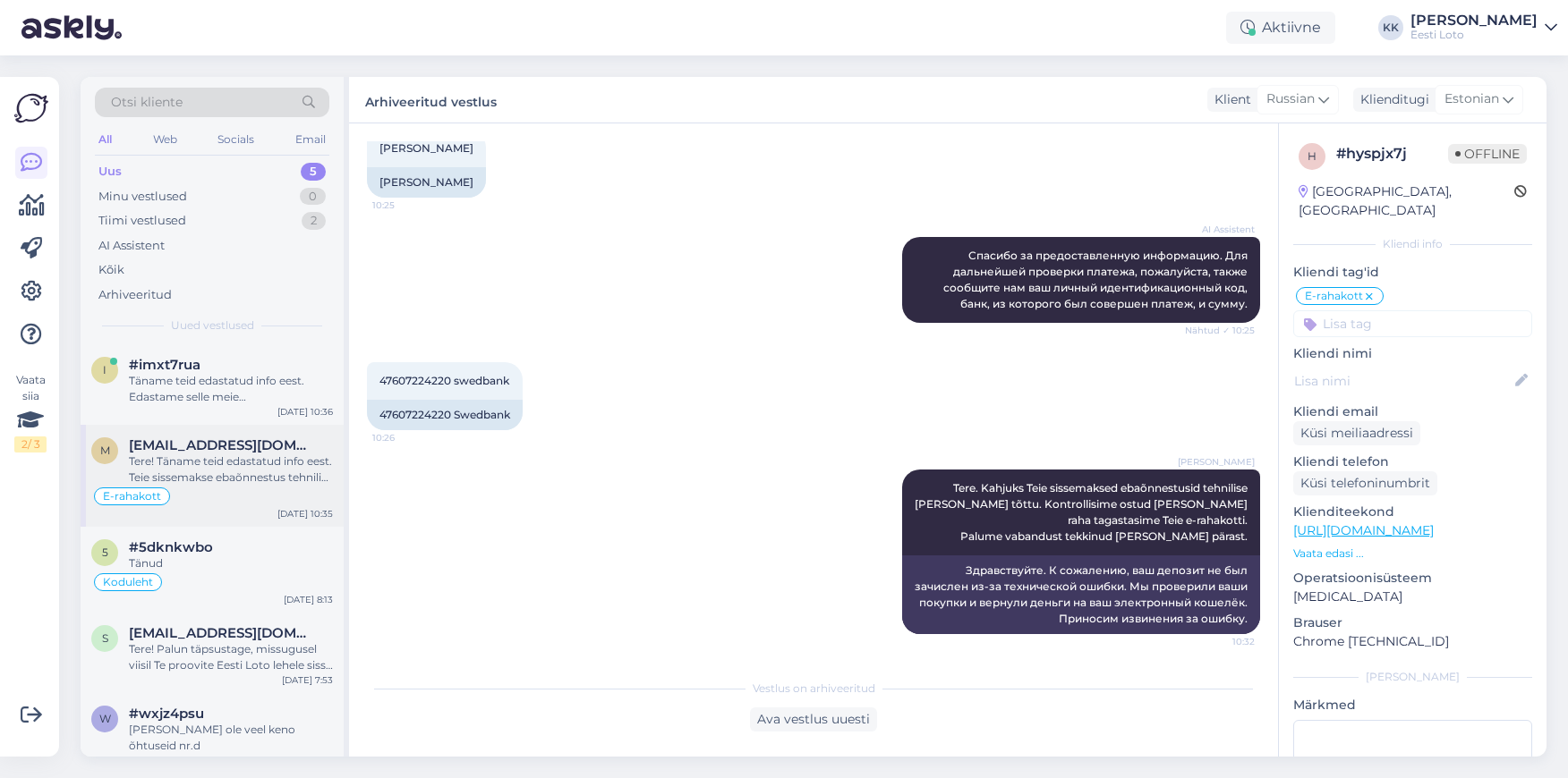
click at [214, 460] on div "Tere! Täname teid edastatud info eest. Teie sissemakse ebaõnnestus tehnilise [P…" at bounding box center [231, 470] width 204 height 32
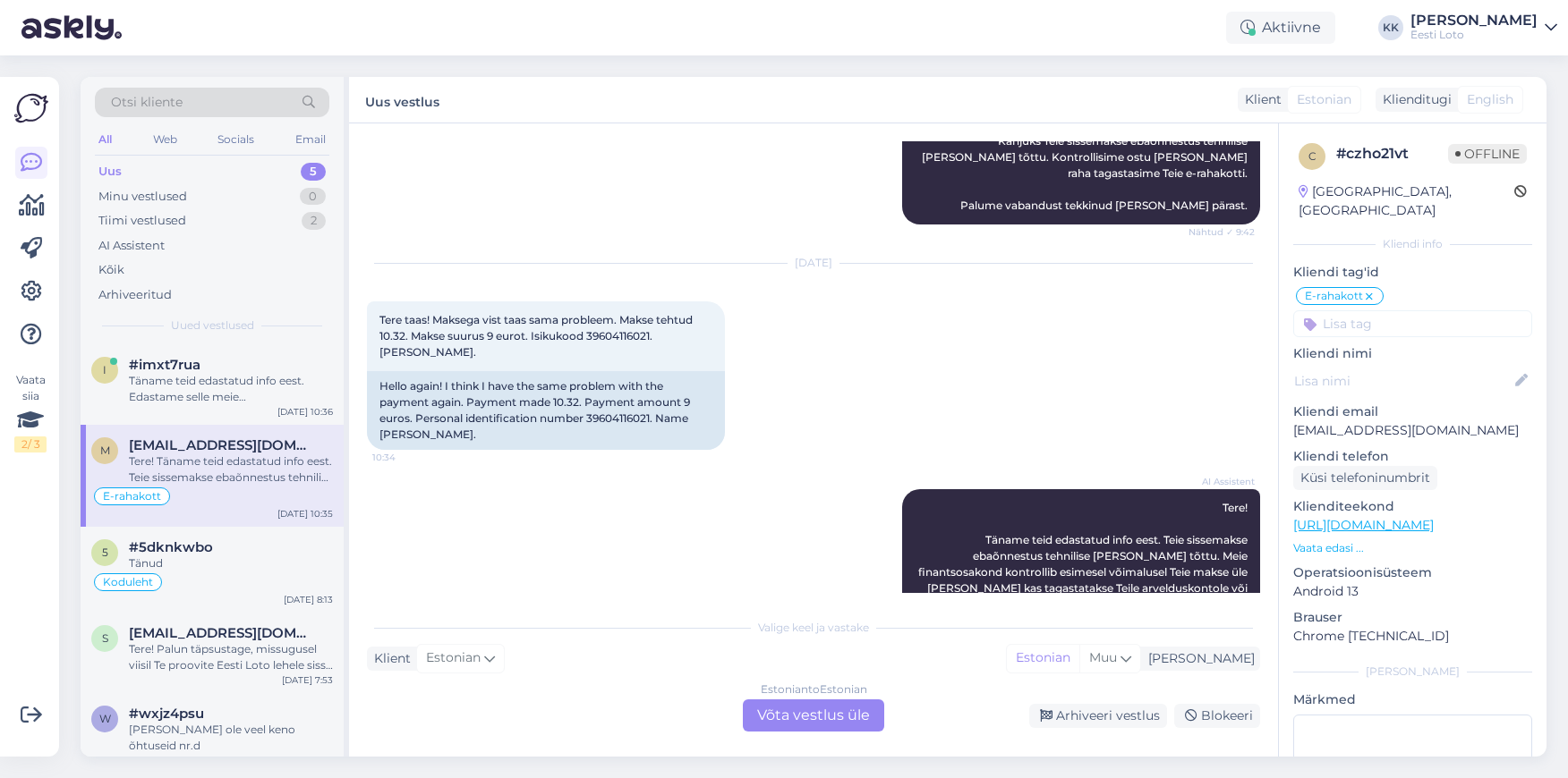
scroll to position [839, 0]
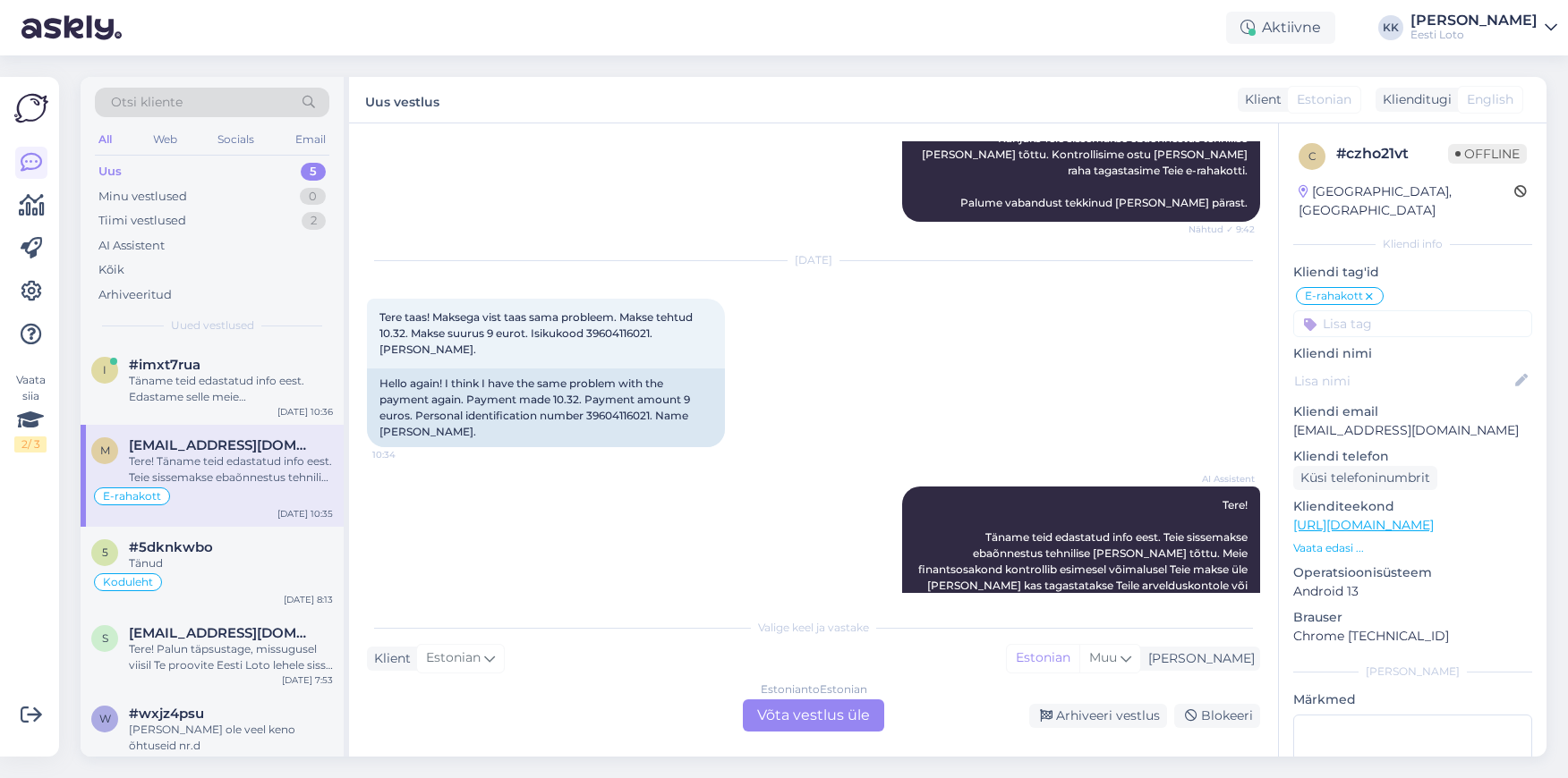
click at [816, 716] on div "Estonian to Estonian Võta vestlus üle" at bounding box center [813, 716] width 142 height 32
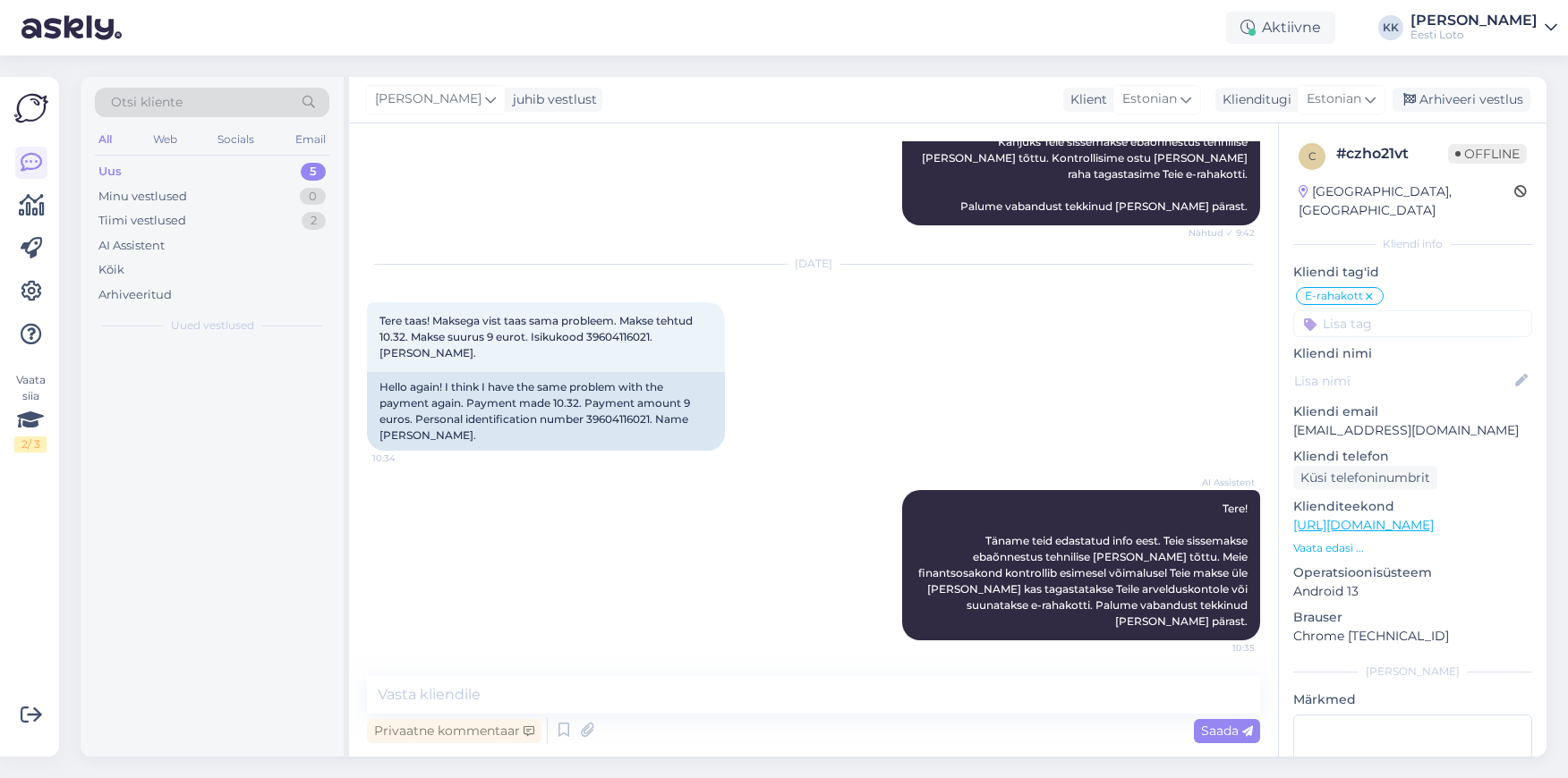
scroll to position [772, 0]
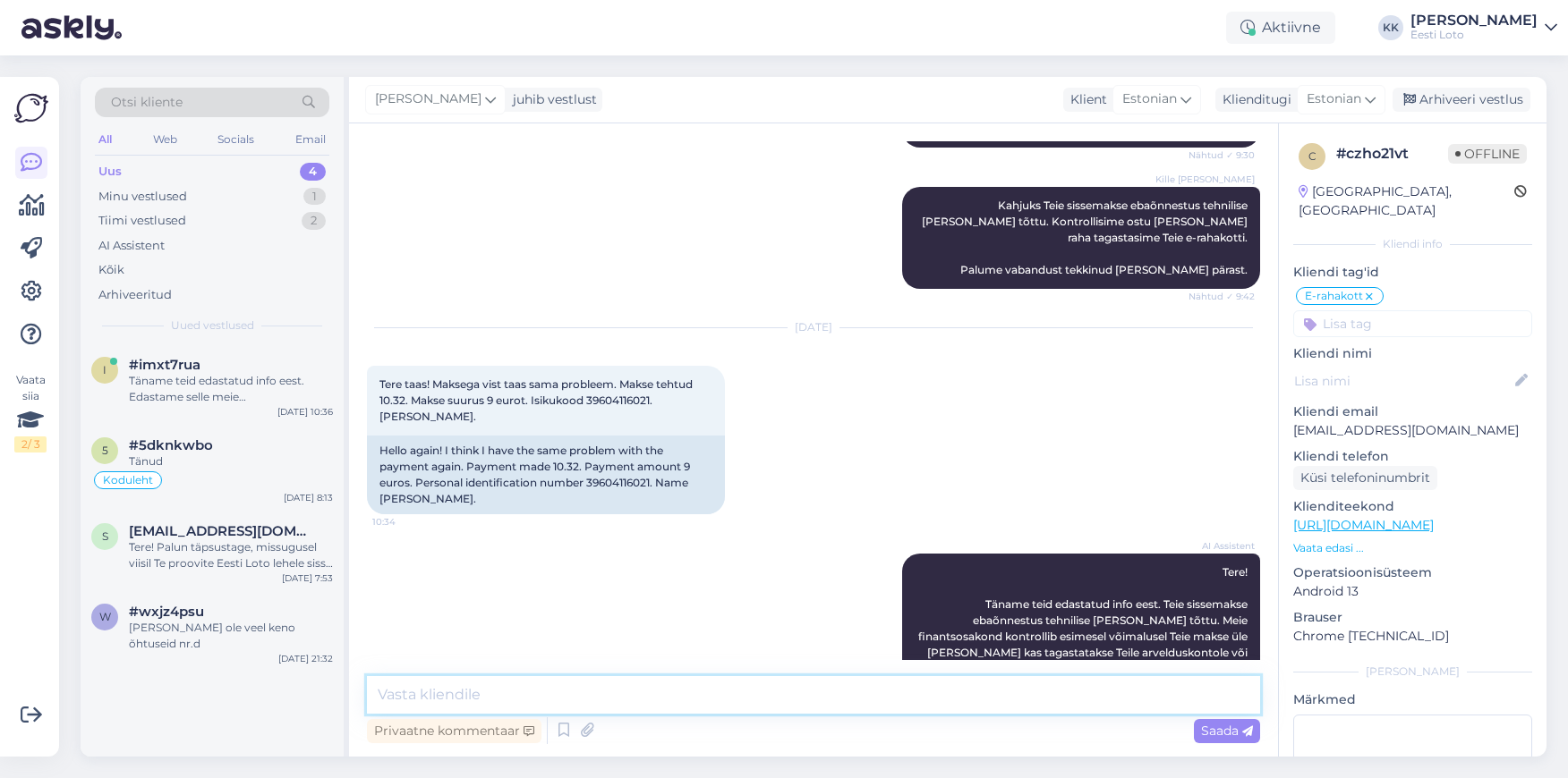
click at [775, 701] on textarea at bounding box center [813, 695] width 893 height 38
paste textarea "Tere. Kahjuks Teie sissemaksed ebaõnnestusid tehnilise [PERSON_NAME] tõttu. Kon…"
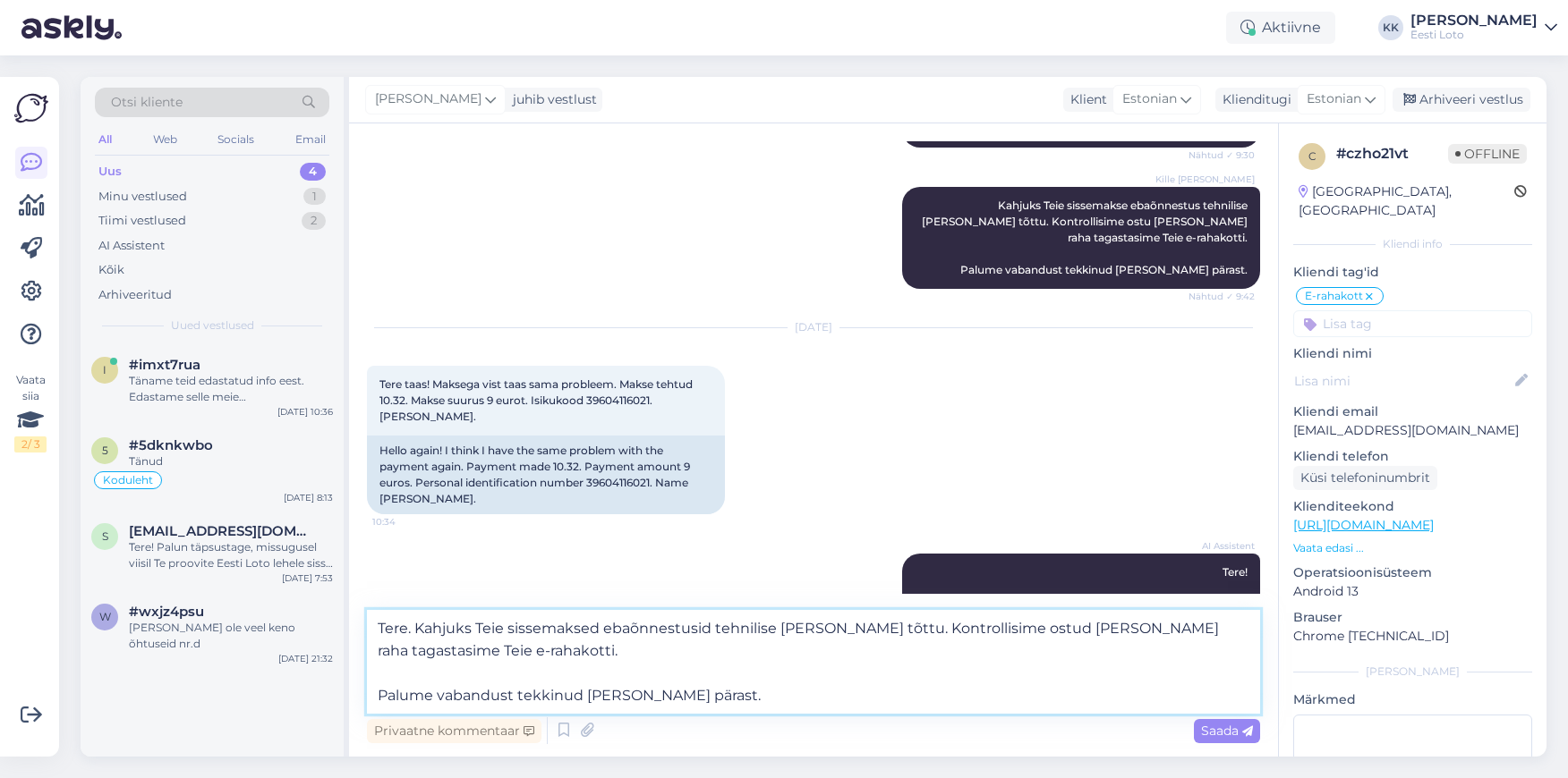
click at [600, 632] on textarea "Tere. Kahjuks Teie sissemaksed ebaõnnestusid tehnilise [PERSON_NAME] tõttu. Kon…" at bounding box center [813, 662] width 893 height 104
click at [641, 634] on textarea "Tere. Kahjuks Teie sissemakse ebaõnnestusid tehnilise [PERSON_NAME] tõttu. Kont…" at bounding box center [813, 662] width 893 height 104
drag, startPoint x: 695, startPoint y: 625, endPoint x: 720, endPoint y: 625, distance: 25.0
click at [695, 625] on textarea "Tere. Kahjuks Teie sissemakse ebaõnnestusid tehnilise [PERSON_NAME] tõttu. Kont…" at bounding box center [813, 662] width 893 height 104
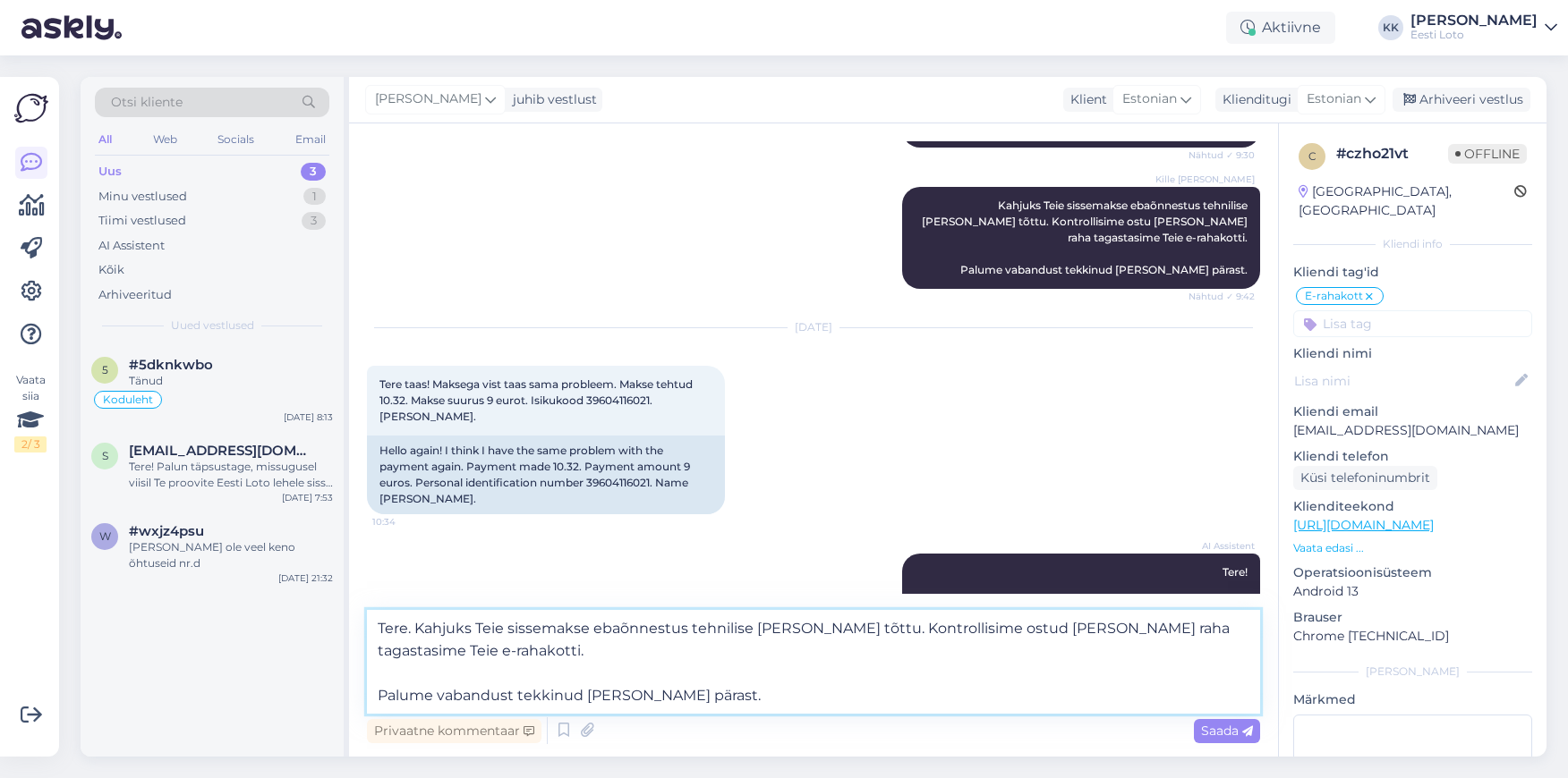
drag, startPoint x: 977, startPoint y: 629, endPoint x: 940, endPoint y: 625, distance: 37.2
click at [940, 625] on textarea "Tere. Kahjuks Teie sissemakse ebaõnnestus tehnilise [PERSON_NAME] tõttu. Kontro…" at bounding box center [813, 662] width 893 height 104
drag, startPoint x: 381, startPoint y: 690, endPoint x: 399, endPoint y: 687, distance: 18.2
click at [381, 690] on textarea "Tere. Kahjuks Teie sissemakse ebaõnnestus tehnilise [PERSON_NAME] tõttu. Kontro…" at bounding box center [813, 662] width 893 height 104
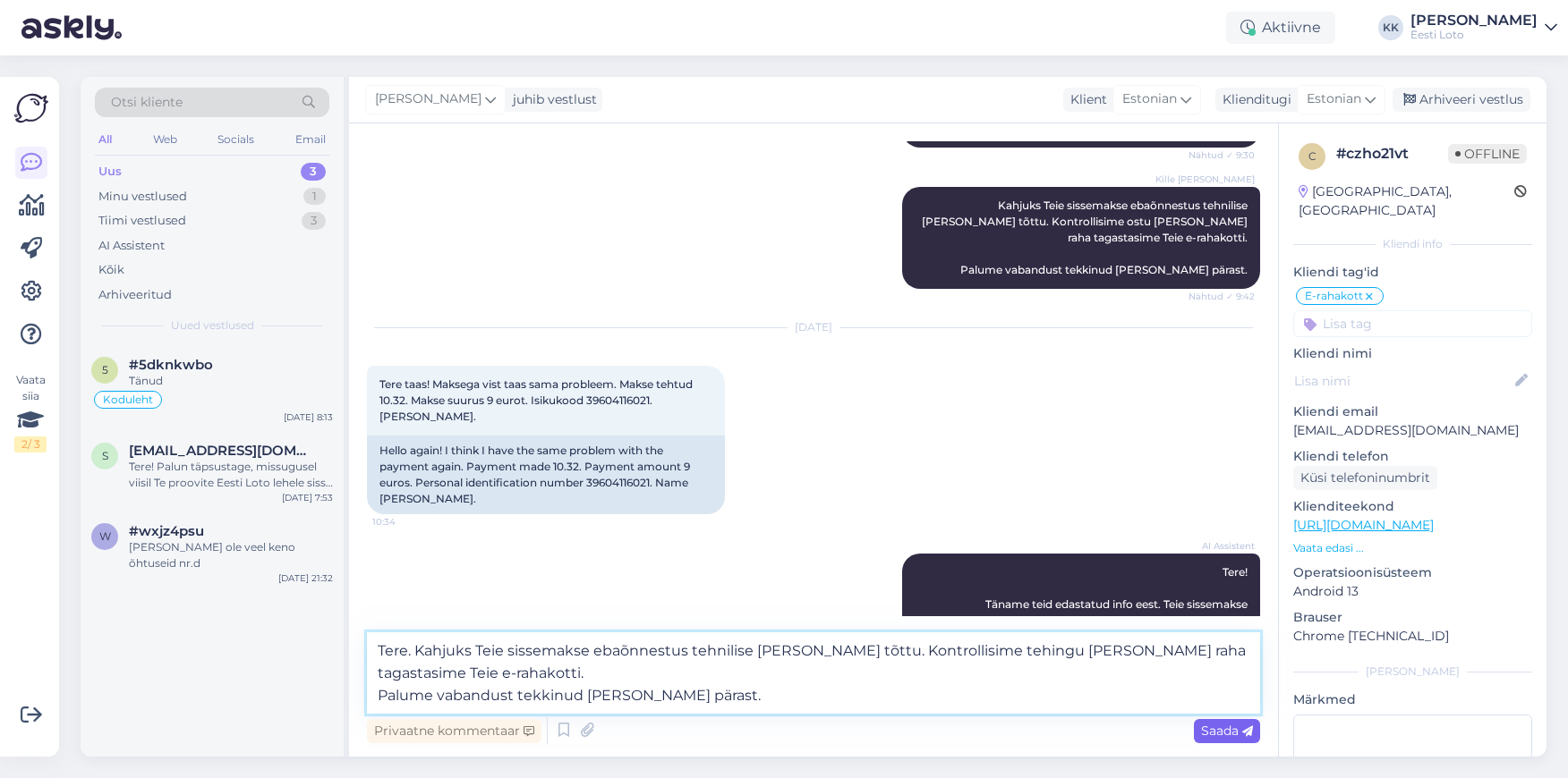
type textarea "Tere. Kahjuks Teie sissemakse ebaõnnestus tehnilise [PERSON_NAME] tõttu. Kontro…"
click at [1219, 727] on span "Saada" at bounding box center [1227, 731] width 52 height 16
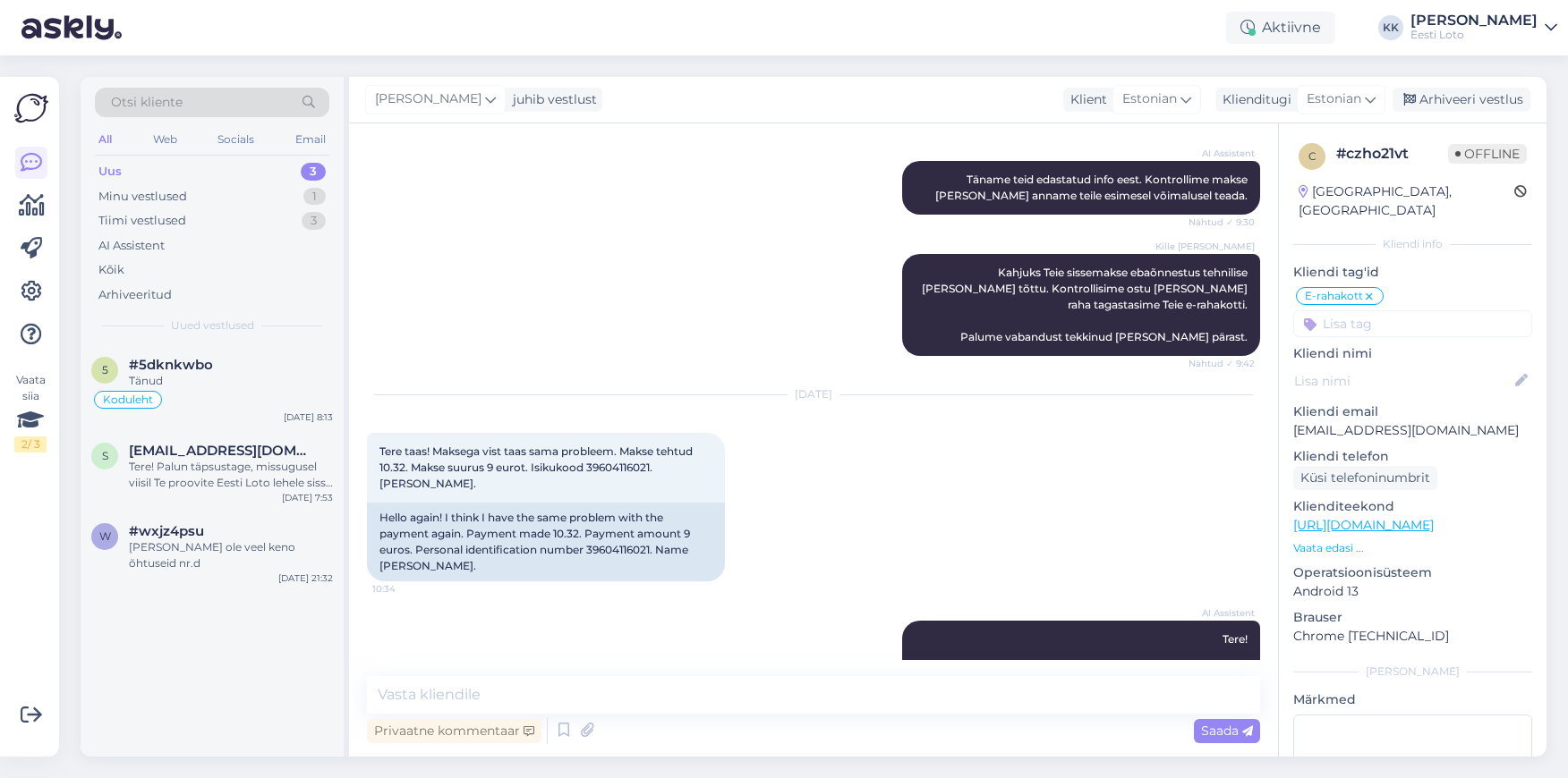
scroll to position [897, 0]
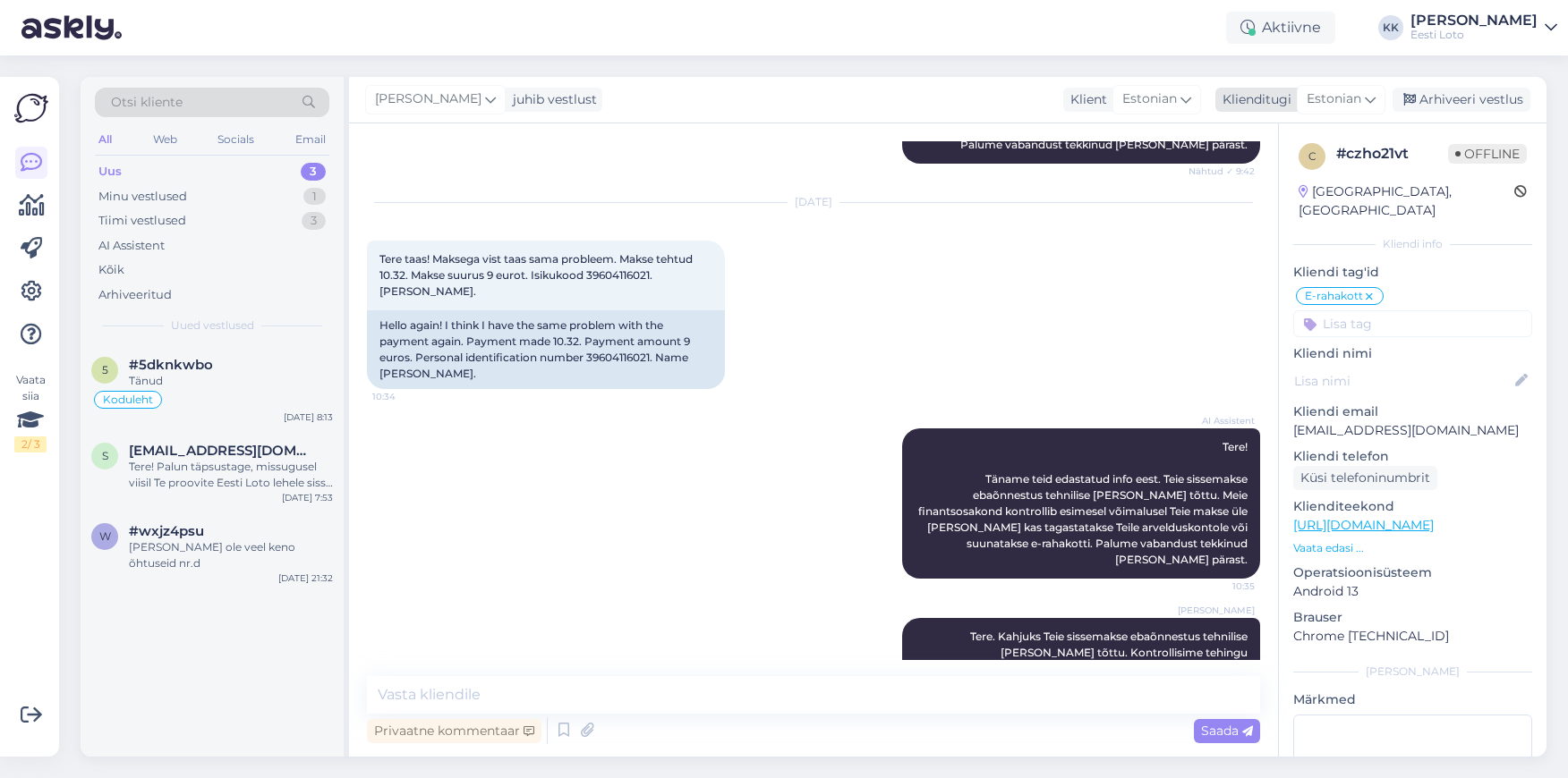
drag, startPoint x: 1468, startPoint y: 104, endPoint x: 1442, endPoint y: 105, distance: 26.0
click at [1468, 104] on div "Arhiveeri vestlus" at bounding box center [1461, 100] width 138 height 25
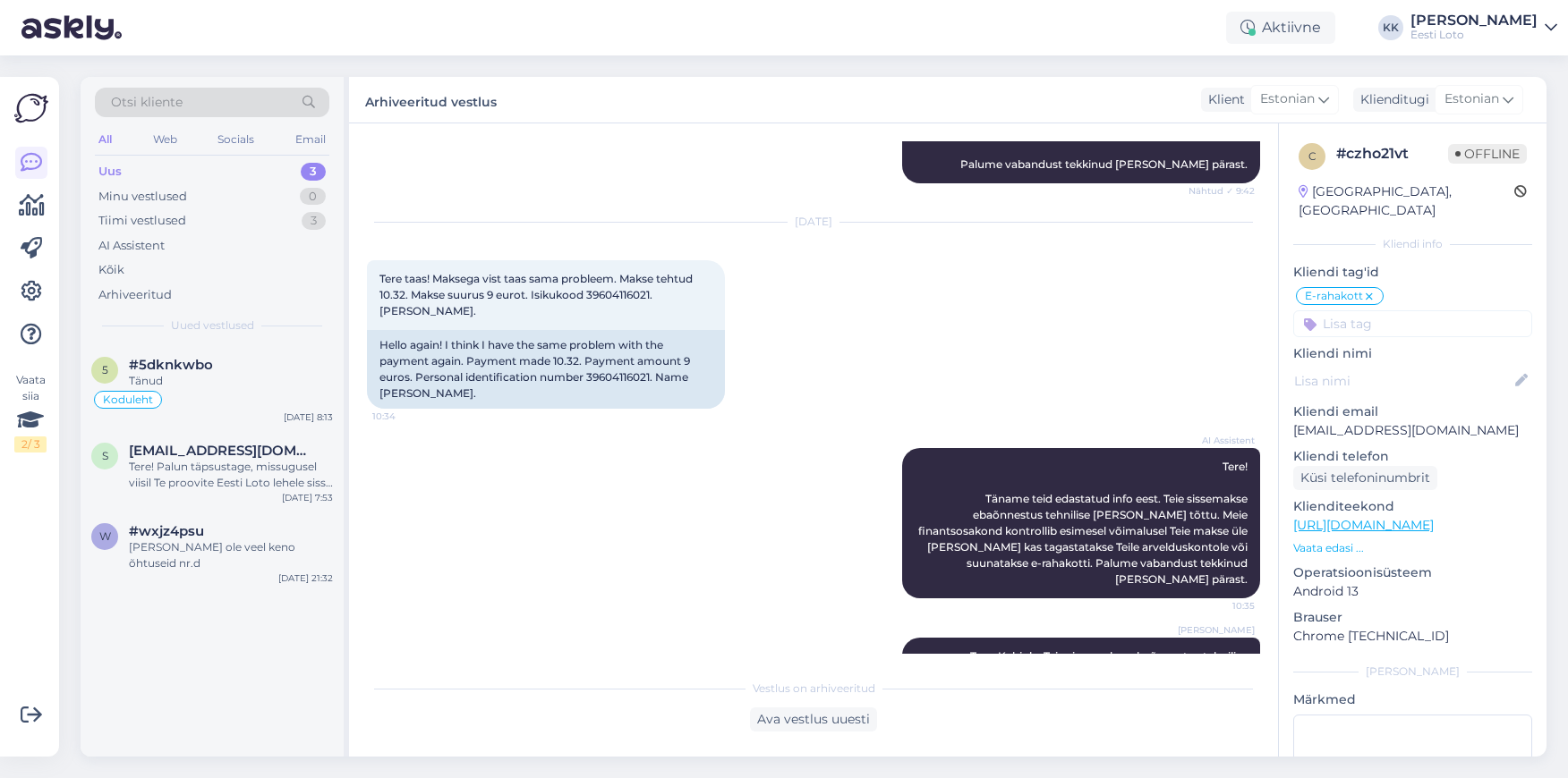
scroll to position [876, 0]
click at [150, 172] on div "Uus 3" at bounding box center [212, 171] width 235 height 25
click at [194, 248] on div "AI Assistent" at bounding box center [212, 246] width 235 height 25
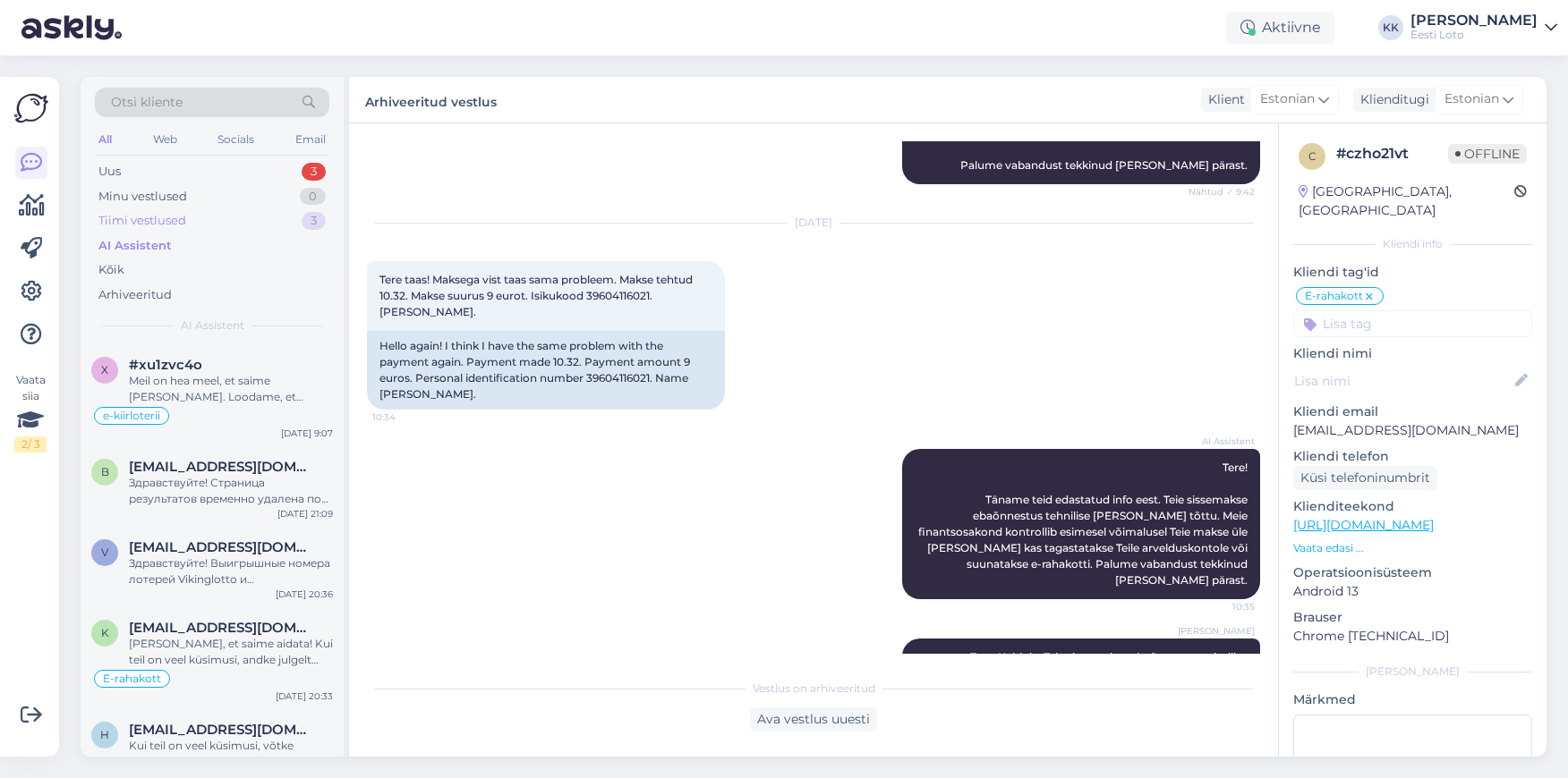
click at [196, 222] on div "Tiimi vestlused 3" at bounding box center [212, 220] width 235 height 25
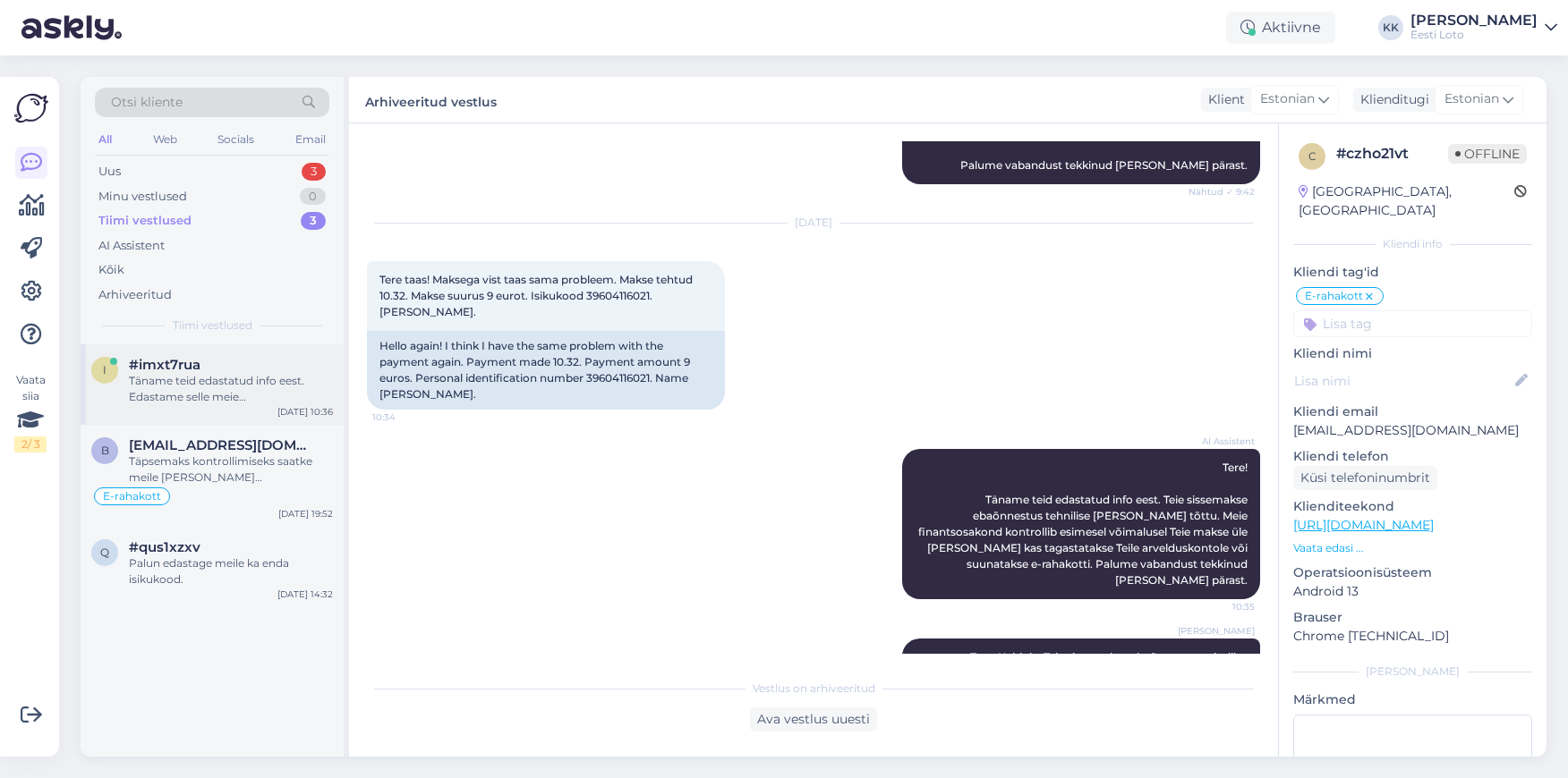
click at [192, 373] on div "Täname teid edastatud info eest. Edastame selle meie finantsosakonnale, kes kon…" at bounding box center [231, 389] width 204 height 32
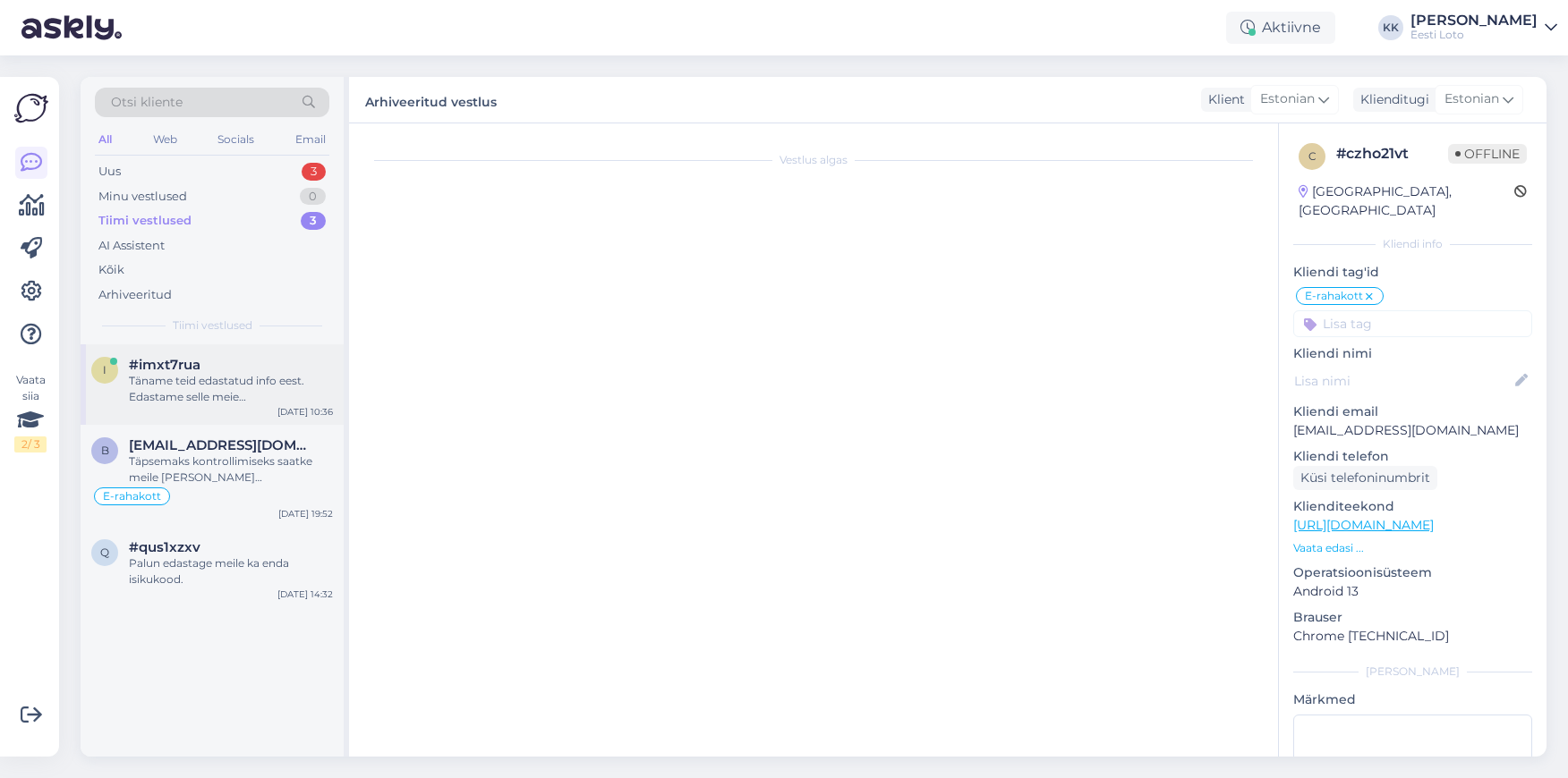
scroll to position [329, 0]
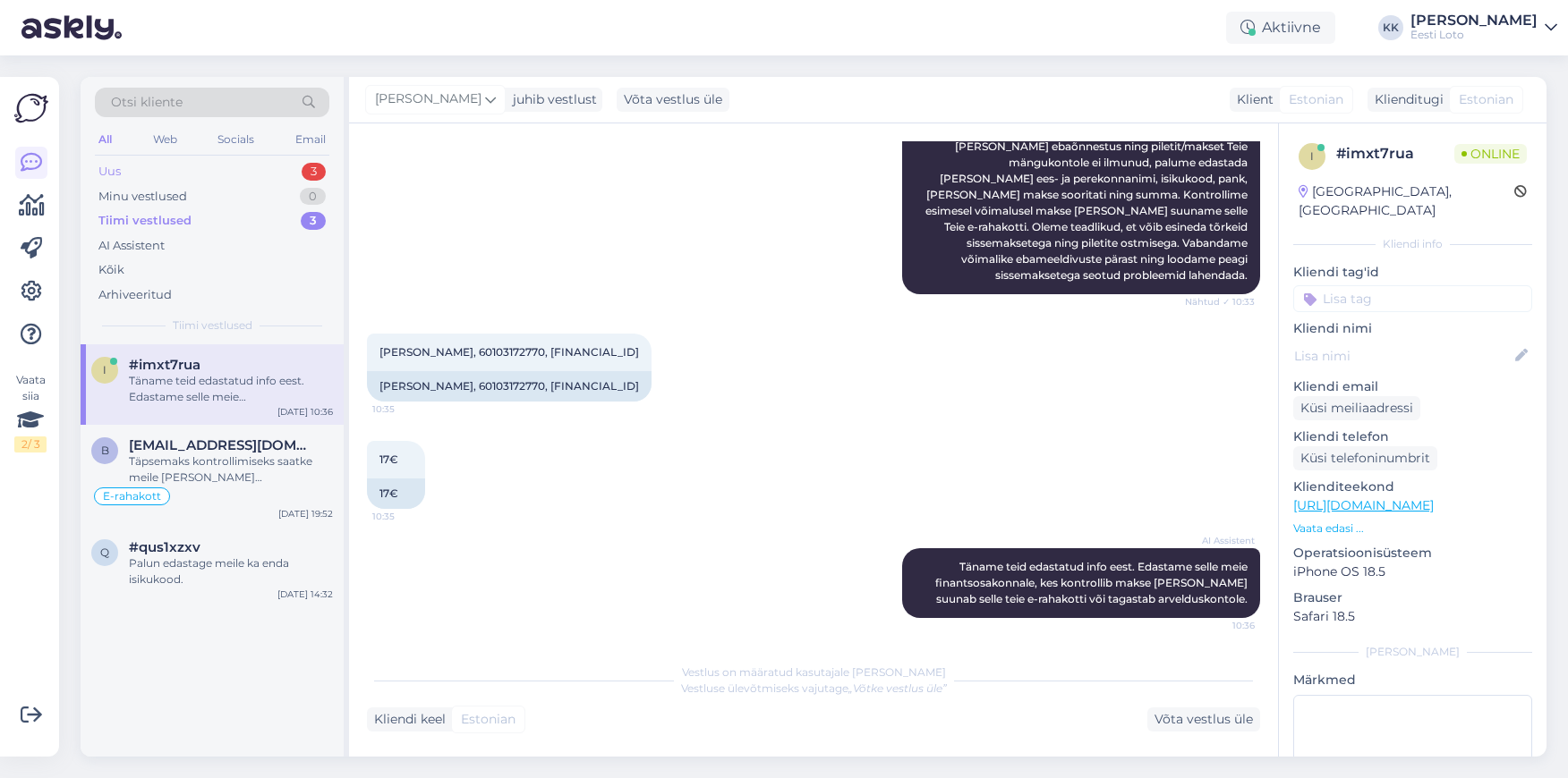
click at [135, 175] on div "Uus 3" at bounding box center [212, 171] width 235 height 25
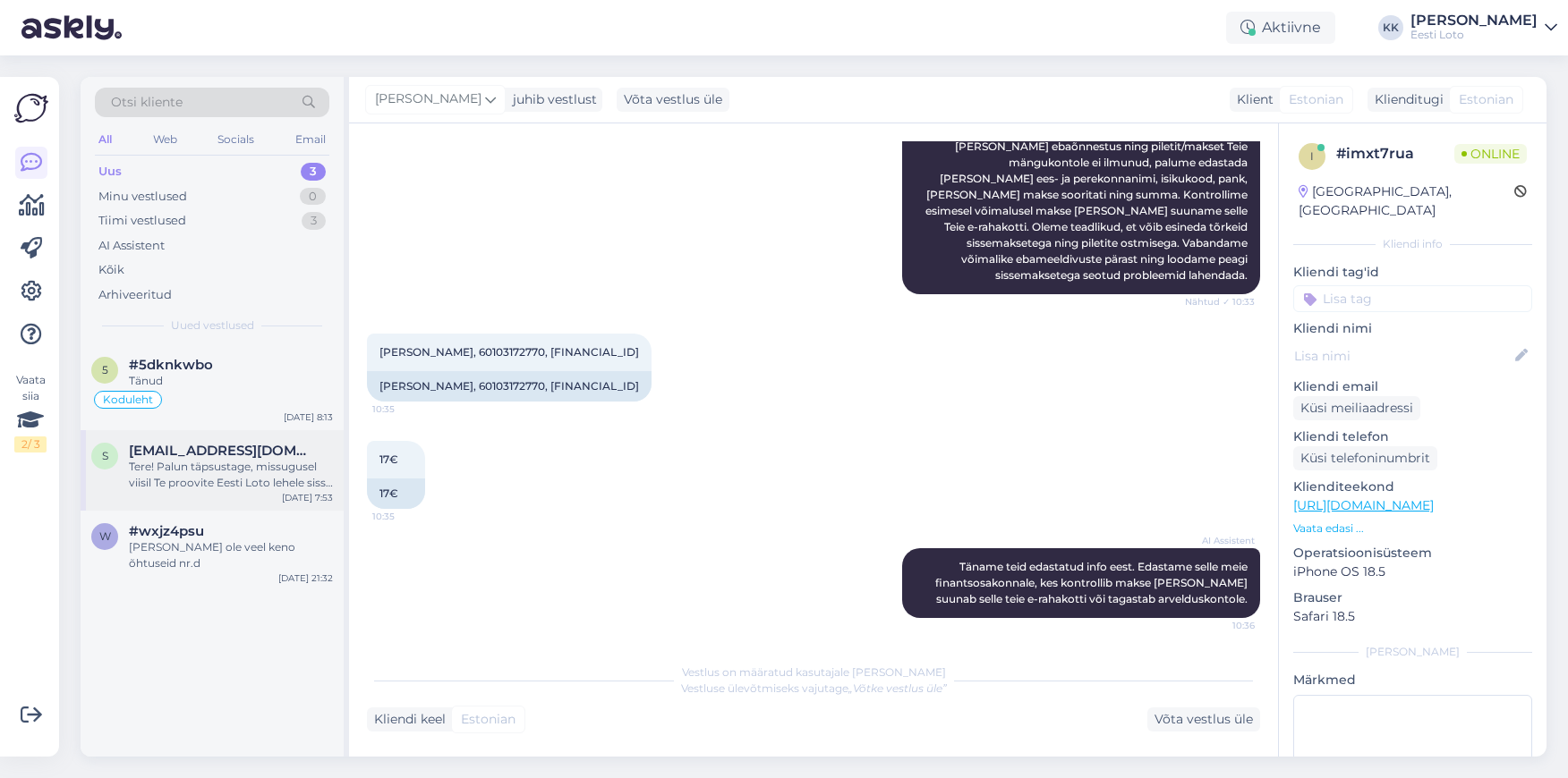
click at [167, 455] on span "[EMAIL_ADDRESS][DOMAIN_NAME]" at bounding box center [221, 450] width 186 height 16
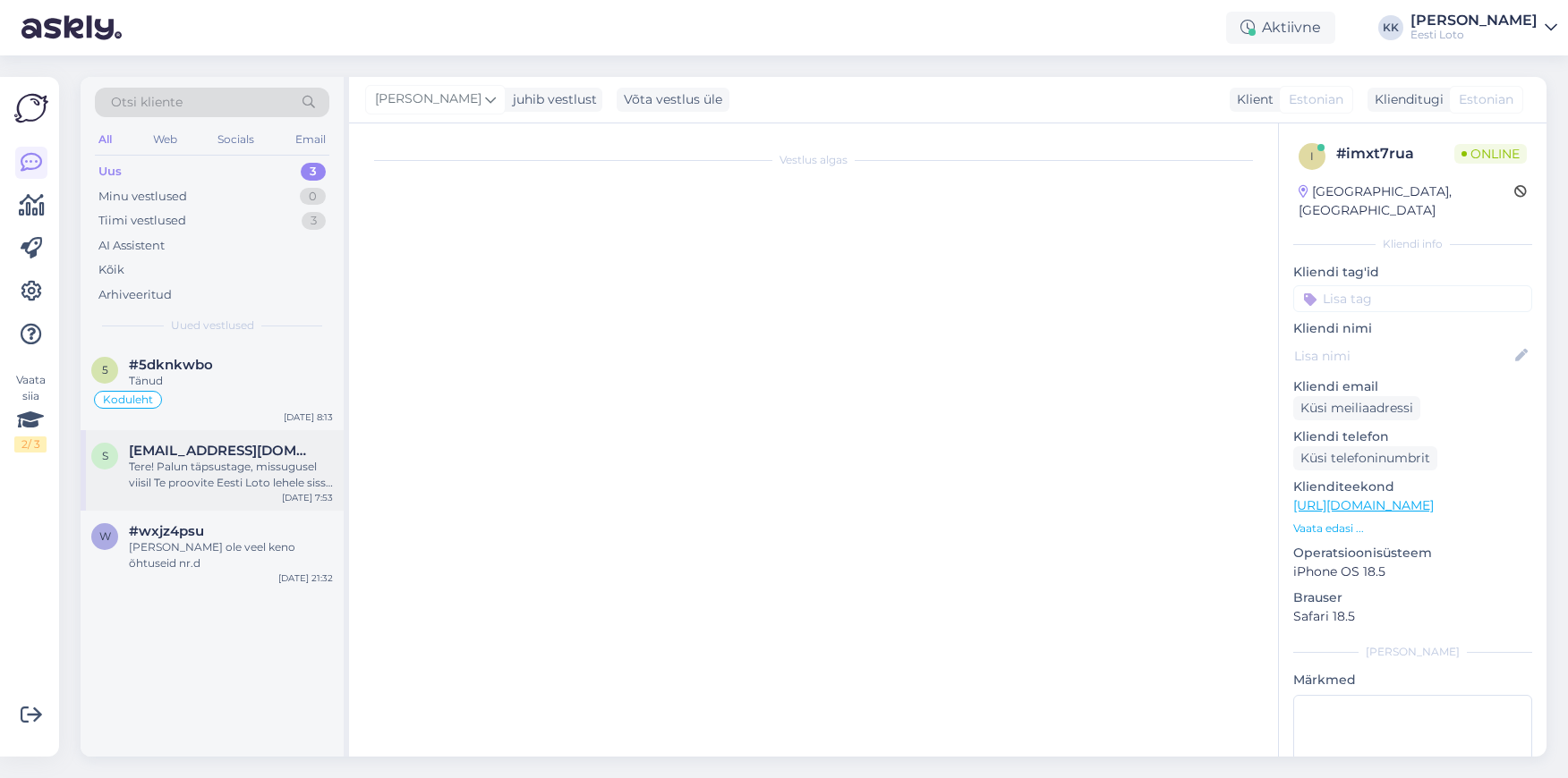
scroll to position [0, 0]
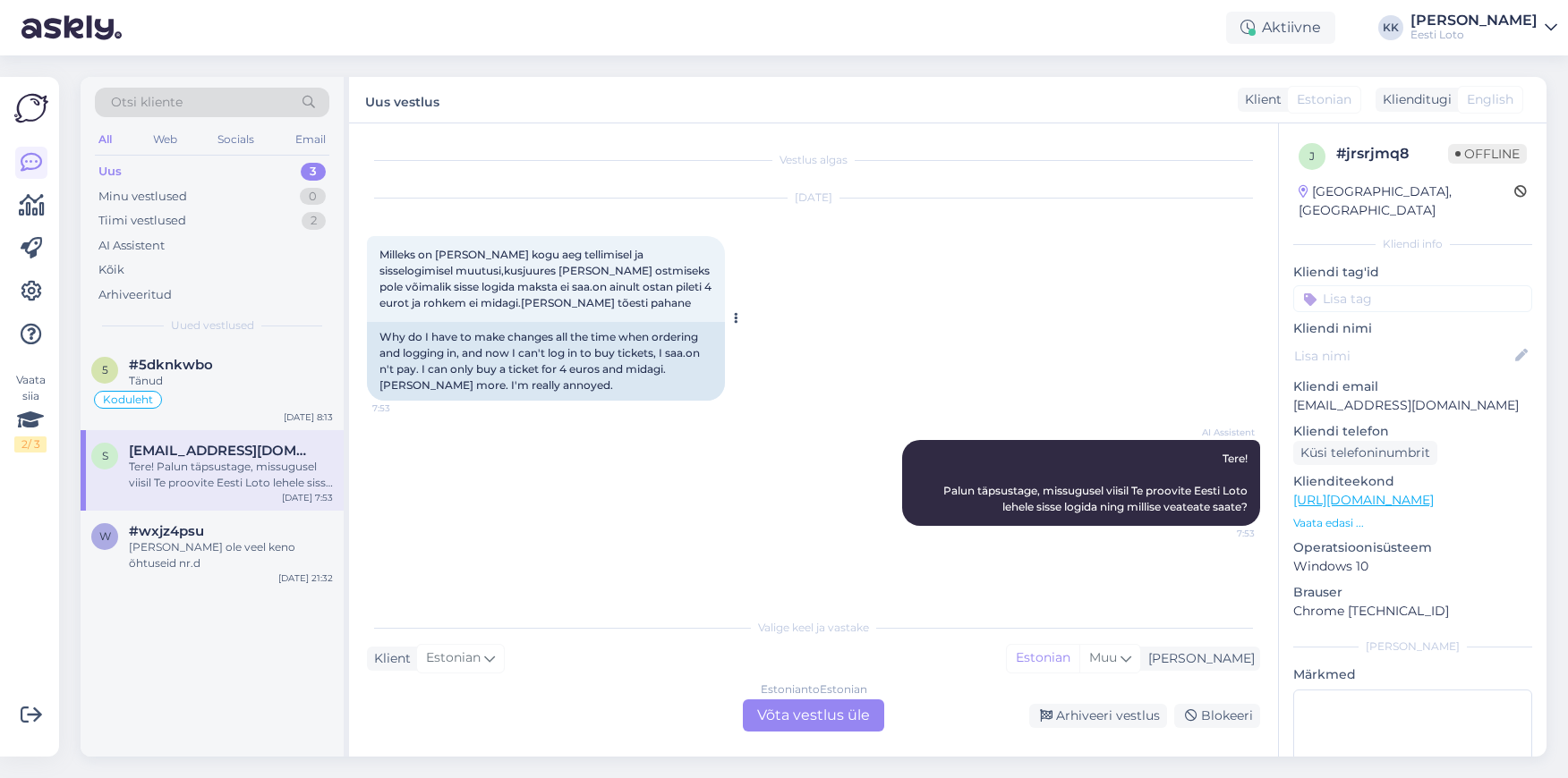
click at [607, 355] on div "Why do I have to make changes all the time when ordering and logging in, and no…" at bounding box center [546, 361] width 358 height 78
click at [191, 550] on div "[PERSON_NAME] ole veel keno õhtuseid nr.d" at bounding box center [231, 556] width 204 height 32
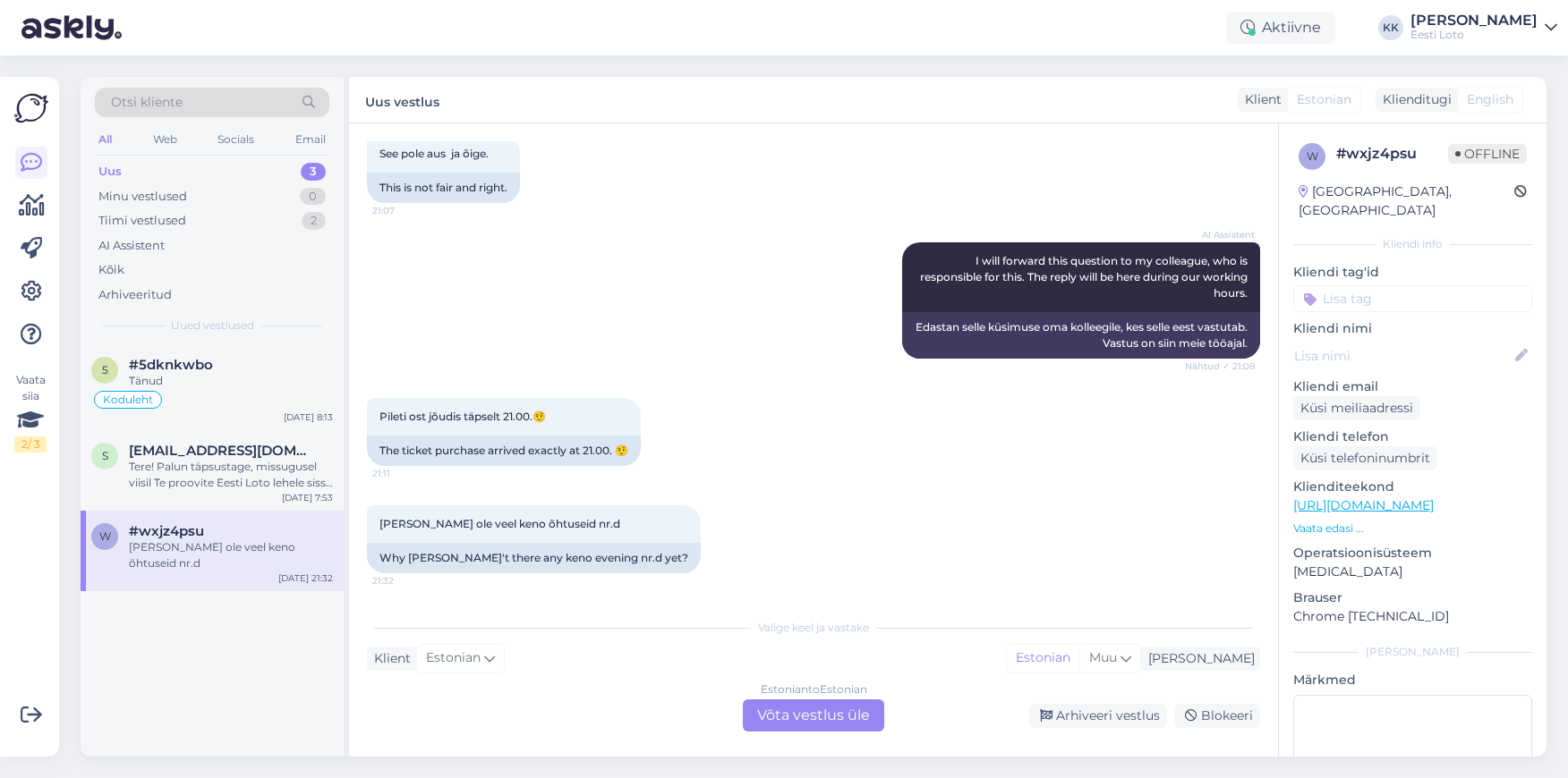
scroll to position [3360, 0]
click at [863, 708] on div "Estonian to Estonian Võta vestlus üle" at bounding box center [813, 716] width 142 height 32
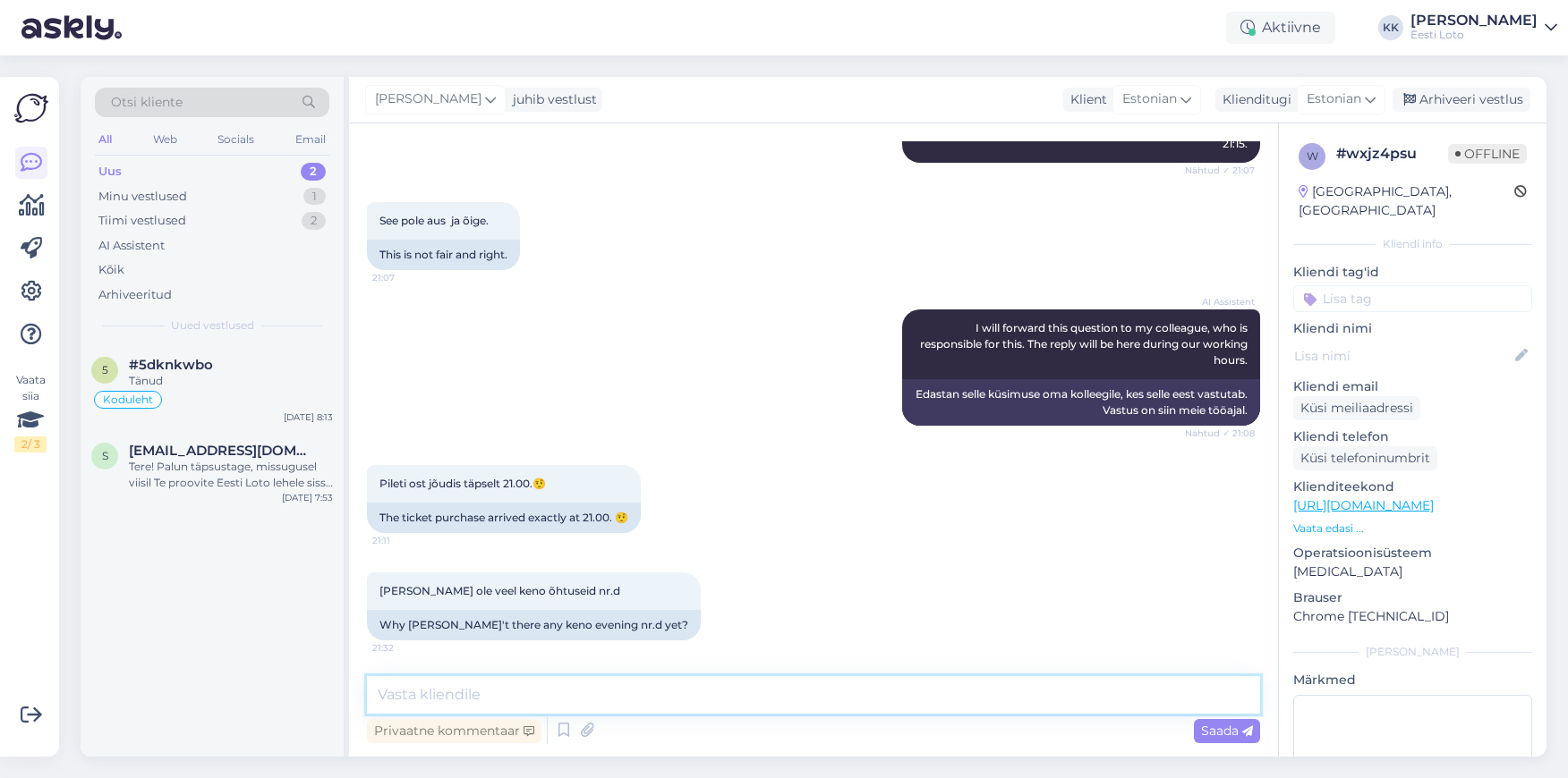
click at [835, 683] on textarea at bounding box center [813, 695] width 893 height 38
click at [450, 697] on textarea "Tere. Tehnlistel põhjustel Keno tulemuste avalikustamine viibis." at bounding box center [813, 695] width 893 height 38
click at [905, 693] on textarea "Tere. Tehnilistel põhjustel Keno tulemuste avalikustamine viibis." at bounding box center [813, 695] width 893 height 38
paste textarea "Palume vabandust tekkinud [PERSON_NAME] pärast."
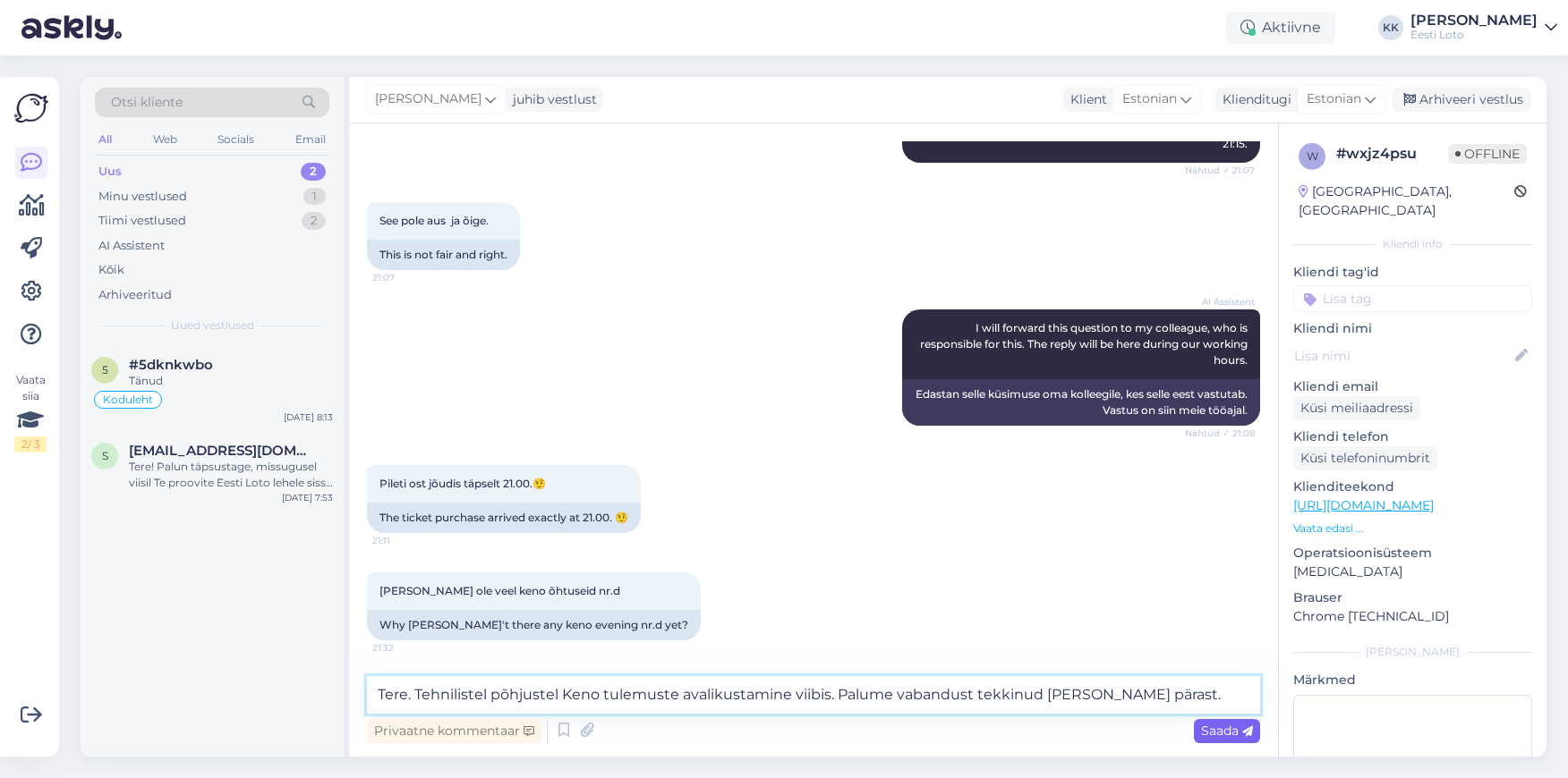
type textarea "Tere. Tehnilistel põhjustel Keno tulemuste avalikustamine viibis. Palume vaband…"
click at [1225, 728] on span "Saada" at bounding box center [1227, 731] width 52 height 16
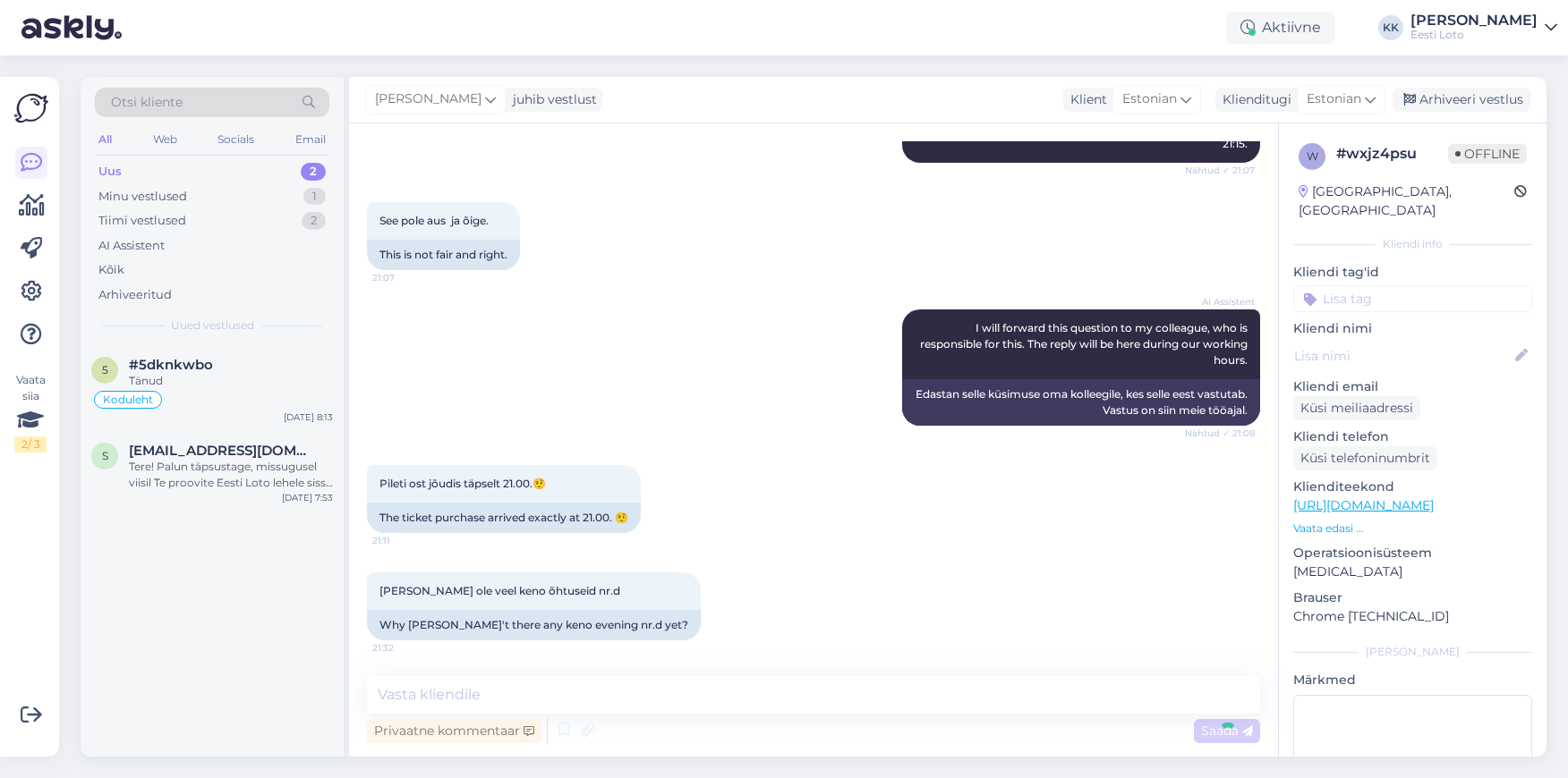
scroll to position [3424, 0]
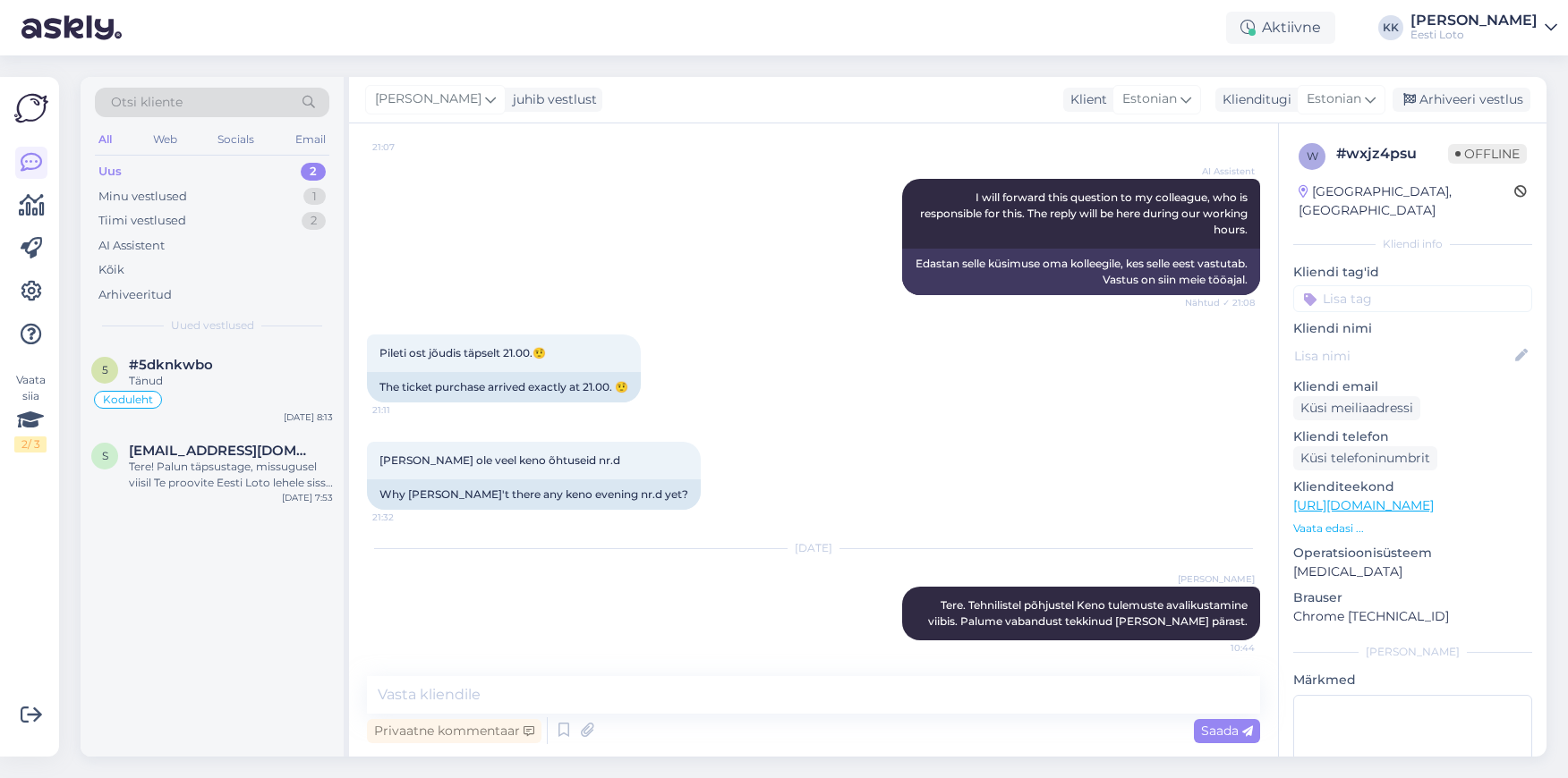
click at [1450, 285] on input at bounding box center [1412, 299] width 239 height 26
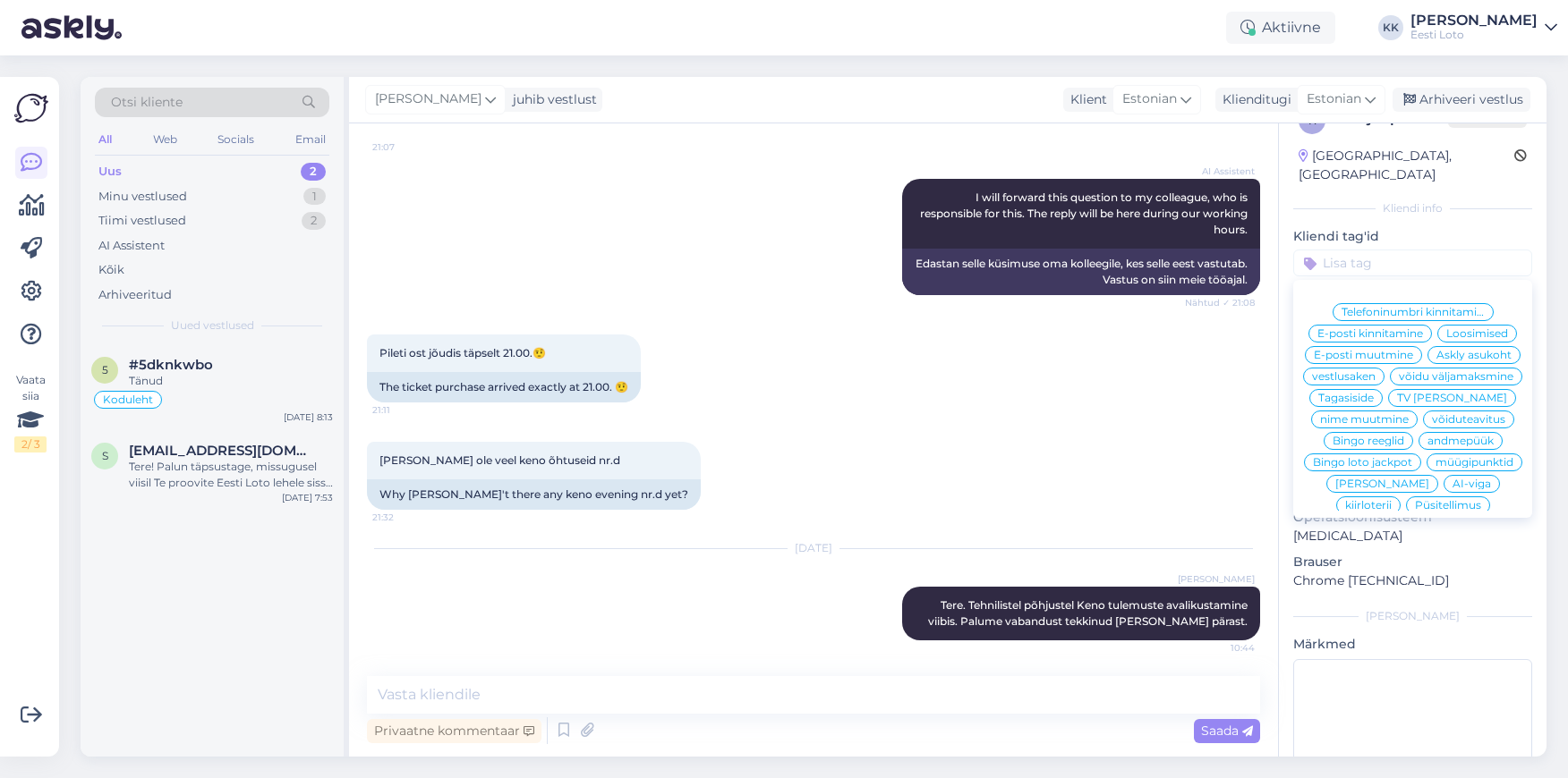
scroll to position [34, 0]
click at [1479, 326] on div "Loosimised" at bounding box center [1477, 335] width 79 height 18
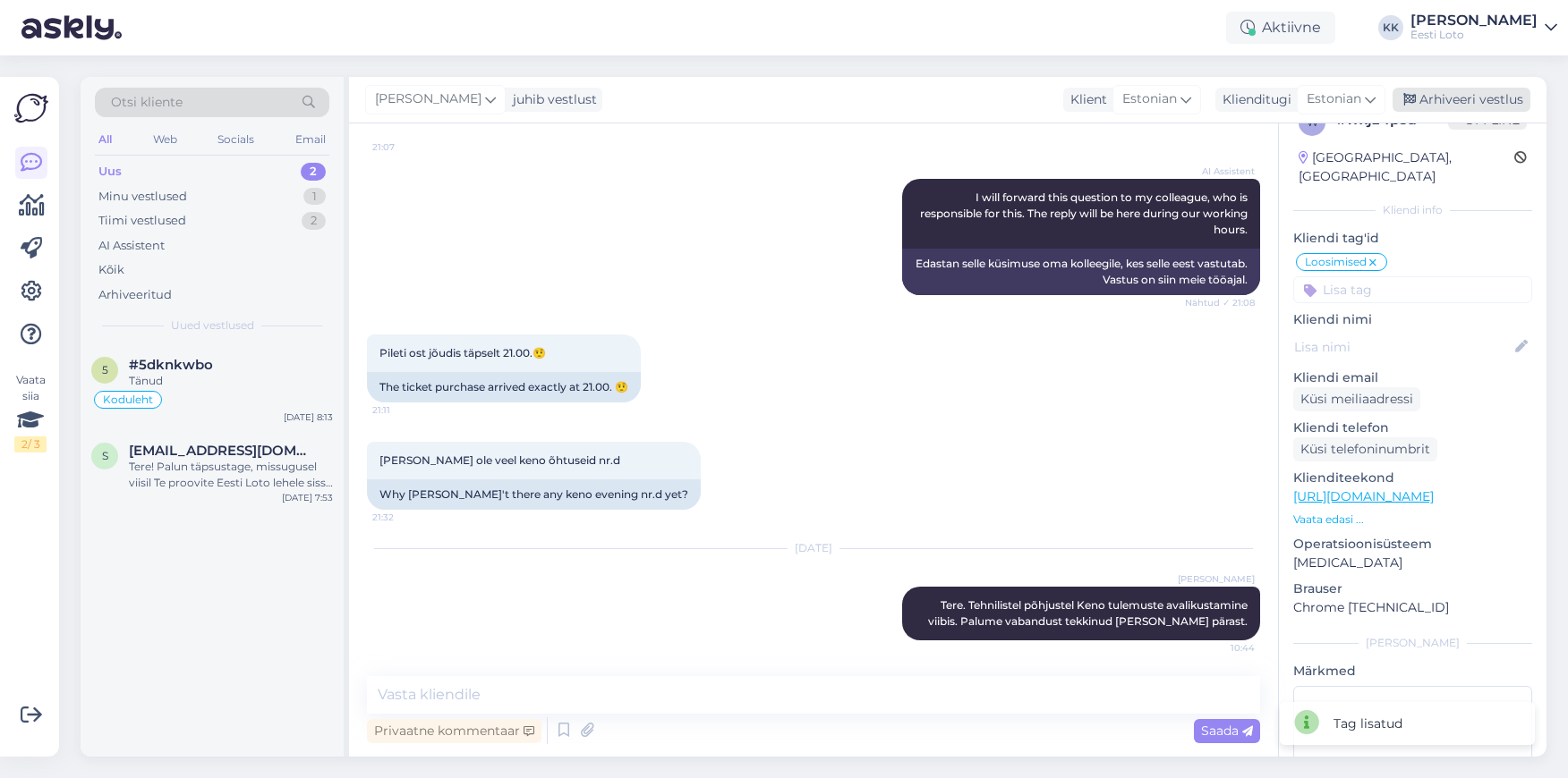
click at [1488, 107] on div "Arhiveeri vestlus" at bounding box center [1461, 100] width 138 height 25
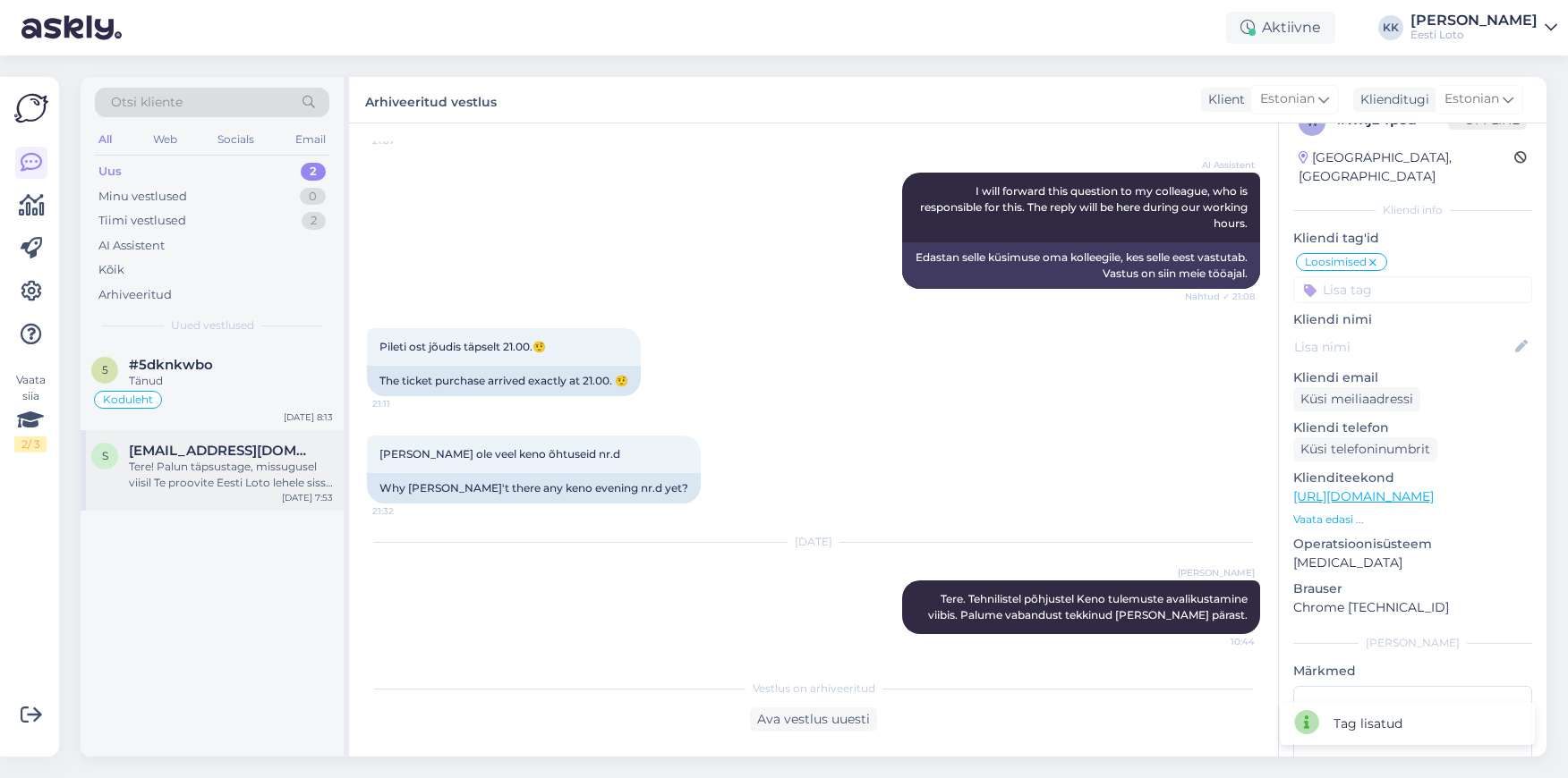
click at [186, 475] on div "Tere! Palun täpsustage, missugusel viisil Te proovite Eesti Loto lehele sisse l…" at bounding box center [231, 475] width 204 height 32
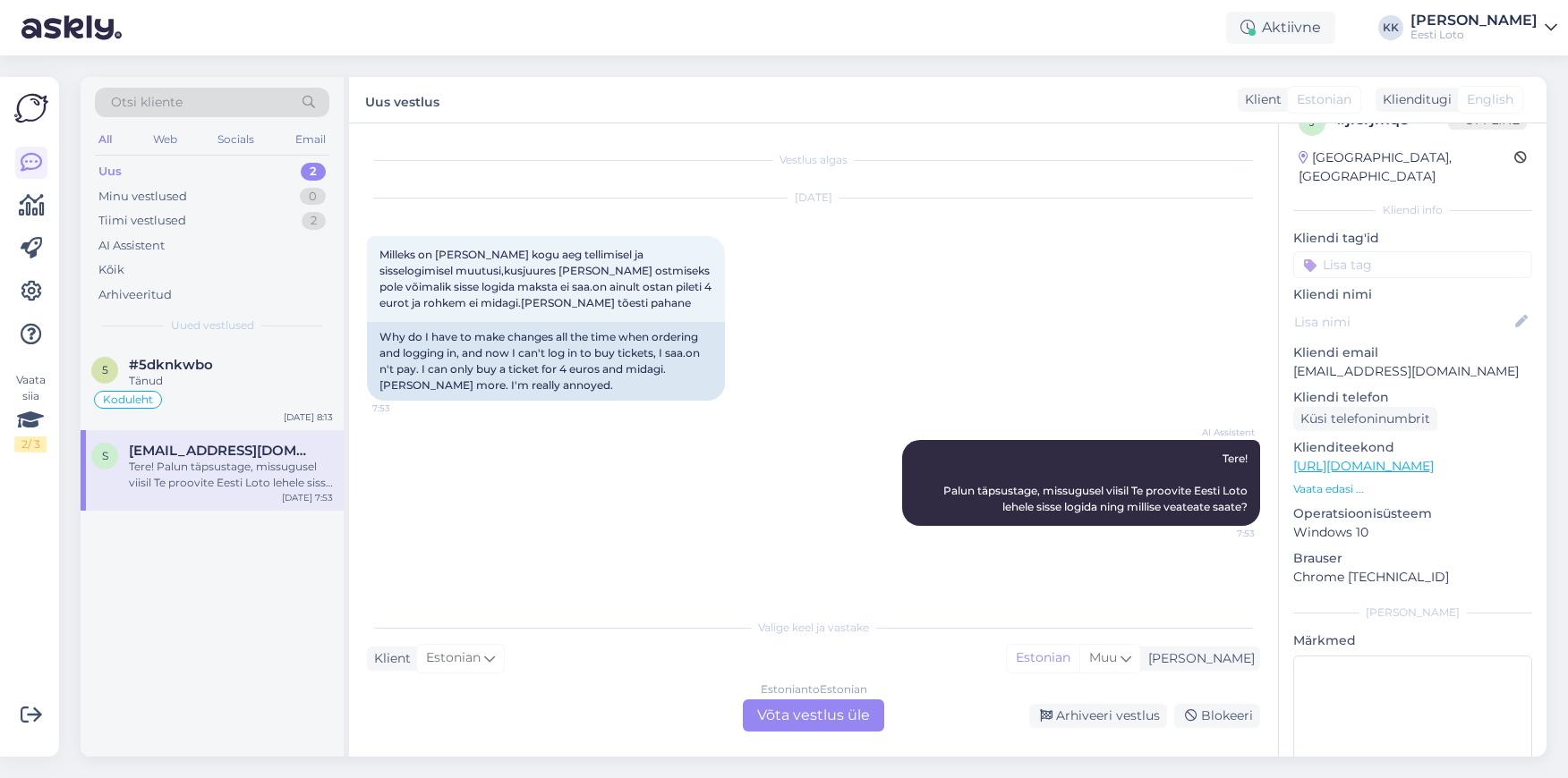
click at [859, 312] on div "[DATE] Milleks on [PERSON_NAME] kogu aeg tellimisel ja sisselogimisel muutusi,k…" at bounding box center [813, 300] width 893 height 242
click at [208, 379] on div "Tänud" at bounding box center [231, 381] width 204 height 16
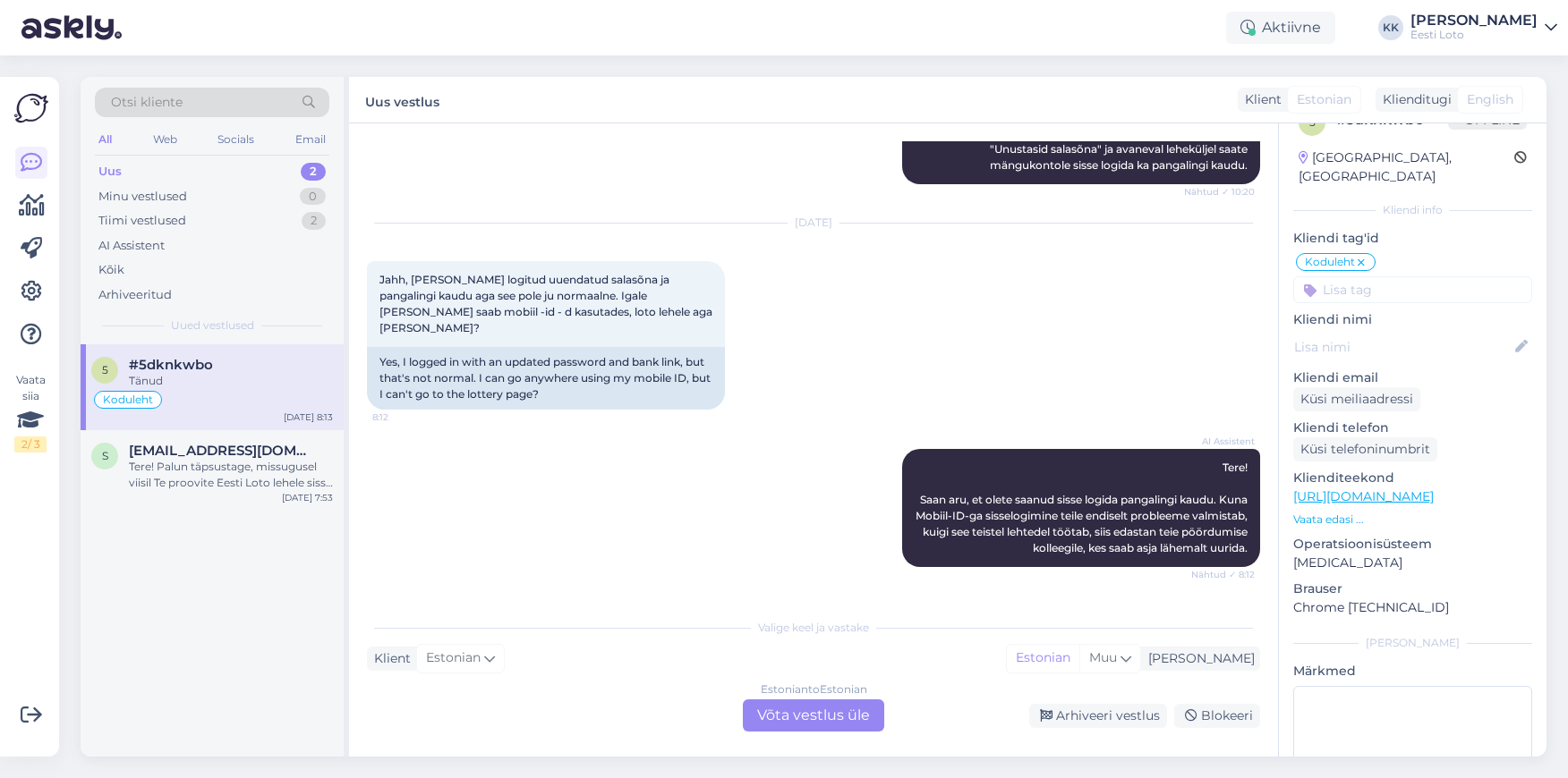
scroll to position [2148, 0]
